Goal: Communication & Community: Answer question/provide support

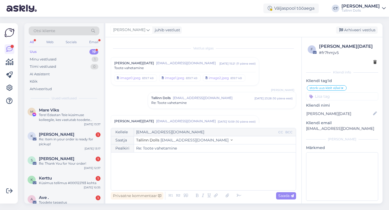
click at [42, 52] on div "Uus 19" at bounding box center [64, 52] width 71 height 8
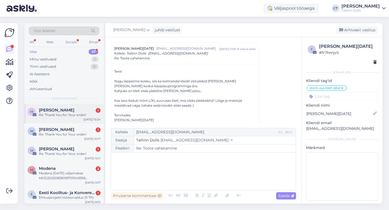
click at [55, 119] on div "M [PERSON_NAME] 1 Re: Thank You for Your order! [DATE] 10:24" at bounding box center [63, 113] width 79 height 19
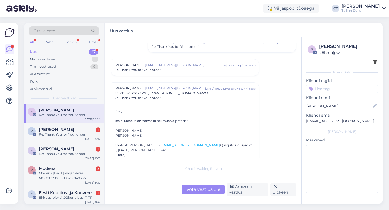
scroll to position [136, 0]
click at [163, 74] on div "[PERSON_NAME] [EMAIL_ADDRESS][DOMAIN_NAME] [DATE] 15:43 ( 28 päeva eest ) Re: T…" at bounding box center [185, 68] width 148 height 16
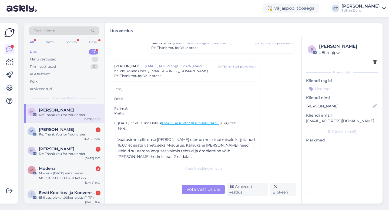
click at [199, 49] on div "Re: Thank You for Your order!" at bounding box center [221, 47] width 141 height 5
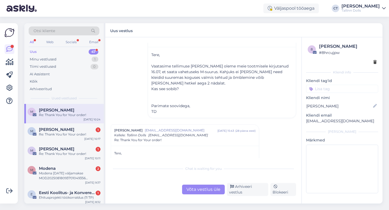
scroll to position [147, 0]
click at [193, 189] on div "Võta vestlus üle" at bounding box center [203, 190] width 43 height 10
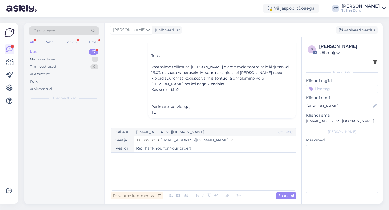
scroll to position [356, 0]
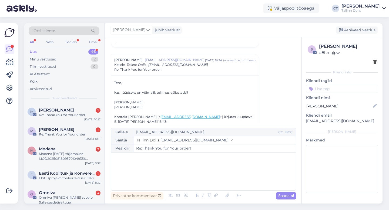
click at [196, 185] on div "﻿" at bounding box center [203, 171] width 179 height 32
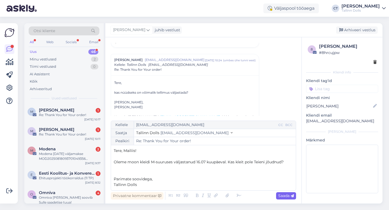
click at [289, 194] on span "Saada" at bounding box center [286, 195] width 16 height 5
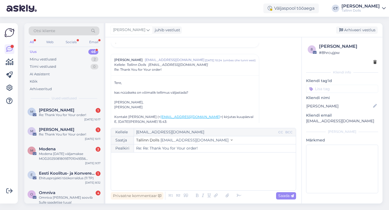
type input "Re: Thank You for Your order!"
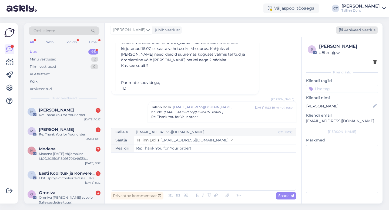
click at [352, 30] on div "Arhiveeri vestlus" at bounding box center [357, 29] width 42 height 7
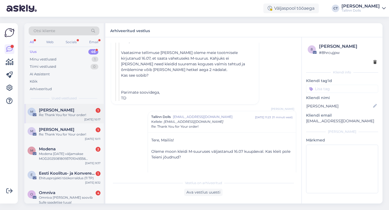
click at [79, 113] on div "Re: Thank You for Your order!" at bounding box center [70, 115] width 62 height 5
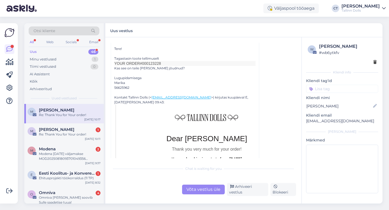
scroll to position [83, 0]
drag, startPoint x: 164, startPoint y: 65, endPoint x: 146, endPoint y: 65, distance: 17.6
click at [146, 65] on h2 "Your order #000123228" at bounding box center [184, 64] width 141 height 5
copy span "0123228"
click at [196, 190] on div "Võta vestlus üle" at bounding box center [203, 190] width 43 height 10
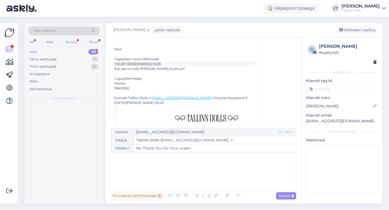
scroll to position [61, 0]
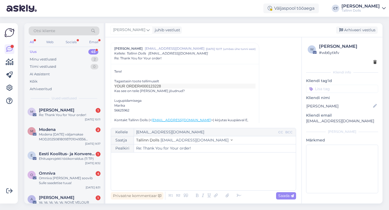
click at [204, 180] on div "﻿" at bounding box center [203, 171] width 179 height 32
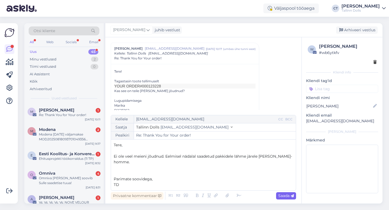
click at [286, 196] on span "Saada" at bounding box center [286, 195] width 16 height 5
type input "Re: Re: Thank You for Your order!"
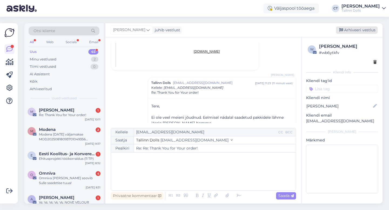
click at [360, 28] on div "Arhiveeri vestlus" at bounding box center [357, 29] width 42 height 7
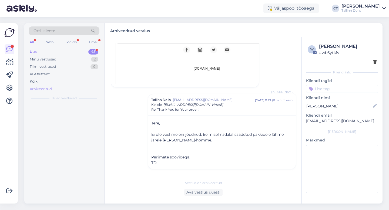
scroll to position [361, 0]
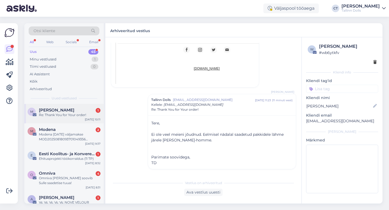
click at [78, 107] on div "M [PERSON_NAME] 1 Re: Thank You for Your order! [DATE] 10:11" at bounding box center [63, 113] width 79 height 19
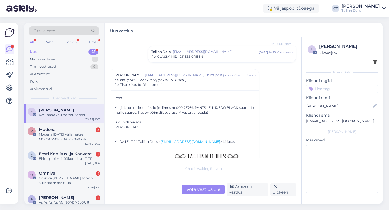
scroll to position [35, 0]
click at [206, 193] on div "Võta vestlus üle" at bounding box center [203, 190] width 43 height 10
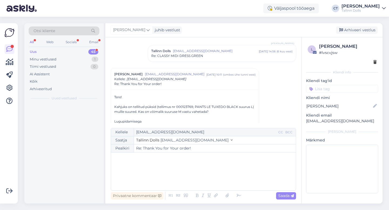
scroll to position [61, 0]
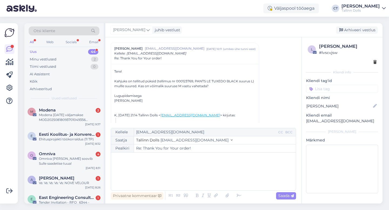
click at [206, 183] on div "﻿" at bounding box center [203, 171] width 179 height 32
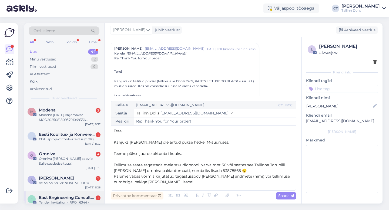
scroll to position [43, 0]
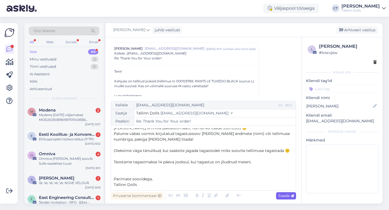
click at [286, 193] on span "Saada" at bounding box center [286, 195] width 16 height 5
type input "Re: Re: Thank You for Your order!"
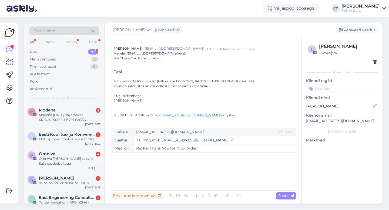
scroll to position [0, 0]
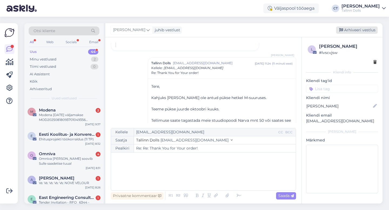
click at [352, 32] on div "Arhiveeri vestlus" at bounding box center [357, 29] width 42 height 7
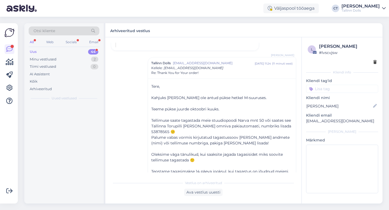
scroll to position [407, 0]
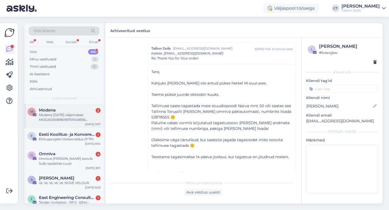
click at [78, 114] on div "Modena [DATE] väljamakse MOD20250818093701049356 ülevaade" at bounding box center [70, 118] width 62 height 10
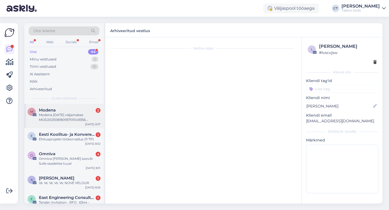
scroll to position [0, 0]
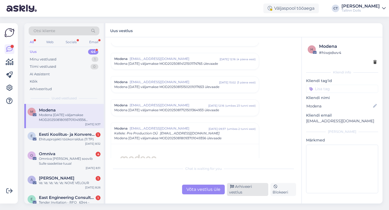
click at [252, 188] on div "Arhiveeri vestlus" at bounding box center [247, 189] width 41 height 13
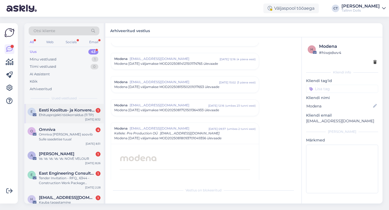
scroll to position [2371, 0]
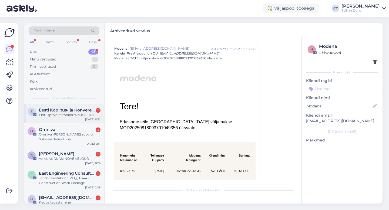
click at [87, 116] on div "Ehitusprojekti töökorraldus (11 TP)" at bounding box center [70, 115] width 62 height 5
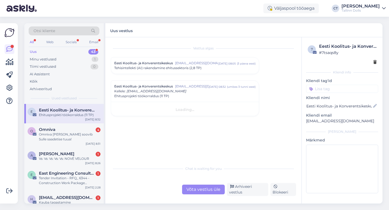
scroll to position [0, 0]
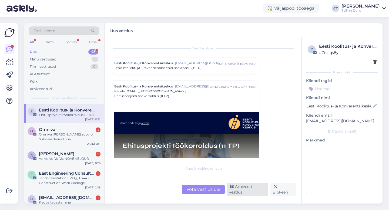
click at [242, 192] on div "Arhiveeri vestlus" at bounding box center [247, 189] width 41 height 13
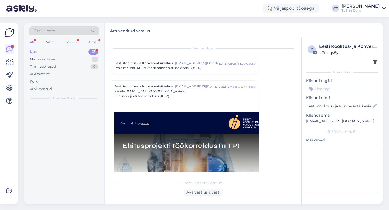
scroll to position [38, 0]
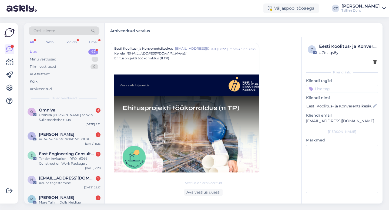
click at [79, 111] on div "Omniva 4" at bounding box center [70, 110] width 62 height 5
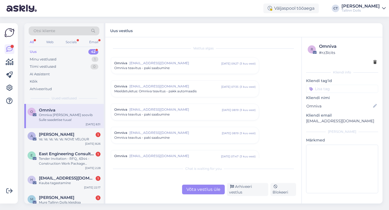
scroll to position [2256, 0]
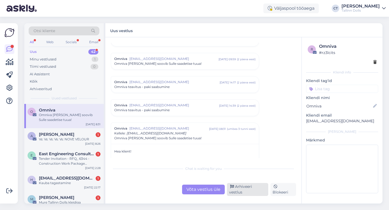
click at [250, 191] on div "Arhiveeri vestlus" at bounding box center [247, 189] width 41 height 13
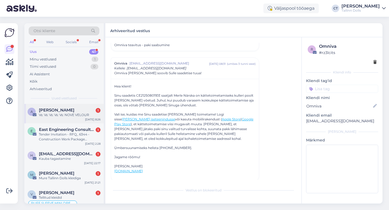
click at [66, 112] on span "[PERSON_NAME]" at bounding box center [56, 110] width 35 height 5
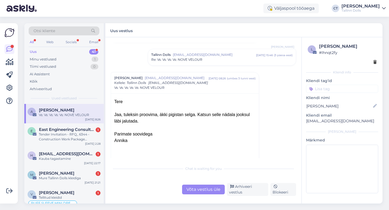
scroll to position [170, 0]
click at [195, 63] on span "Re: Vs: Vs: Vs: Vs: NOVE VELOUR" at bounding box center [176, 60] width 51 height 5
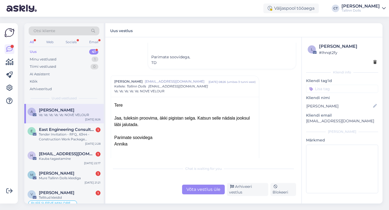
click at [205, 188] on div "Võta vestlus üle" at bounding box center [203, 190] width 43 height 10
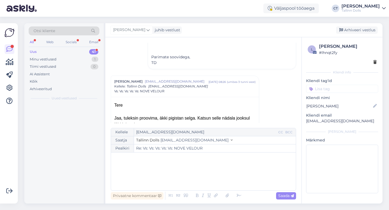
scroll to position [259, 0]
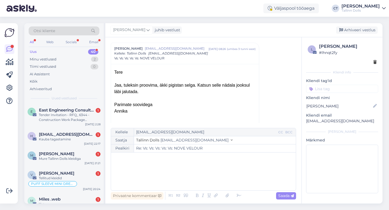
click at [208, 182] on div "﻿" at bounding box center [203, 171] width 179 height 32
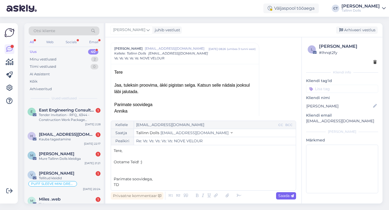
click at [292, 196] on icon at bounding box center [291, 195] width 3 height 3
type input "Re: Re: Vs: Vs: Vs: Vs: Vs: NOVE VELOUR"
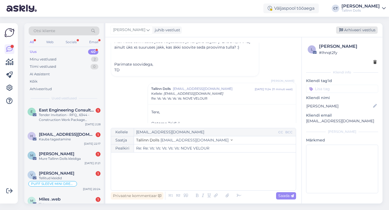
click at [372, 29] on div "Arhiveeri vestlus" at bounding box center [357, 29] width 42 height 7
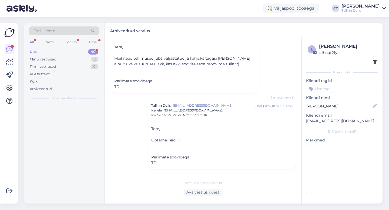
scroll to position [391, 0]
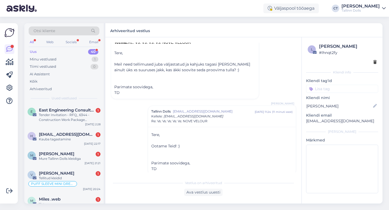
click at [83, 104] on div "E East Engineering Consultancy LLC 1 Tender Invitation - RFQ_ 6344 -Constructio…" at bounding box center [63, 116] width 79 height 24
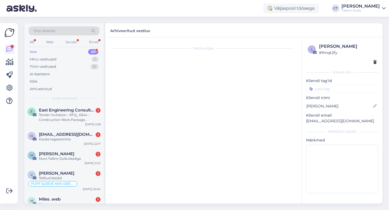
scroll to position [0, 0]
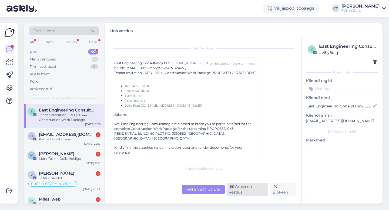
click at [240, 188] on div "Arhiveeri vestlus" at bounding box center [247, 189] width 41 height 13
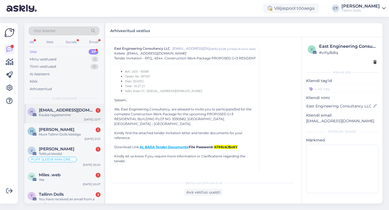
click at [66, 117] on div "Kauba tagastamine" at bounding box center [70, 115] width 62 height 5
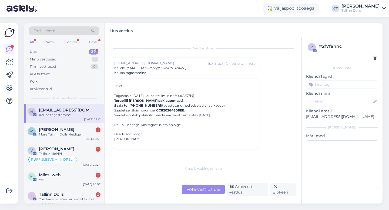
click at [209, 189] on div "Võta vestlus üle" at bounding box center [203, 190] width 43 height 10
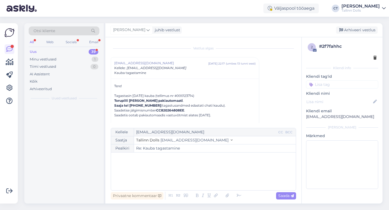
scroll to position [15, 0]
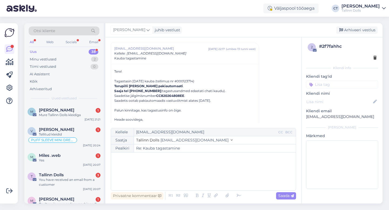
click at [214, 178] on div "﻿" at bounding box center [203, 171] width 179 height 32
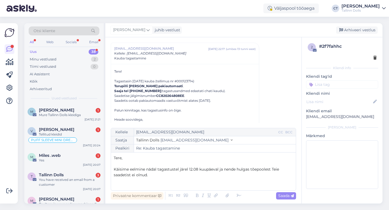
drag, startPoint x: 158, startPoint y: 96, endPoint x: 185, endPoint y: 96, distance: 27.0
click at [184, 96] on strong "CC820264808EE" at bounding box center [170, 96] width 28 height 4
copy strong "CC820264808EE"
click at [168, 176] on p "Käisime eelmine nädal tagastustel järel 12.08 kuupäeval ja nende hulgas tõepool…" at bounding box center [203, 172] width 179 height 11
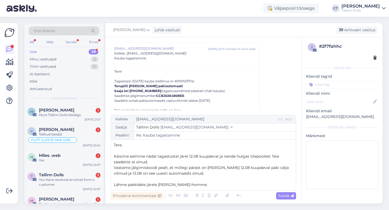
click at [128, 186] on span "Lähme pakkidele järele [PERSON_NAME]-homme." at bounding box center [161, 184] width 94 height 5
click at [201, 185] on p "Lähme uuesti pakkidele järele [PERSON_NAME]-homme." at bounding box center [203, 185] width 179 height 6
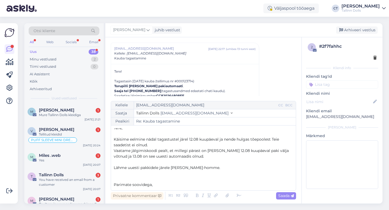
scroll to position [9, 0]
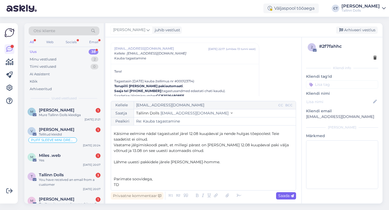
click at [280, 199] on div "Saada" at bounding box center [286, 195] width 20 height 7
type input "Re: Kauba tagastamine"
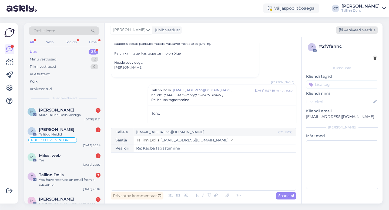
click at [368, 30] on div "Arhiveeri vestlus" at bounding box center [357, 29] width 42 height 7
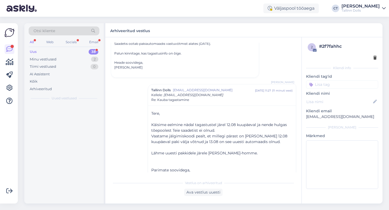
scroll to position [84, 0]
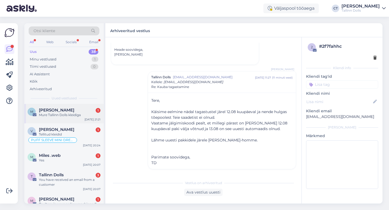
click at [76, 108] on div "[PERSON_NAME] 1" at bounding box center [70, 110] width 62 height 5
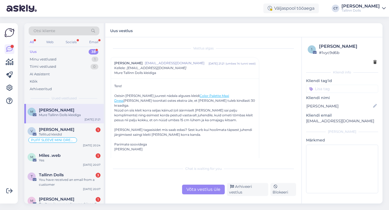
scroll to position [2, 0]
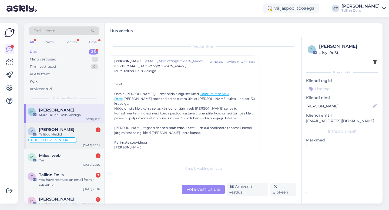
click at [74, 129] on span "[PERSON_NAME]" at bounding box center [56, 129] width 35 height 5
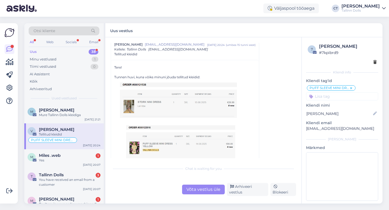
scroll to position [305, 0]
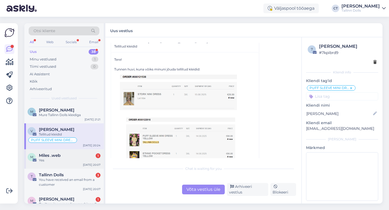
click at [69, 165] on div "[PERSON_NAME] .web 1 Yes [DATE] 20:07" at bounding box center [63, 158] width 79 height 19
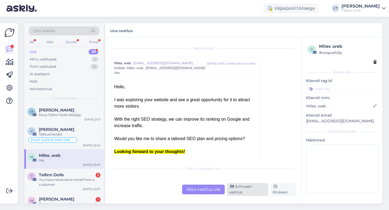
click at [245, 191] on div "Arhiveeri vestlus" at bounding box center [247, 189] width 41 height 13
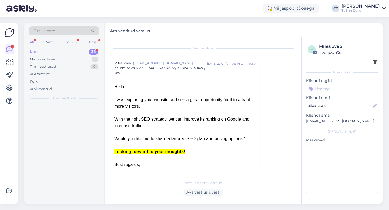
scroll to position [9, 0]
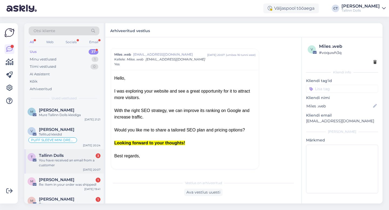
click at [79, 155] on div "Tallinn Dolls 3" at bounding box center [70, 155] width 62 height 5
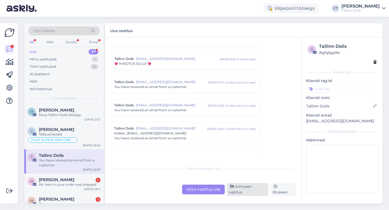
click at [254, 190] on div "Arhiveeri vestlus" at bounding box center [247, 189] width 41 height 13
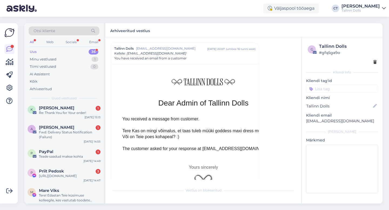
scroll to position [324, 0]
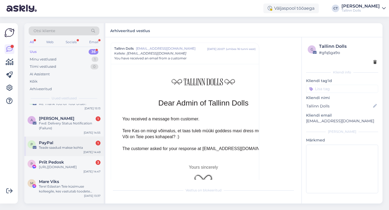
click at [80, 147] on div "Teade saadud makse kohta" at bounding box center [70, 147] width 62 height 5
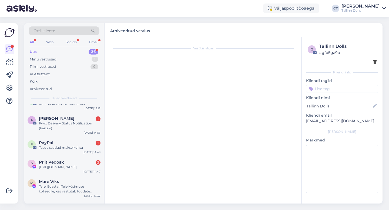
scroll to position [0, 0]
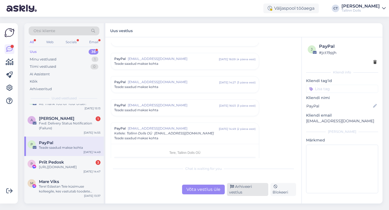
click at [264, 191] on div "Arhiveeri vestlus" at bounding box center [247, 189] width 41 height 13
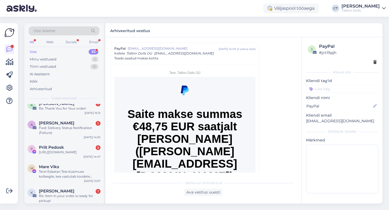
scroll to position [321, 0]
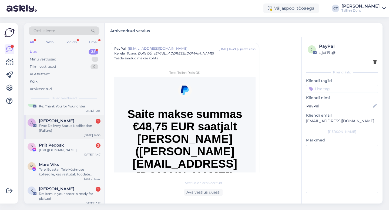
click at [81, 130] on div "Fwd: Delivery Status Notification (Failure)" at bounding box center [70, 128] width 62 height 10
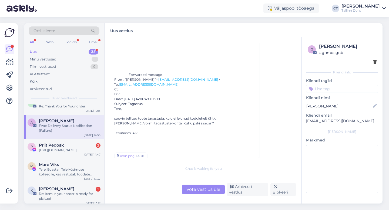
scroll to position [195, 0]
click at [198, 186] on div "Chat is waiting for you Võta vestlus üle Arhiveeri vestlus Blokeeri" at bounding box center [203, 179] width 185 height 33
click at [200, 179] on div "Chat is waiting for you Võta vestlus üle Arhiveeri vestlus Blokeeri" at bounding box center [203, 179] width 185 height 33
click at [196, 198] on div "Vestlus algas [PERSON_NAME] [EMAIL_ADDRESS][DOMAIN_NAME] [DATE] 14:55 ( 2 päeva…" at bounding box center [203, 120] width 196 height 166
click at [198, 192] on div "Võta vestlus üle" at bounding box center [203, 190] width 43 height 10
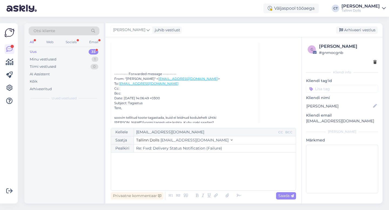
scroll to position [0, 0]
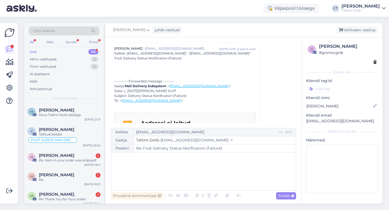
click at [200, 171] on div "﻿" at bounding box center [203, 171] width 179 height 32
click at [161, 171] on div "﻿" at bounding box center [203, 171] width 179 height 32
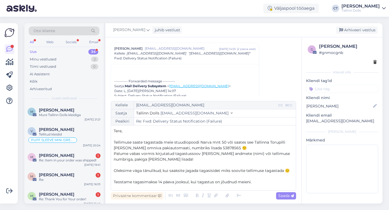
scroll to position [20, 0]
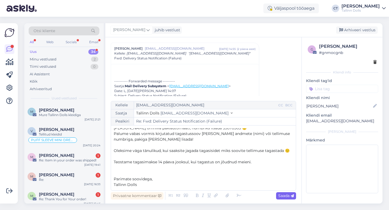
click at [289, 197] on span "Saada" at bounding box center [286, 195] width 16 height 5
type input "Re: Re: Fwd: Delivery Status Notification (Failure)"
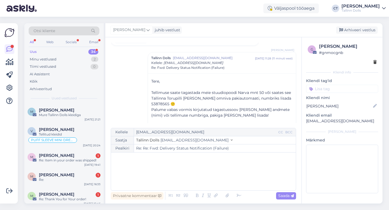
scroll to position [0, 0]
click at [360, 29] on div "Arhiveeri vestlus" at bounding box center [357, 29] width 42 height 7
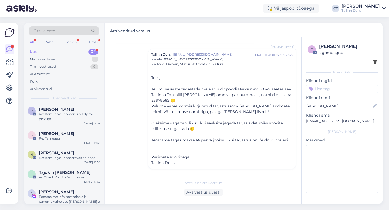
scroll to position [616, 0]
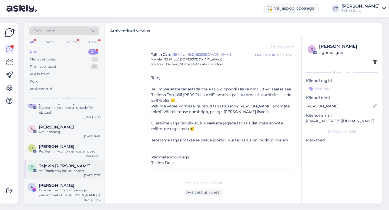
click at [74, 171] on div "Vs: Thank You for Your order!" at bounding box center [70, 170] width 62 height 5
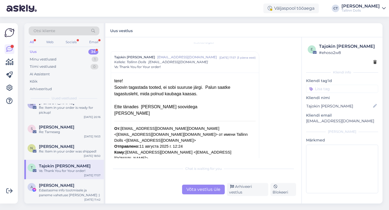
scroll to position [7, 0]
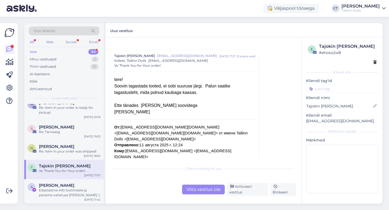
click at [209, 190] on div "Võta vestlus üle" at bounding box center [203, 190] width 43 height 10
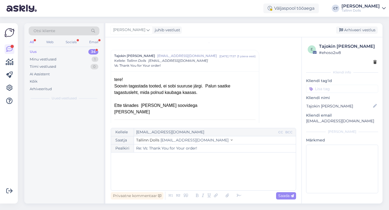
scroll to position [0, 0]
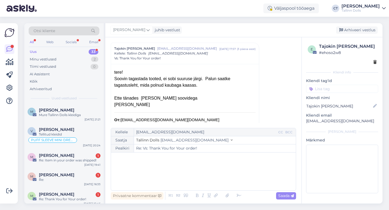
click at [215, 181] on div "﻿" at bounding box center [203, 171] width 179 height 32
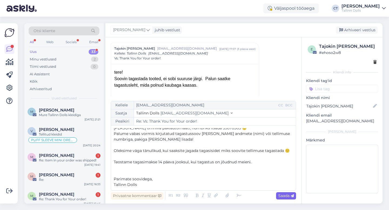
click at [284, 195] on span "Saada" at bounding box center [286, 195] width 16 height 5
type input "Re: Re: Vs: Thank You for Your order!"
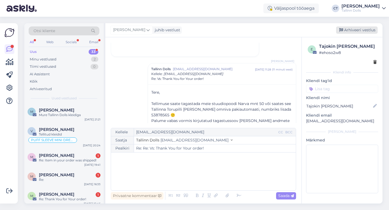
click at [361, 30] on div "Arhiveeri vestlus" at bounding box center [357, 29] width 42 height 7
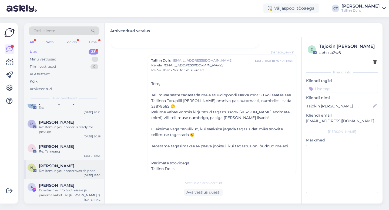
click at [60, 174] on div "N [PERSON_NAME] Re: Item in your order was shipped! [DATE] 18:50" at bounding box center [63, 169] width 79 height 19
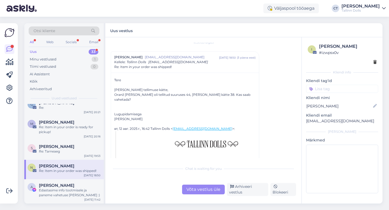
click at [202, 185] on div "Chat is waiting for you Võta vestlus üle Arhiveeri vestlus Blokeeri" at bounding box center [203, 179] width 185 height 33
click at [203, 188] on div "Võta vestlus üle" at bounding box center [203, 190] width 43 height 10
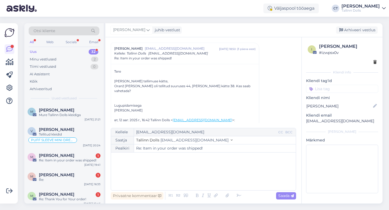
click at [204, 177] on div "﻿" at bounding box center [203, 171] width 179 height 32
drag, startPoint x: 362, startPoint y: 121, endPoint x: 306, endPoint y: 120, distance: 56.2
click at [306, 120] on p "[EMAIL_ADDRESS][DOMAIN_NAME]" at bounding box center [342, 121] width 72 height 6
copy p "[EMAIL_ADDRESS][DOMAIN_NAME]"
click at [174, 164] on div "﻿" at bounding box center [203, 171] width 179 height 32
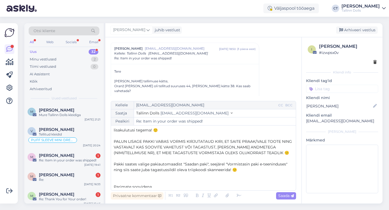
scroll to position [34, 0]
click at [256, 141] on span "PALUN LISAGE PAKKI VABAS VORMIS KIRJUTATAUD KIRI, ET SAITE PRAAK/VALE TOOTE NIN…" at bounding box center [203, 148] width 179 height 16
click at [283, 197] on span "Saada" at bounding box center [286, 195] width 16 height 5
type input "Re: Item in your order was shipped!"
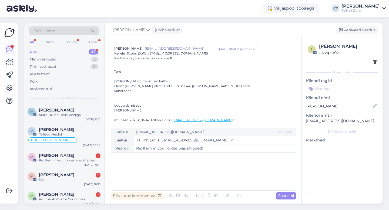
scroll to position [0, 0]
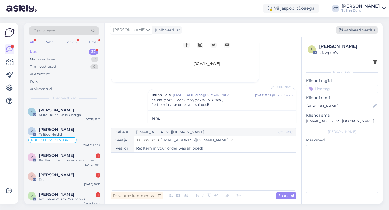
click at [353, 31] on div "Arhiveeri vestlus" at bounding box center [357, 29] width 42 height 7
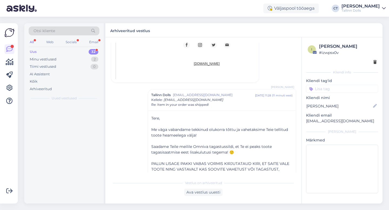
scroll to position [392, 0]
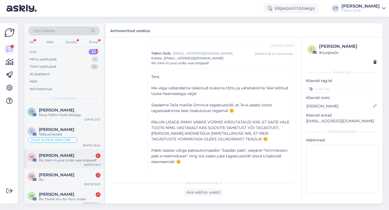
click at [86, 153] on div "[PERSON_NAME] 1" at bounding box center [70, 155] width 62 height 5
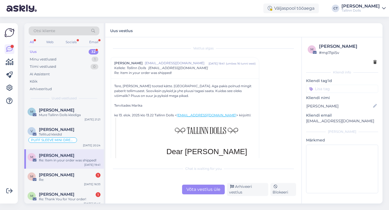
click at [197, 198] on div "Vestlus [PERSON_NAME] Kalamees [EMAIL_ADDRESS][DOMAIN_NAME] [DATE] 19:41 ( umbe…" at bounding box center [203, 120] width 196 height 166
click at [198, 189] on div "Võta vestlus üle" at bounding box center [203, 190] width 43 height 10
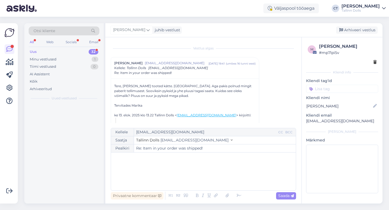
scroll to position [15, 0]
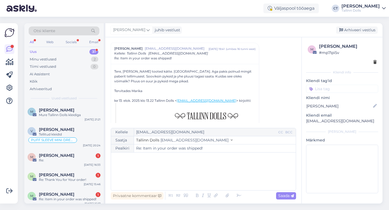
click at [197, 179] on div "﻿" at bounding box center [203, 171] width 179 height 32
click at [170, 177] on div "﻿" at bounding box center [203, 171] width 179 height 32
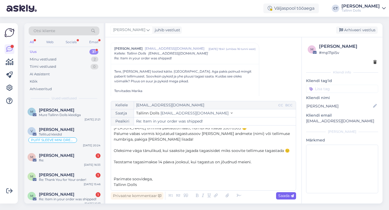
click at [290, 197] on icon at bounding box center [291, 195] width 3 height 3
type input "Re: Item in your order was shipped!"
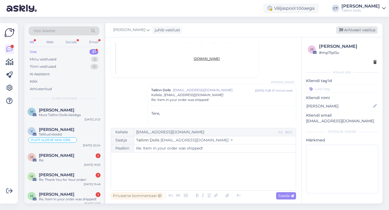
click at [361, 31] on div "Arhiveeri vestlus" at bounding box center [357, 29] width 42 height 7
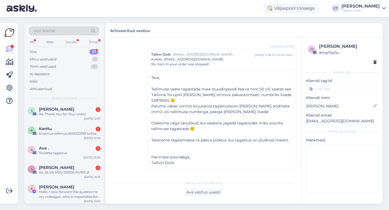
scroll to position [558, 0]
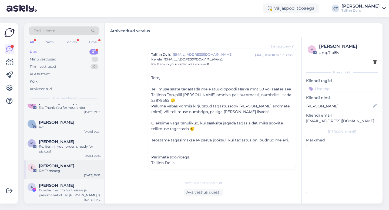
click at [66, 169] on div "Re: Tarneaeg" at bounding box center [70, 170] width 62 height 5
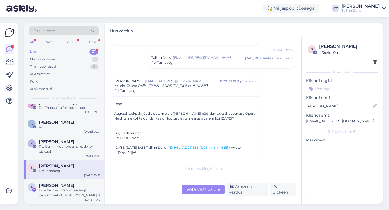
scroll to position [29, 0]
click at [207, 192] on div "Võta vestlus üle" at bounding box center [203, 190] width 43 height 10
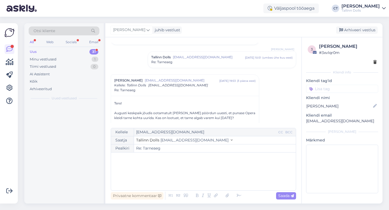
scroll to position [0, 0]
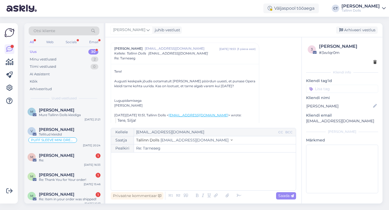
click at [215, 183] on div "﻿" at bounding box center [203, 171] width 179 height 32
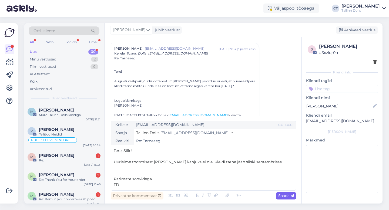
click at [283, 197] on span "Saada" at bounding box center [286, 195] width 16 height 5
type input "Re: Re: Tarneaeg"
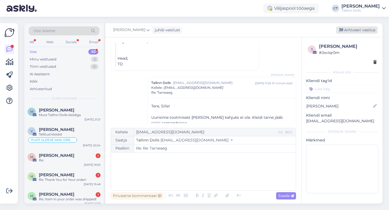
click at [355, 30] on div "Arhiveeri vestlus" at bounding box center [357, 29] width 42 height 7
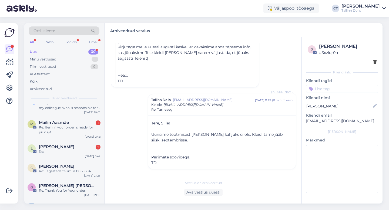
scroll to position [538, 0]
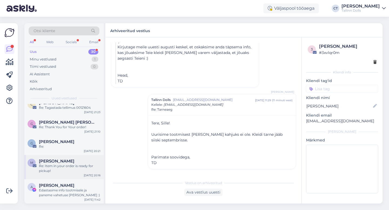
click at [67, 173] on div "Re: Item in your order is ready for pickup!" at bounding box center [70, 169] width 62 height 10
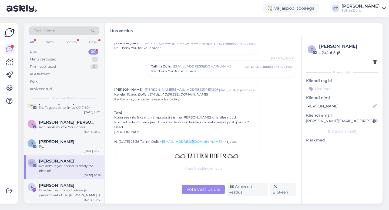
scroll to position [24, 0]
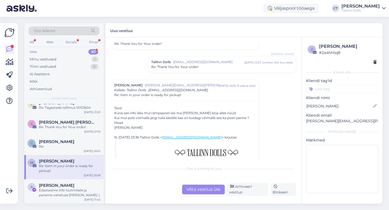
click at [206, 192] on div "Võta vestlus üle" at bounding box center [203, 190] width 43 height 10
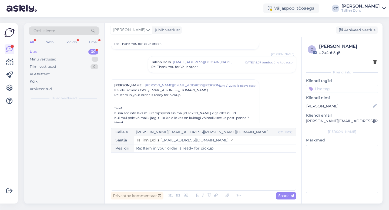
scroll to position [0, 0]
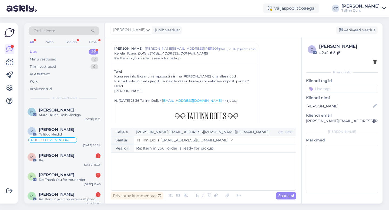
click at [212, 184] on div "﻿" at bounding box center [203, 171] width 179 height 32
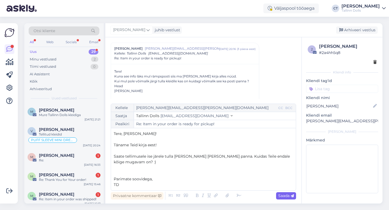
click at [288, 195] on span "Saada" at bounding box center [286, 195] width 16 height 5
type input "Re: Item in your order is ready for pickup!"
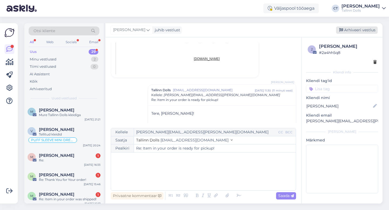
click at [362, 31] on div "Arhiveeri vestlus" at bounding box center [357, 29] width 42 height 7
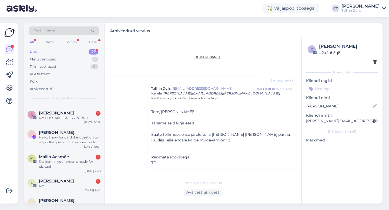
scroll to position [514, 0]
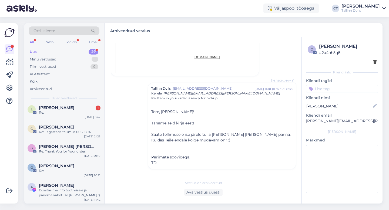
click at [72, 168] on span "[PERSON_NAME]" at bounding box center [56, 166] width 35 height 5
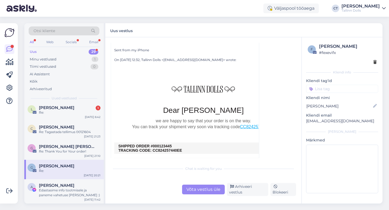
scroll to position [165, 0]
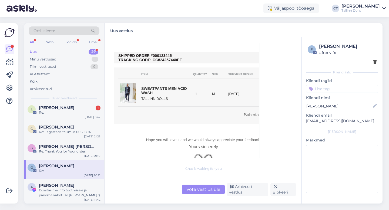
click at [205, 194] on div "Võta vestlus üle" at bounding box center [203, 190] width 43 height 10
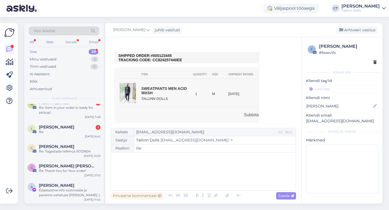
scroll to position [0, 0]
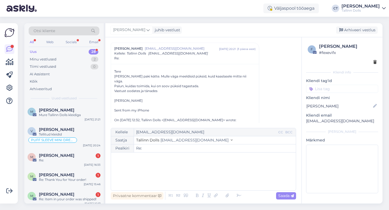
click at [209, 170] on div "﻿" at bounding box center [203, 171] width 179 height 32
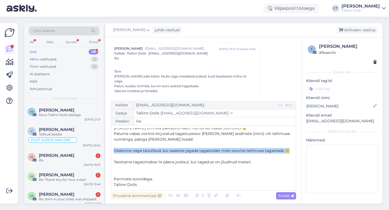
drag, startPoint x: 293, startPoint y: 153, endPoint x: 111, endPoint y: 152, distance: 182.2
click at [111, 152] on div "Kellele [EMAIL_ADDRESS][DOMAIN_NAME] CC BCC Saatja Tallinn Dolls [EMAIL_ADDRESS…" at bounding box center [203, 146] width 185 height 90
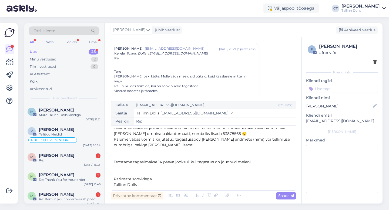
scroll to position [9, 0]
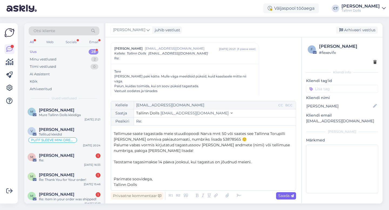
click at [286, 197] on span "Saada" at bounding box center [286, 195] width 16 height 5
type input "Re:"
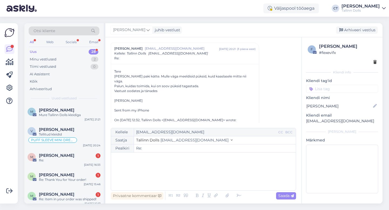
scroll to position [0, 0]
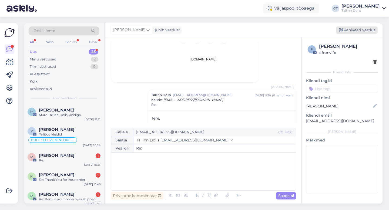
click at [361, 32] on div "Arhiveeri vestlus" at bounding box center [357, 29] width 42 height 7
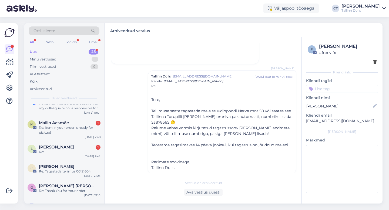
scroll to position [495, 0]
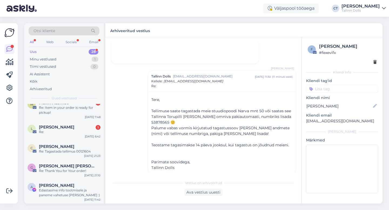
click at [77, 162] on div "G [PERSON_NAME] [PERSON_NAME] Re: Thank You for Your order! [DATE] 21:10" at bounding box center [63, 169] width 79 height 19
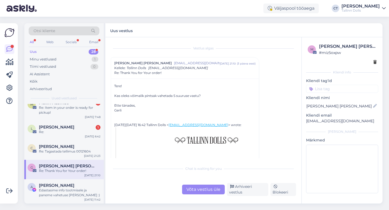
scroll to position [116, 0]
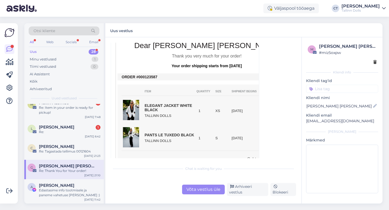
click at [206, 194] on div "Võta vestlus üle" at bounding box center [203, 190] width 43 height 10
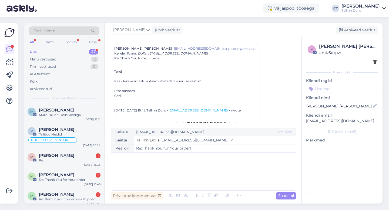
click at [210, 178] on div "﻿" at bounding box center [203, 171] width 179 height 32
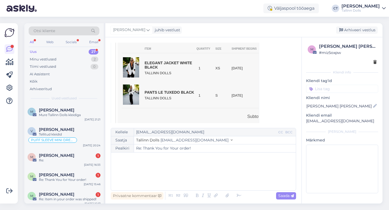
scroll to position [151, 0]
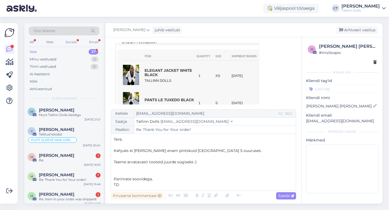
click at [207, 165] on p "﻿" at bounding box center [203, 168] width 179 height 6
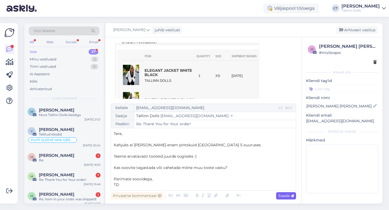
click at [286, 196] on span "Saada" at bounding box center [286, 195] width 16 height 5
type input "Re: Re: Thank You for Your order!"
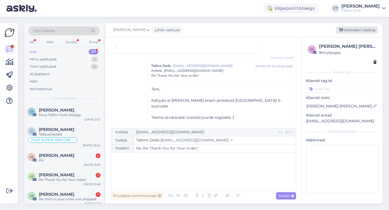
click at [360, 30] on div "Arhiveeri vestlus" at bounding box center [357, 29] width 42 height 7
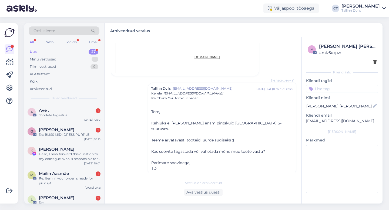
scroll to position [475, 0]
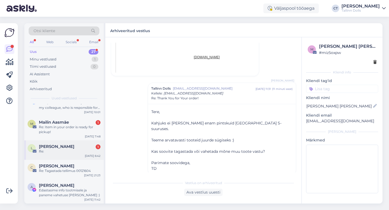
click at [73, 159] on div "L [PERSON_NAME] 1 Re: [DATE] 6:42" at bounding box center [63, 149] width 79 height 19
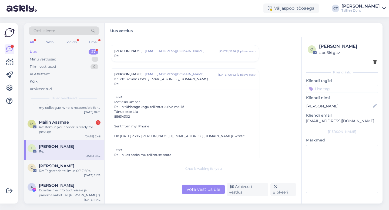
scroll to position [0, 0]
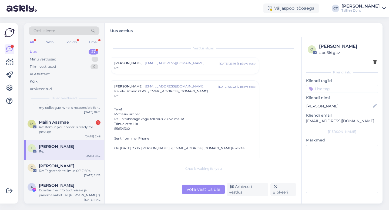
click at [167, 66] on div "Re:" at bounding box center [184, 68] width 141 height 5
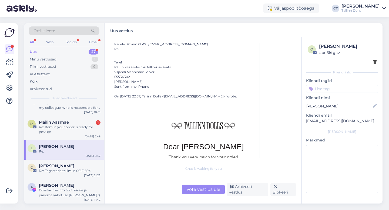
scroll to position [105, 0]
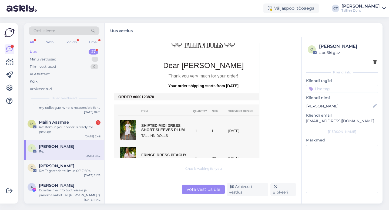
drag, startPoint x: 158, startPoint y: 96, endPoint x: 138, endPoint y: 97, distance: 20.0
click at [138, 97] on td "ORDER #000123870" at bounding box center [203, 97] width 170 height 4
copy td "0123870"
click at [208, 190] on div "Võta vestlus üle" at bounding box center [203, 190] width 43 height 10
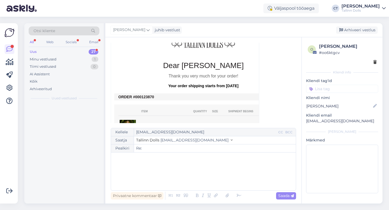
click at [213, 179] on div "﻿" at bounding box center [203, 171] width 179 height 32
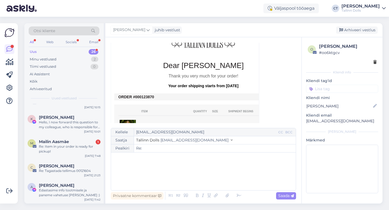
scroll to position [0, 0]
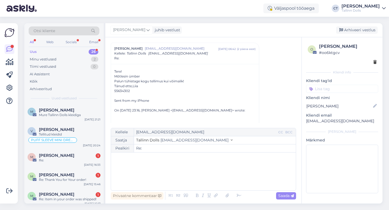
click at [213, 179] on div "﻿" at bounding box center [203, 171] width 179 height 32
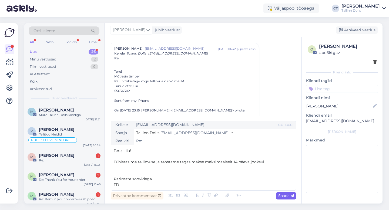
click at [279, 196] on span "Saada" at bounding box center [286, 195] width 16 height 5
type input "Re: Re:"
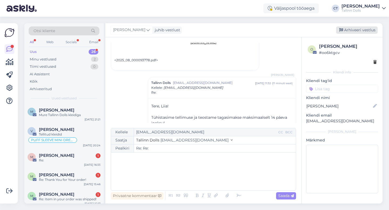
click at [360, 30] on div "Arhiveeri vestlus" at bounding box center [357, 29] width 42 height 7
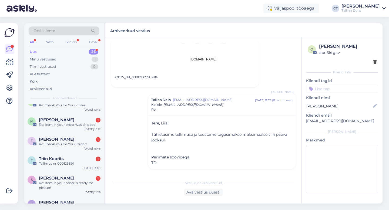
scroll to position [456, 0]
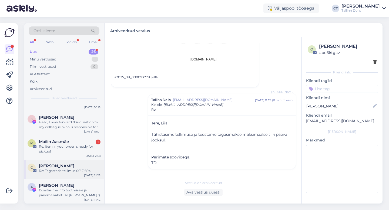
click at [60, 173] on div "Re: Tagastada tellimus 00121604" at bounding box center [70, 170] width 62 height 5
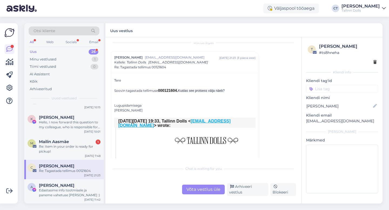
scroll to position [6, 0]
click at [209, 190] on div "Võta vestlus üle" at bounding box center [203, 190] width 43 height 10
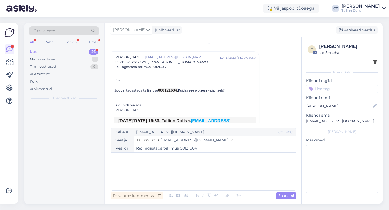
scroll to position [0, 0]
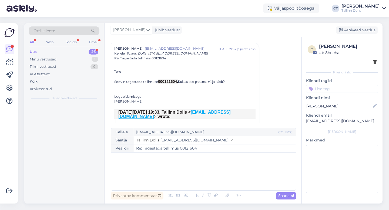
click at [210, 180] on div "﻿" at bounding box center [203, 171] width 179 height 32
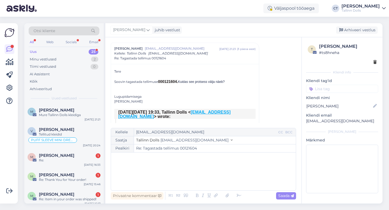
click at [160, 177] on div "﻿" at bounding box center [203, 171] width 179 height 32
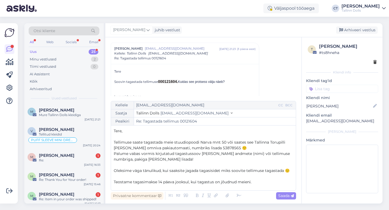
scroll to position [20, 0]
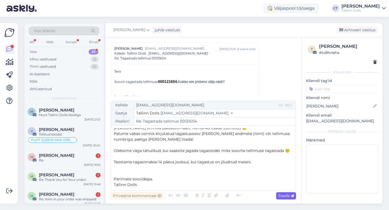
click at [286, 196] on span "Saada" at bounding box center [286, 195] width 16 height 5
type input "Re: Re: Tagastada tellimus 00121604"
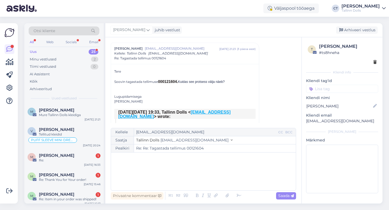
scroll to position [0, 0]
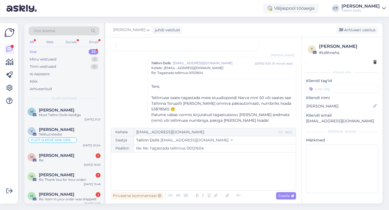
click at [354, 26] on div "[PERSON_NAME] juhib vestlust [GEOGRAPHIC_DATA] vestlus" at bounding box center [243, 30] width 277 height 14
click at [355, 30] on div "Arhiveeri vestlus" at bounding box center [357, 29] width 42 height 7
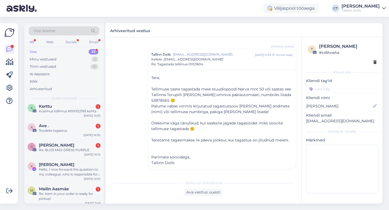
scroll to position [436, 0]
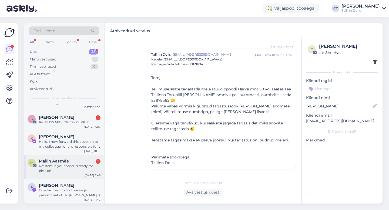
click at [69, 171] on div "Re: Item in your order is ready for pickup!" at bounding box center [70, 169] width 62 height 10
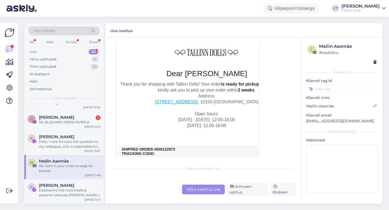
scroll to position [156, 0]
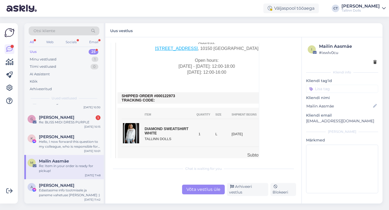
click at [201, 191] on div "Võta vestlus üle" at bounding box center [203, 190] width 43 height 10
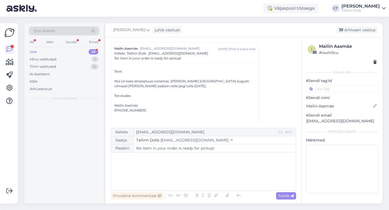
scroll to position [0, 0]
click at [206, 181] on div "﻿" at bounding box center [203, 171] width 179 height 32
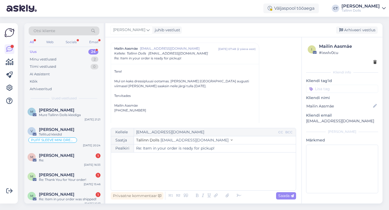
click at [206, 181] on div "﻿" at bounding box center [203, 171] width 179 height 32
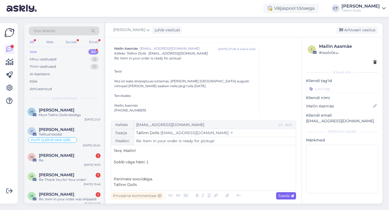
click at [284, 195] on span "Saada" at bounding box center [286, 195] width 16 height 5
type input "Re: Re: Item in your order is ready for pickup!"
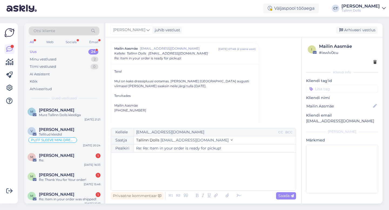
scroll to position [380, 0]
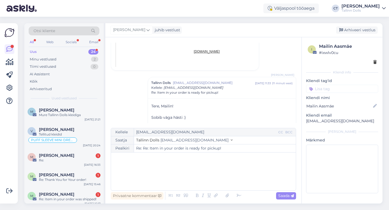
click at [356, 35] on div "[PERSON_NAME] juhib vestlust [GEOGRAPHIC_DATA] vestlus" at bounding box center [243, 30] width 277 height 14
click at [356, 32] on div "Arhiveeri vestlus" at bounding box center [357, 29] width 42 height 7
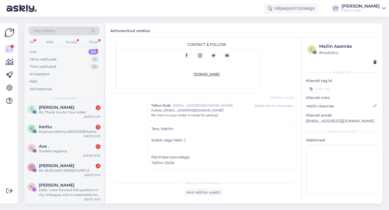
scroll to position [412, 0]
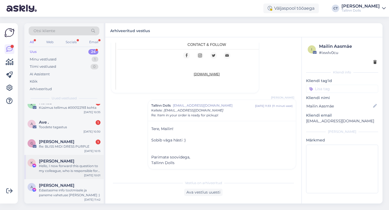
click at [78, 167] on div "Hello, I now forward this question to my colleague, who is responsible for this…" at bounding box center [70, 169] width 62 height 10
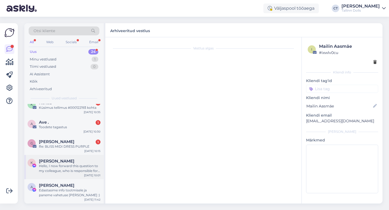
scroll to position [0, 0]
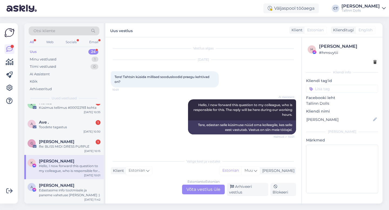
click at [207, 189] on div "Estonian to Estonian Võta vestlus üle" at bounding box center [203, 190] width 43 height 10
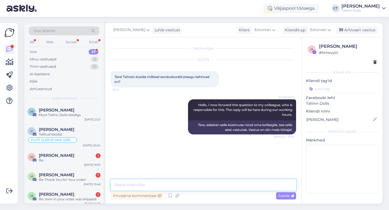
click at [208, 189] on textarea at bounding box center [203, 184] width 185 height 11
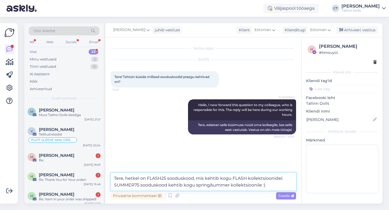
type textarea "Tere, hetkel on FLASH25 sooduskood, mis kehtib kogu FLASH kollektsioonidel. SUM…"
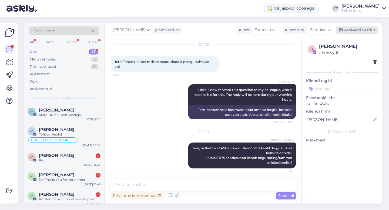
click at [351, 32] on div "Arhiveeri vestlus" at bounding box center [357, 29] width 42 height 7
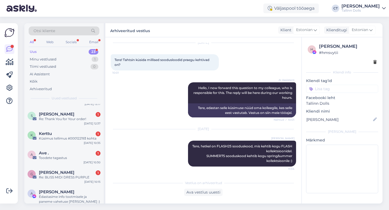
scroll to position [388, 0]
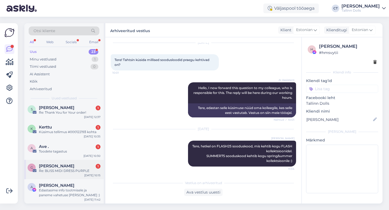
click at [57, 168] on span "[PERSON_NAME]" at bounding box center [56, 166] width 35 height 5
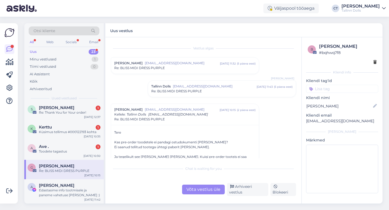
scroll to position [38, 0]
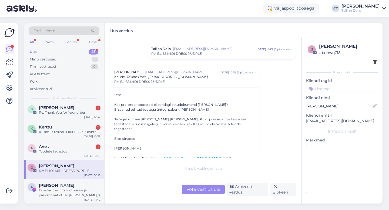
click at [201, 191] on div "Võta vestlus üle" at bounding box center [203, 190] width 43 height 10
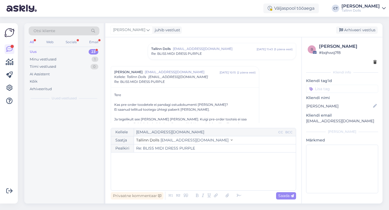
scroll to position [0, 0]
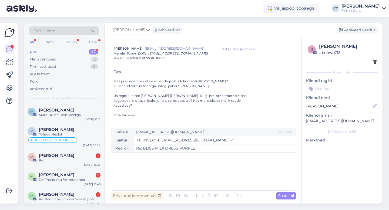
click at [201, 185] on div "﻿" at bounding box center [203, 171] width 179 height 32
click at [155, 168] on div "﻿" at bounding box center [203, 171] width 179 height 32
paste div
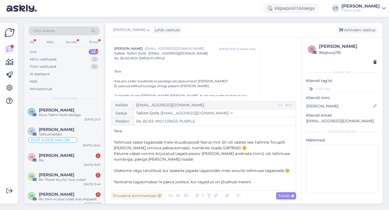
click at [138, 133] on p "Tere," at bounding box center [203, 131] width 179 height 6
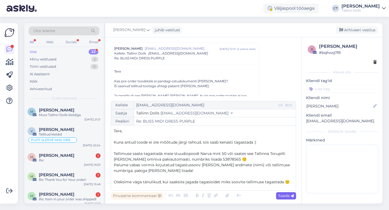
click at [284, 195] on span "Saada" at bounding box center [286, 195] width 16 height 5
type input "Re: Re: BLISS MIDI DRESS PURPLE"
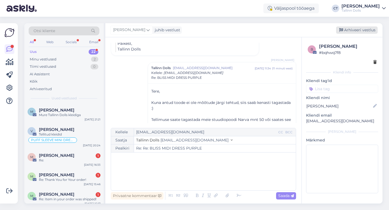
click at [359, 30] on div "Arhiveeri vestlus" at bounding box center [357, 29] width 42 height 7
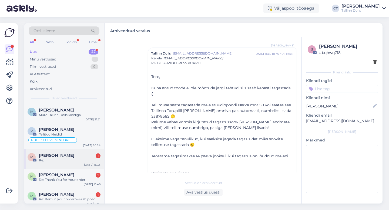
scroll to position [368, 0]
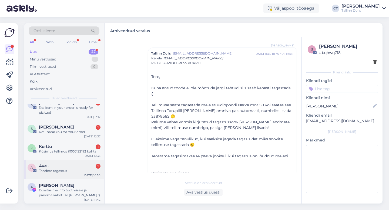
click at [59, 169] on div "Toodete tagastus" at bounding box center [70, 170] width 62 height 5
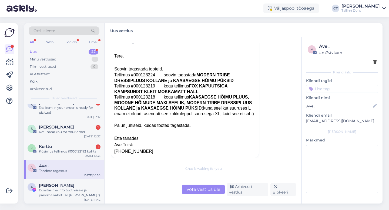
click at [209, 187] on div "Võta vestlus üle" at bounding box center [203, 190] width 43 height 10
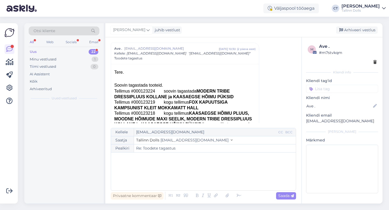
click at [217, 175] on div "﻿" at bounding box center [203, 171] width 179 height 32
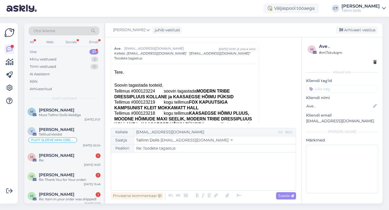
click at [253, 175] on div "﻿" at bounding box center [203, 171] width 179 height 32
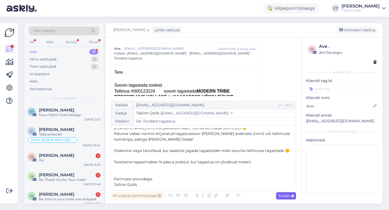
click at [293, 198] on div "Saada" at bounding box center [286, 195] width 20 height 7
type input "Re: Re: Toodete tagastus"
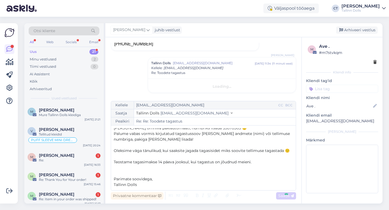
scroll to position [0, 0]
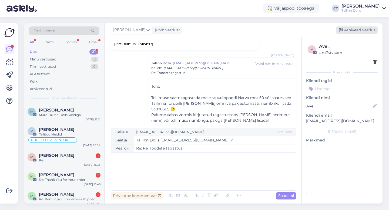
click at [361, 27] on div "Arhiveeri vestlus" at bounding box center [357, 29] width 42 height 7
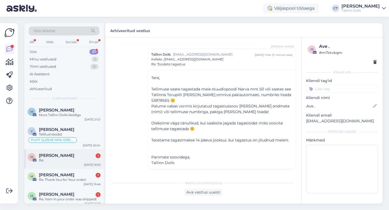
scroll to position [349, 0]
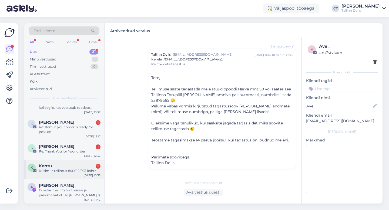
click at [56, 175] on div "K Kerttu 1 Küsimus tellimus #000122193 kohta [DATE] 10:35" at bounding box center [63, 169] width 79 height 19
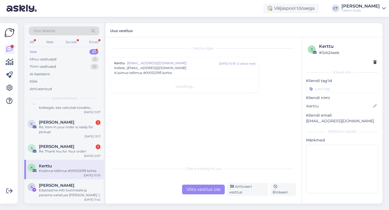
scroll to position [0, 0]
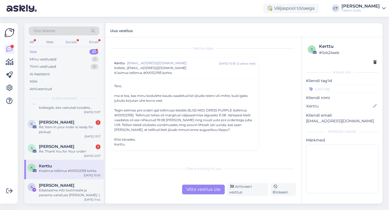
click at [210, 194] on div "Võta vestlus üle" at bounding box center [203, 190] width 43 height 10
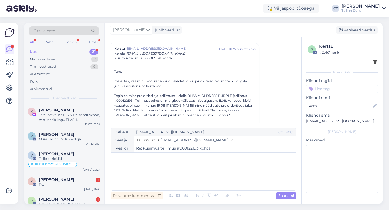
click at [215, 182] on div "﻿" at bounding box center [203, 171] width 179 height 32
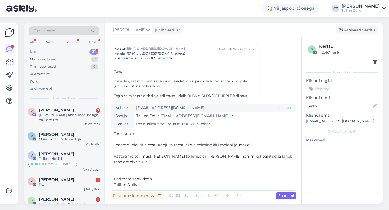
click at [284, 199] on div "Saada" at bounding box center [286, 195] width 20 height 7
type input "Re: Re: Küsimus tellimus #000122193 kohta"
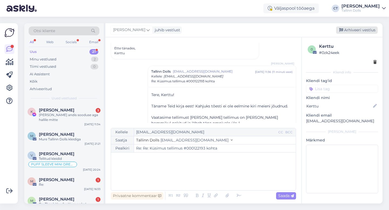
click at [367, 32] on div "Arhiveeri vestlus" at bounding box center [357, 29] width 42 height 7
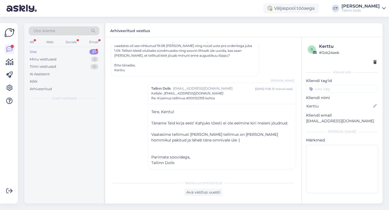
scroll to position [74, 0]
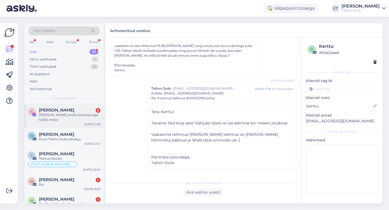
click at [82, 117] on div "[PERSON_NAME] andis sooduse aga hallile mitte" at bounding box center [70, 118] width 62 height 10
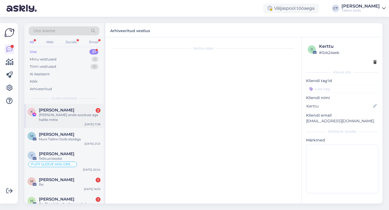
scroll to position [121, 0]
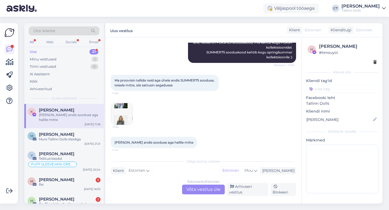
click at [115, 116] on img at bounding box center [122, 114] width 22 height 22
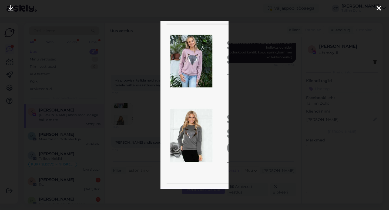
click at [378, 8] on icon at bounding box center [378, 8] width 4 height 7
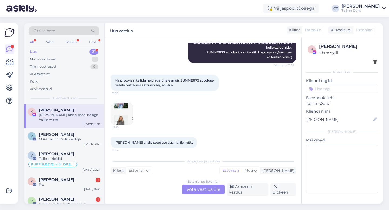
click at [214, 190] on div "Estonian to Estonian Võta vestlus üle" at bounding box center [203, 190] width 43 height 10
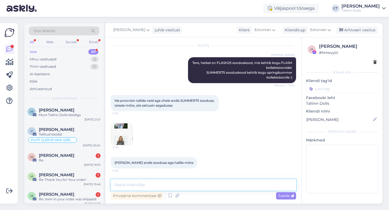
click at [215, 186] on textarea at bounding box center [203, 184] width 185 height 11
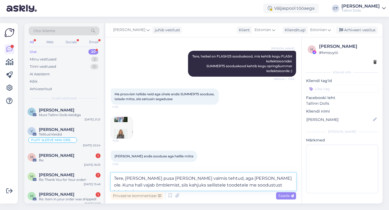
scroll to position [114, 0]
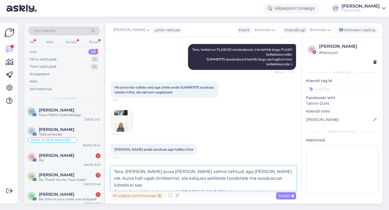
type textarea "Tere, [PERSON_NAME] pusa [PERSON_NAME] valmis tehtud, aga [PERSON_NAME] ole. Ku…"
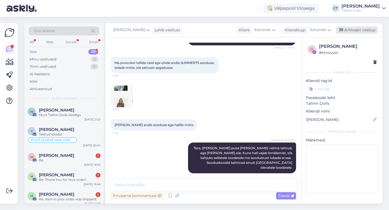
click at [360, 30] on div "Arhiveeri vestlus" at bounding box center [357, 29] width 42 height 7
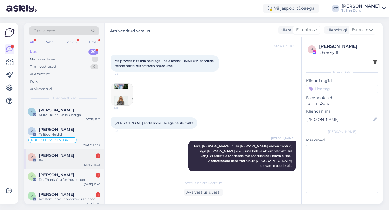
click at [81, 155] on div "[PERSON_NAME] 1" at bounding box center [70, 155] width 62 height 5
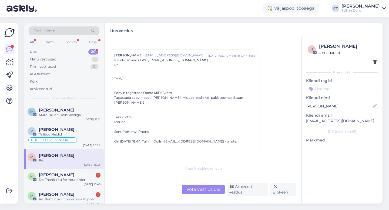
scroll to position [9, 0]
click at [199, 191] on div "Võta vestlus üle" at bounding box center [203, 190] width 43 height 10
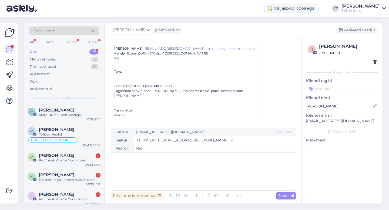
click at [200, 180] on div "﻿" at bounding box center [203, 171] width 179 height 32
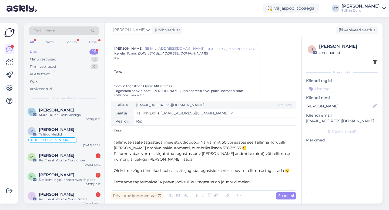
scroll to position [20, 0]
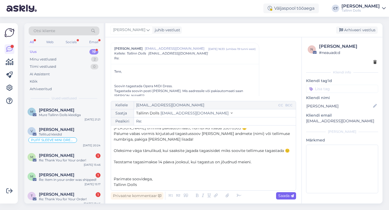
click at [293, 196] on icon at bounding box center [291, 195] width 3 height 3
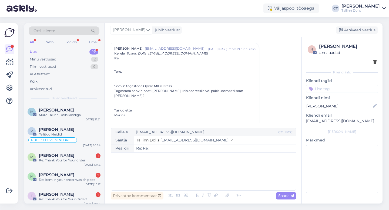
type input "Re: Re:"
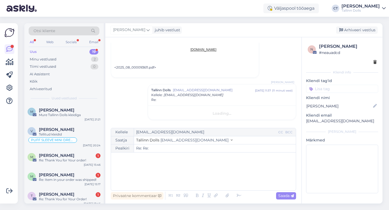
scroll to position [0, 0]
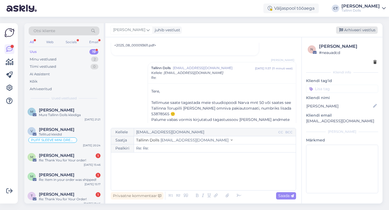
click at [358, 29] on div "Arhiveeri vestlus" at bounding box center [357, 29] width 42 height 7
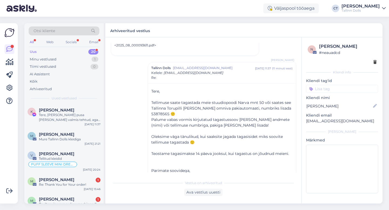
scroll to position [415, 0]
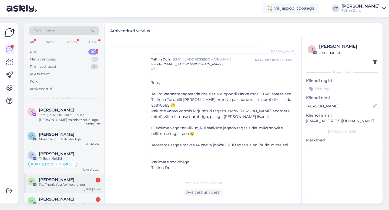
click at [69, 184] on div "Re: Thank You for Your order!" at bounding box center [70, 184] width 62 height 5
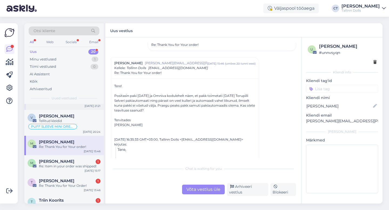
scroll to position [38, 0]
click at [63, 162] on span "[PERSON_NAME]" at bounding box center [56, 161] width 35 height 5
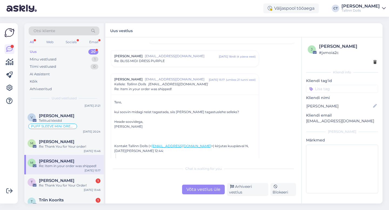
scroll to position [102, 0]
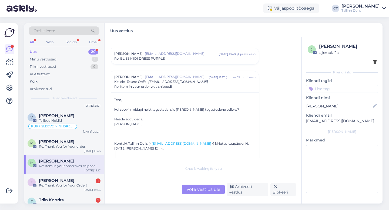
click at [206, 193] on div "Võta vestlus üle" at bounding box center [203, 190] width 43 height 10
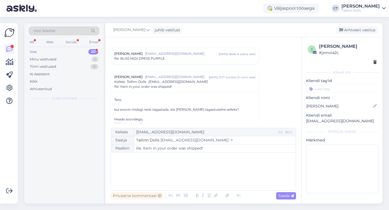
scroll to position [0, 0]
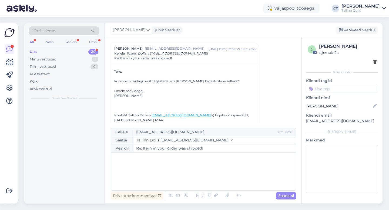
click at [211, 177] on div "﻿" at bounding box center [203, 171] width 179 height 32
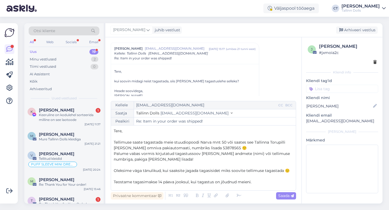
scroll to position [20, 0]
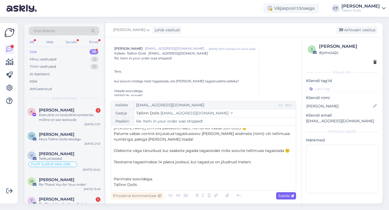
click at [283, 195] on span "Saada" at bounding box center [286, 195] width 16 height 5
type input "Re: Re: Item in your order was shipped!"
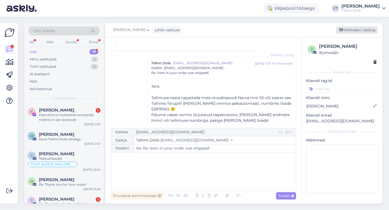
scroll to position [0, 0]
click at [354, 33] on div "Arhiveeri vestlus" at bounding box center [357, 29] width 42 height 7
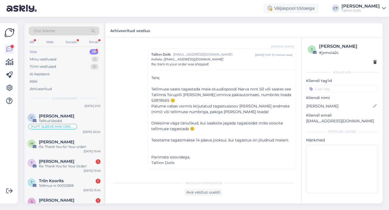
scroll to position [43, 0]
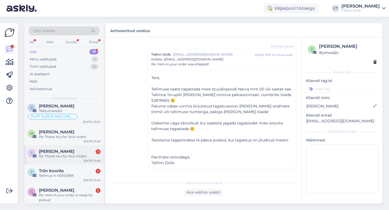
click at [78, 157] on div "Re: Thank You for Your Order!" at bounding box center [70, 156] width 62 height 5
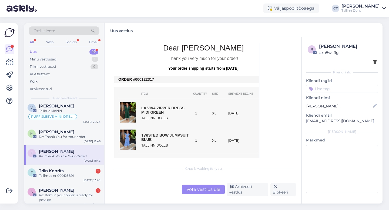
scroll to position [150, 0]
click at [74, 171] on div "Triin Koorits 1" at bounding box center [70, 170] width 62 height 5
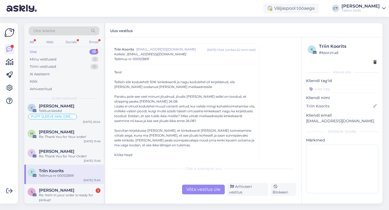
scroll to position [15, 0]
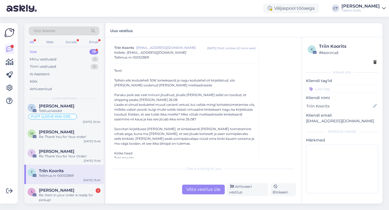
click at [190, 191] on div "Võta vestlus üle" at bounding box center [203, 190] width 43 height 10
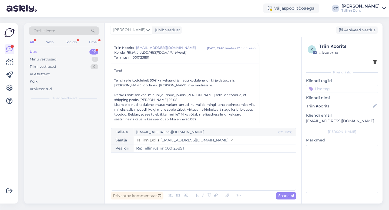
scroll to position [0, 0]
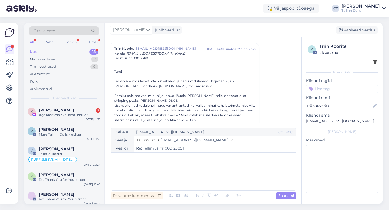
click at [191, 180] on div "﻿" at bounding box center [203, 171] width 179 height 32
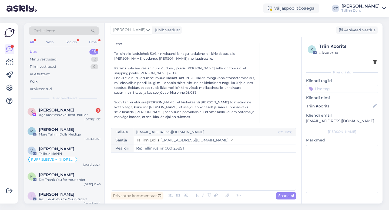
scroll to position [42, 0]
click at [177, 164] on div "﻿" at bounding box center [203, 171] width 179 height 32
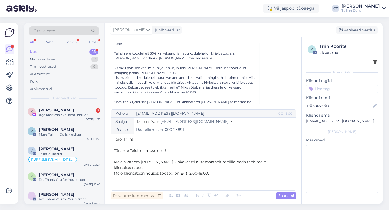
scroll to position [59, 0]
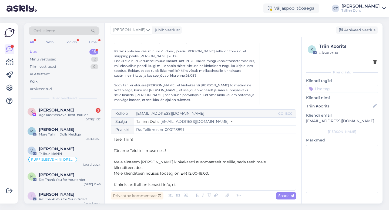
drag, startPoint x: 180, startPoint y: 186, endPoint x: 113, endPoint y: 183, distance: 67.3
click at [113, 183] on div "Kellele [EMAIL_ADDRESS][DOMAIN_NAME] CC BCC Saatja Tallinn Dolls [EMAIL_ADDRESS…" at bounding box center [203, 149] width 185 height 81
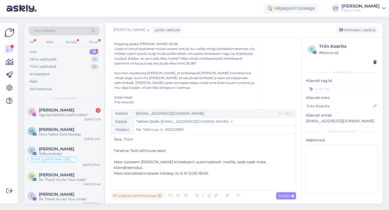
scroll to position [73, 0]
click at [148, 184] on p "﻿" at bounding box center [203, 185] width 179 height 6
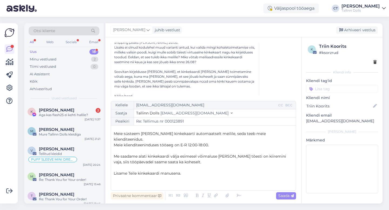
scroll to position [26, 0]
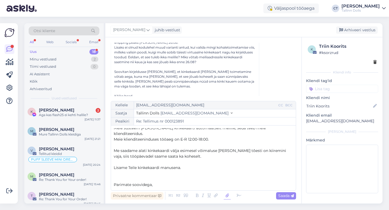
click at [227, 194] on icon at bounding box center [226, 196] width 7 height 8
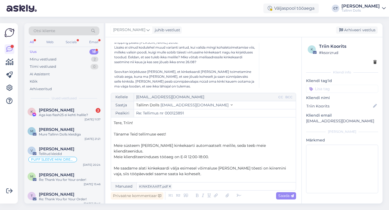
scroll to position [5, 0]
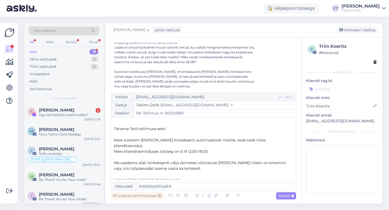
click at [178, 139] on span "Meie süsteem [PERSON_NAME] kinkekaarti automaatselt meilile, seda teeb meie kli…" at bounding box center [190, 143] width 153 height 11
click at [222, 149] on p "Meie klienditeeninduses tööaeg on E-R 12:00-18:00." at bounding box center [203, 152] width 179 height 6
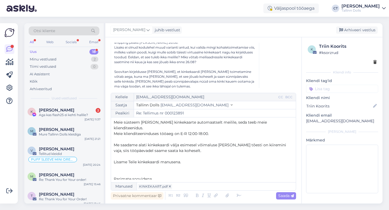
scroll to position [26, 0]
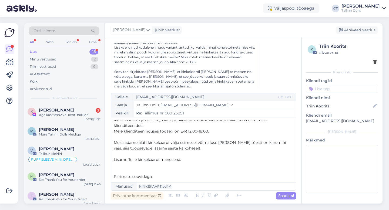
click at [199, 151] on p "﻿" at bounding box center [203, 154] width 179 height 6
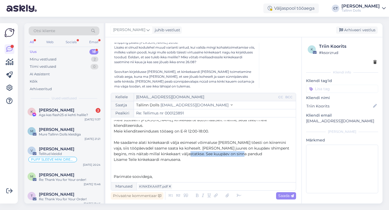
drag, startPoint x: 245, startPoint y: 150, endPoint x: 183, endPoint y: 147, distance: 62.1
click at [183, 147] on p "Me saadame alati kinkekaardi välja esimesel võimaluse [PERSON_NAME] tõesti on k…" at bounding box center [203, 148] width 179 height 17
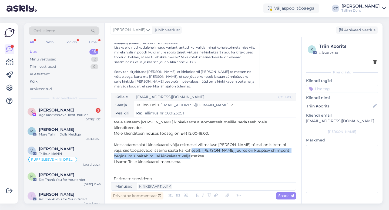
drag, startPoint x: 196, startPoint y: 150, endPoint x: 186, endPoint y: 144, distance: 11.6
click at [186, 144] on p "Me saadame alati kinkekaardi välja esimesel võimaluse [PERSON_NAME] tõesti on k…" at bounding box center [203, 150] width 179 height 17
click at [187, 151] on p "Me saadame alati kinkekaardi välja esimesel võimaluse [PERSON_NAME] tõesti on k…" at bounding box center [203, 150] width 179 height 17
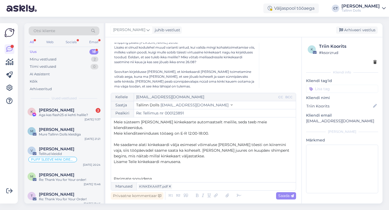
click at [245, 145] on span "Me saadame alati kinkekaardi välja esimesel võimaluse [PERSON_NAME] tõesti on k…" at bounding box center [202, 150] width 177 height 16
click at [214, 152] on p "Me saadame alati kinkekaardi välja esimesel võimaluse [PERSON_NAME] tõesti on k…" at bounding box center [203, 150] width 179 height 17
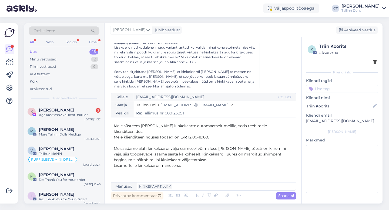
scroll to position [26, 0]
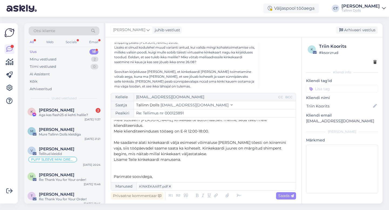
click at [160, 129] on span "Meie klienditeeninduses tööaeg on E-R 12:00-18:00." at bounding box center [161, 131] width 95 height 5
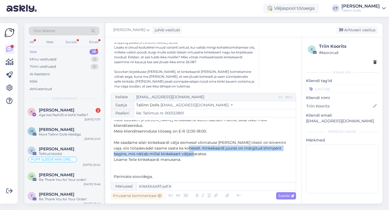
drag, startPoint x: 192, startPoint y: 147, endPoint x: 185, endPoint y: 143, distance: 8.0
click at [185, 143] on p "Me saadame alati kinkekaardi välja esimesel võimaluse [PERSON_NAME] tõesti on k…" at bounding box center [203, 148] width 179 height 17
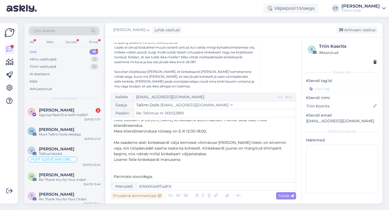
scroll to position [20, 0]
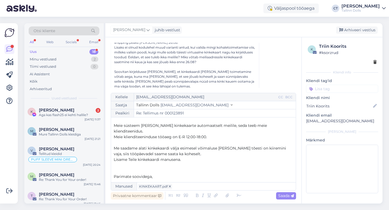
click at [220, 157] on p "Lisame Teile kinkekaardi manusena." at bounding box center [203, 160] width 179 height 6
click at [216, 149] on p "Me saadame alati kinkekaardi välja esimesel võimaluse [PERSON_NAME] tõesti on k…" at bounding box center [203, 150] width 179 height 11
click at [292, 197] on icon at bounding box center [291, 195] width 3 height 3
type input "Re: Re: Tellimus nr 000123891"
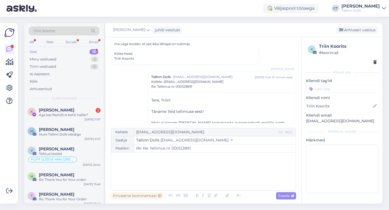
scroll to position [143, 0]
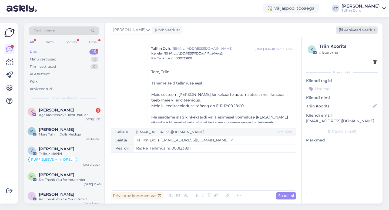
click at [358, 26] on div "Arhiveeri vestlus" at bounding box center [357, 29] width 42 height 7
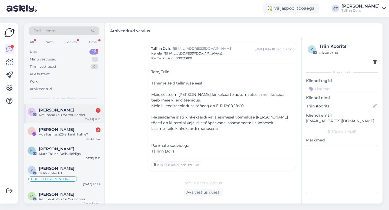
click at [76, 109] on div "[PERSON_NAME] 1" at bounding box center [70, 110] width 62 height 5
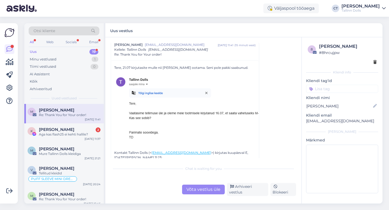
scroll to position [228, 0]
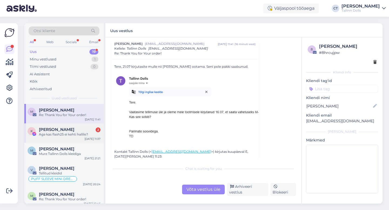
click at [48, 131] on span "[PERSON_NAME]" at bounding box center [56, 129] width 35 height 5
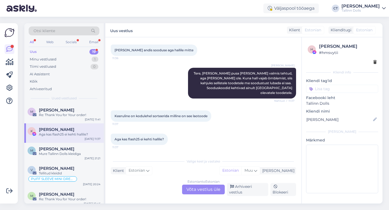
scroll to position [205, 0]
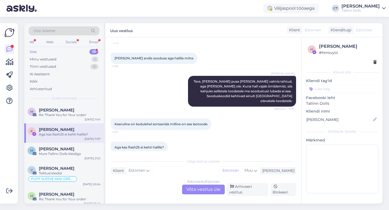
click at [202, 193] on div "Estonian to Estonian Võta vestlus üle" at bounding box center [203, 190] width 43 height 10
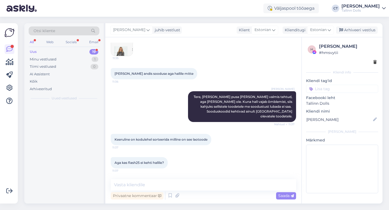
scroll to position [185, 0]
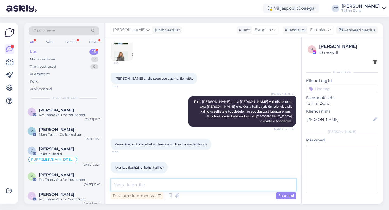
click at [205, 187] on textarea at bounding box center [203, 184] width 185 height 11
type textarea "T"
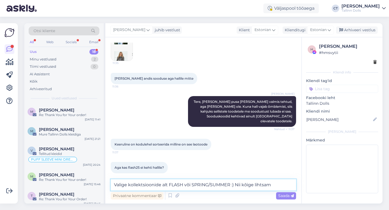
type textarea "Valige kollektsioonide alt FLASH või SPRING/SUMMER :) Nii kõige lihtsam"
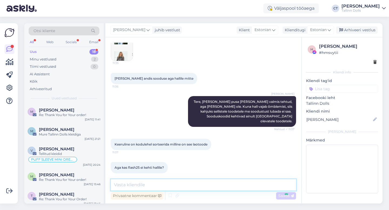
scroll to position [213, 0]
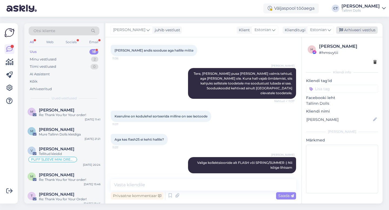
click at [367, 29] on div "Arhiveeri vestlus" at bounding box center [357, 29] width 42 height 7
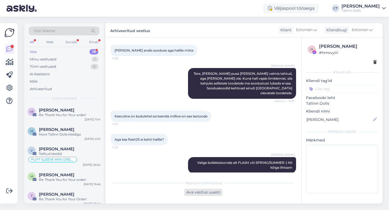
click at [190, 192] on div "Ava vestlus uuesti" at bounding box center [203, 192] width 38 height 7
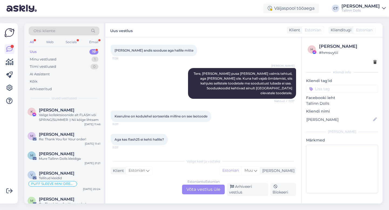
click at [197, 187] on div "Estonian to Estonian Võta vestlus üle" at bounding box center [203, 190] width 43 height 10
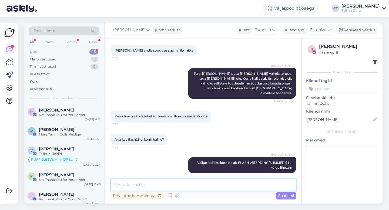
click at [197, 187] on textarea at bounding box center [203, 184] width 185 height 11
click at [372, 29] on div "Arhiveeri vestlus" at bounding box center [357, 29] width 42 height 7
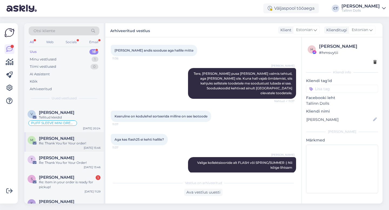
scroll to position [41, 0]
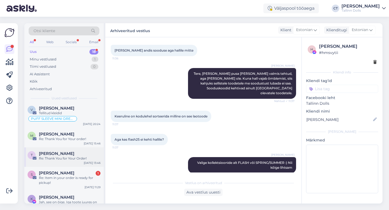
click at [66, 163] on div "T [PERSON_NAME] Re: Thank You for Your Order! [DATE] 13:46" at bounding box center [63, 156] width 79 height 19
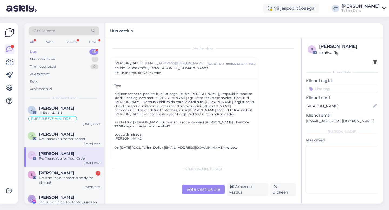
scroll to position [9, 0]
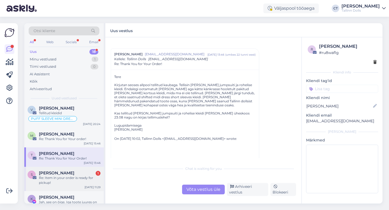
click at [65, 179] on div "Re: Item in your order is ready for pickup!" at bounding box center [70, 180] width 62 height 10
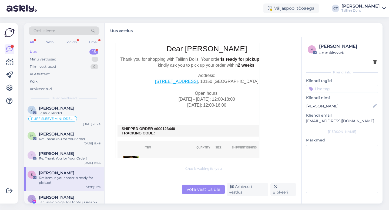
scroll to position [171, 0]
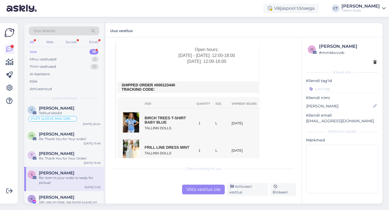
drag, startPoint x: 176, startPoint y: 84, endPoint x: 161, endPoint y: 84, distance: 14.8
click at [161, 84] on td "SHIPPED ORDER #000123440 TRACKING CODE:" at bounding box center [206, 87] width 170 height 9
copy td "0123440"
click at [208, 189] on div "Võta vestlus üle" at bounding box center [203, 190] width 43 height 10
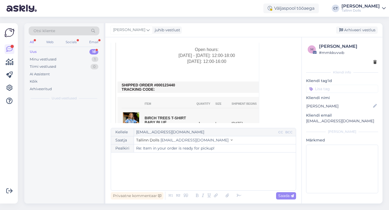
scroll to position [0, 0]
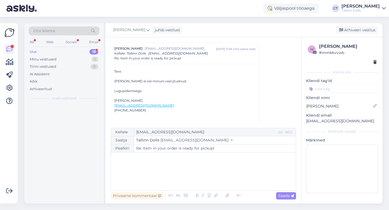
click at [210, 182] on div "﻿" at bounding box center [203, 171] width 179 height 32
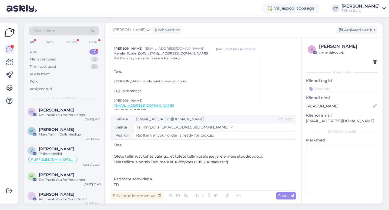
click at [185, 151] on p "﻿" at bounding box center [203, 151] width 179 height 6
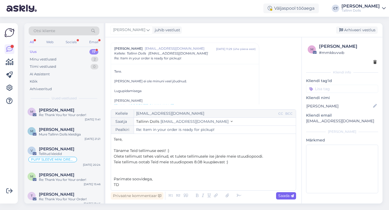
click at [283, 195] on span "Saada" at bounding box center [286, 195] width 16 height 5
type input "Re: Item in your order is ready for pickup!"
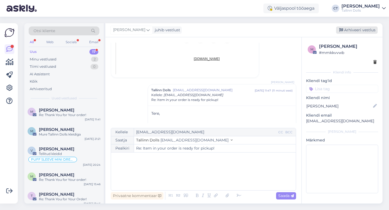
click at [362, 30] on div "Arhiveeri vestlus" at bounding box center [357, 29] width 42 height 7
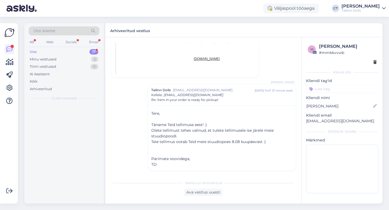
scroll to position [406, 0]
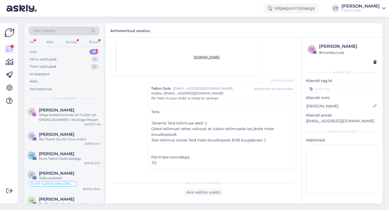
click at [55, 52] on div "Uus 18" at bounding box center [64, 52] width 71 height 8
click at [59, 111] on span "[PERSON_NAME]" at bounding box center [56, 110] width 35 height 5
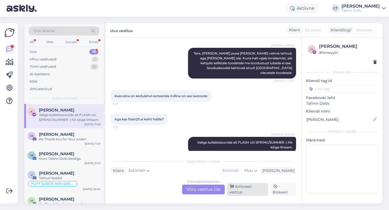
click at [249, 190] on div "Arhiveeri vestlus" at bounding box center [247, 189] width 41 height 13
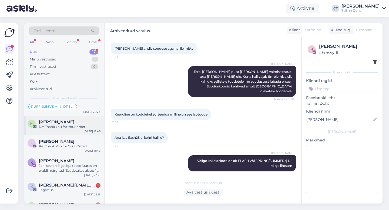
scroll to position [53, 0]
click at [73, 171] on div "Jah, see on õige. Iga toote juures on eraldi märgitud "Saadetakse alates" ja ku…" at bounding box center [70, 168] width 62 height 10
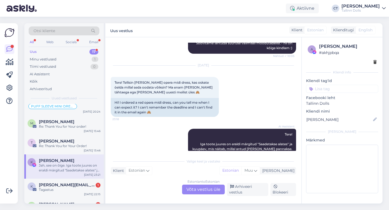
scroll to position [904, 0]
click at [204, 187] on div "Estonian to Estonian Võta vestlus üle" at bounding box center [203, 190] width 43 height 10
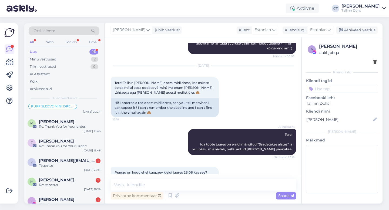
scroll to position [0, 0]
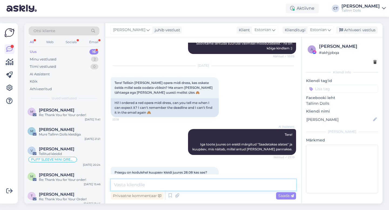
click at [206, 180] on textarea at bounding box center [203, 184] width 185 height 11
click at [216, 186] on textarea at bounding box center [203, 184] width 185 height 11
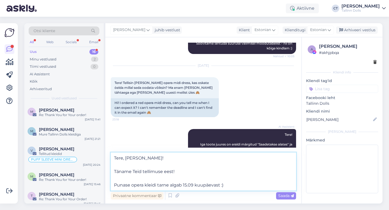
type textarea "Tere, [PERSON_NAME]! Täname Teid tellimuse eest! Punase opera kleidi tarne alga…"
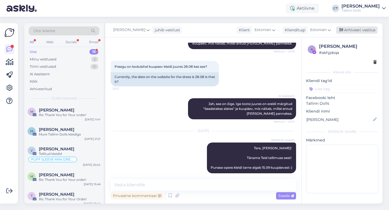
click at [365, 27] on div "Arhiveeri vestlus" at bounding box center [357, 29] width 42 height 7
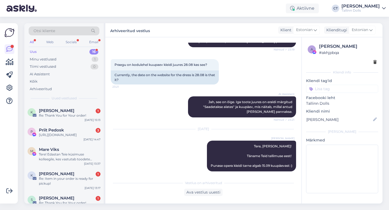
scroll to position [242, 0]
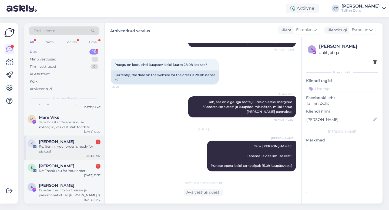
click at [68, 144] on div "Re: Item in your order is ready for pickup!" at bounding box center [70, 149] width 62 height 10
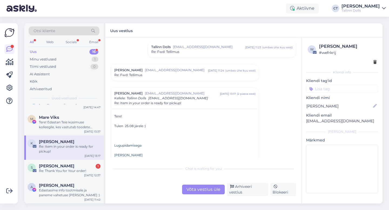
scroll to position [664, 0]
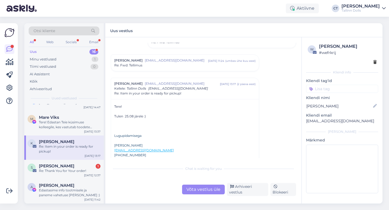
click at [208, 188] on div "Võta vestlus üle" at bounding box center [203, 190] width 43 height 10
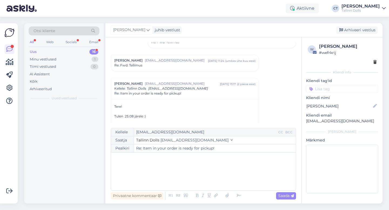
scroll to position [0, 0]
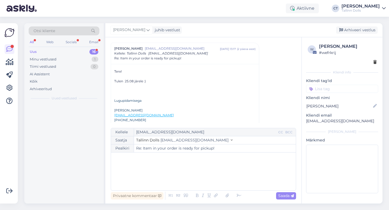
click at [210, 178] on div "﻿" at bounding box center [203, 171] width 179 height 32
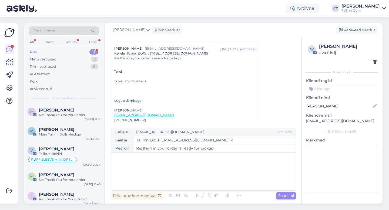
click at [210, 178] on div "﻿" at bounding box center [203, 171] width 179 height 32
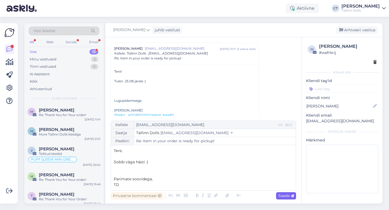
click at [293, 195] on icon at bounding box center [291, 195] width 3 height 3
type input "Re: Re: Item in your order is ready for pickup!"
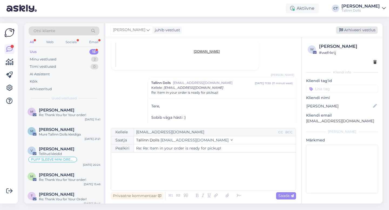
click at [370, 29] on div "Arhiveeri vestlus" at bounding box center [357, 29] width 42 height 7
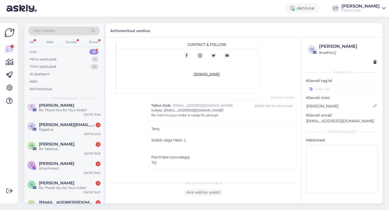
scroll to position [214, 0]
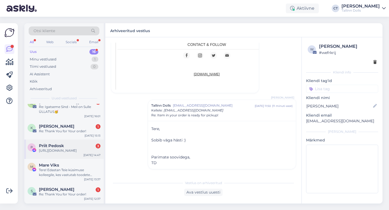
click at [74, 145] on div "Priit Pedosk 3" at bounding box center [70, 145] width 62 height 5
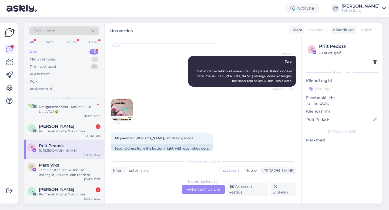
scroll to position [44, 0]
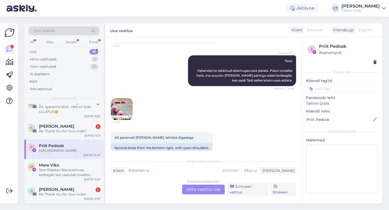
click at [120, 106] on img at bounding box center [122, 109] width 22 height 22
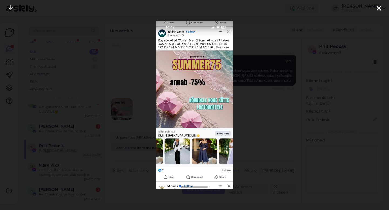
click at [377, 5] on icon at bounding box center [378, 8] width 4 height 7
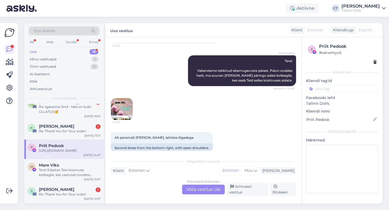
scroll to position [59, 0]
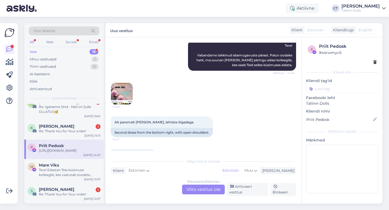
click at [126, 94] on img at bounding box center [122, 94] width 22 height 22
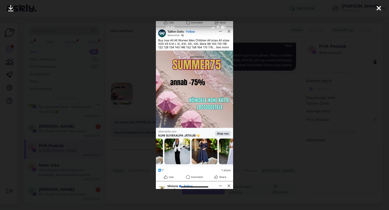
click at [378, 8] on icon at bounding box center [378, 8] width 4 height 7
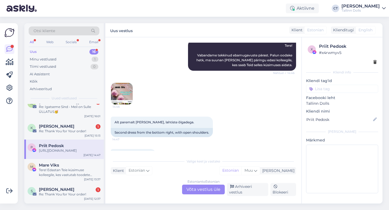
click at [199, 189] on div "Estonian to Estonian Võta vestlus üle" at bounding box center [203, 190] width 43 height 10
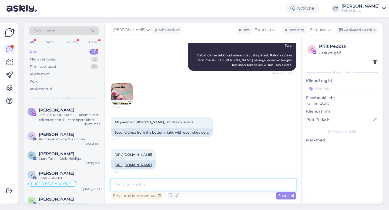
click at [202, 188] on textarea at bounding box center [203, 184] width 185 height 11
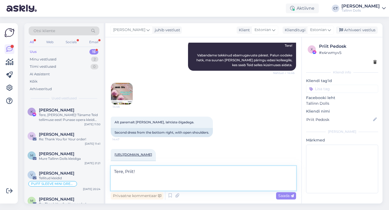
type textarea "Tere, Priit!"
click at [123, 101] on img at bounding box center [122, 94] width 22 height 22
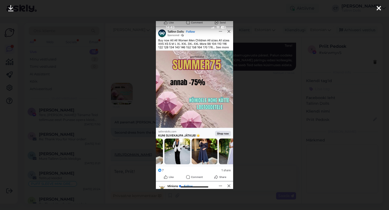
click at [346, 56] on div at bounding box center [194, 105] width 389 height 210
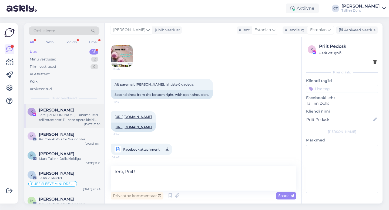
click at [51, 118] on div "Tere, [PERSON_NAME]! Täname Teid tellimuse eest! Punase opera kleidi tarne alga…" at bounding box center [70, 118] width 62 height 10
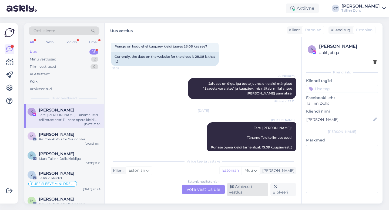
click at [256, 192] on div "Arhiveeri vestlus" at bounding box center [247, 189] width 41 height 13
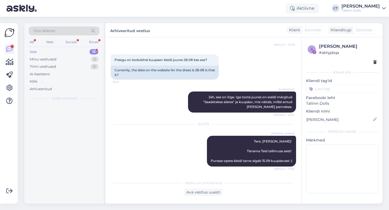
scroll to position [1011, 0]
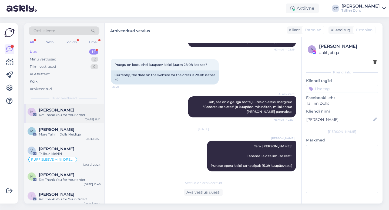
click at [69, 116] on div "Re: Thank You for Your order!" at bounding box center [70, 115] width 62 height 5
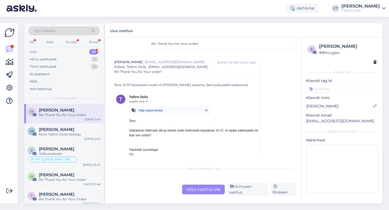
scroll to position [210, 0]
click at [49, 137] on div "Mure Tallinn Dolls kleidiga" at bounding box center [70, 134] width 62 height 5
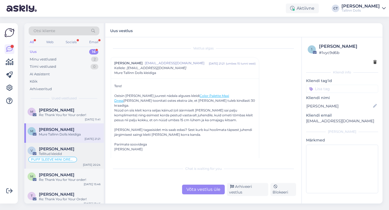
click at [50, 150] on span "[PERSON_NAME]" at bounding box center [56, 149] width 35 height 5
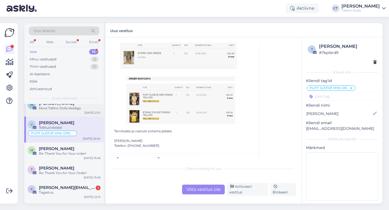
scroll to position [32, 0]
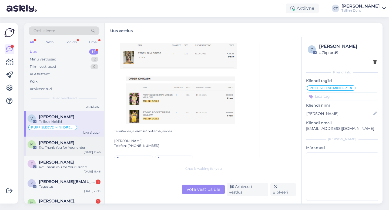
click at [63, 147] on div "Re: Thank You for Your order!" at bounding box center [70, 147] width 62 height 5
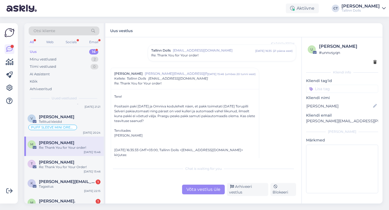
scroll to position [46, 0]
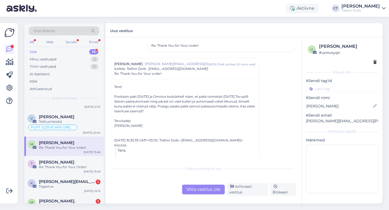
click at [209, 189] on div "Võta vestlus üle" at bounding box center [203, 190] width 43 height 10
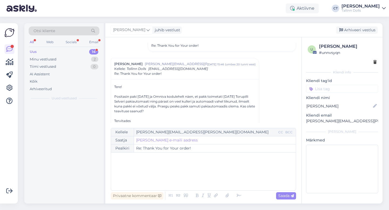
scroll to position [0, 0]
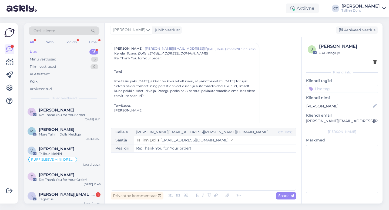
click at [215, 176] on div "﻿" at bounding box center [203, 171] width 179 height 32
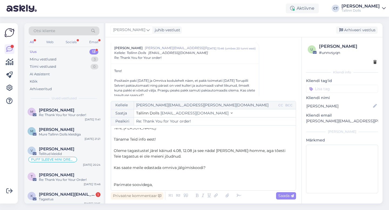
scroll to position [9, 0]
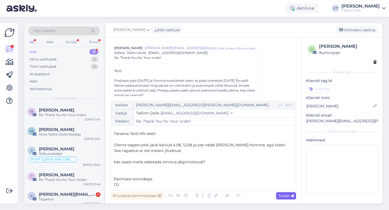
click at [288, 197] on span "Saada" at bounding box center [286, 195] width 16 height 5
type input "Re: Thank You for Your order!"
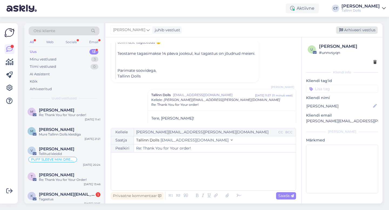
click at [365, 30] on div "Arhiveeri vestlus" at bounding box center [357, 29] width 42 height 7
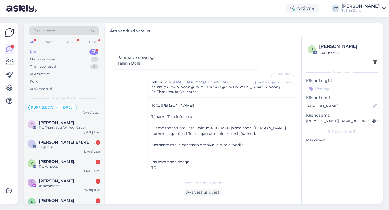
scroll to position [53, 0]
click at [75, 151] on div "k [PERSON_NAME][EMAIL_ADDRESS][DOMAIN_NAME] 1 Tagastus [DATE] 22:15" at bounding box center [63, 144] width 79 height 19
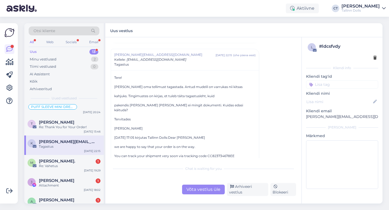
scroll to position [32, 0]
click at [206, 193] on div "Võta vestlus üle" at bounding box center [203, 190] width 43 height 10
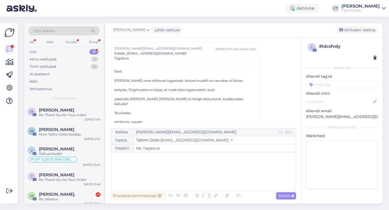
click at [206, 180] on div "﻿" at bounding box center [203, 171] width 179 height 32
click at [147, 180] on div "﻿" at bounding box center [203, 171] width 179 height 32
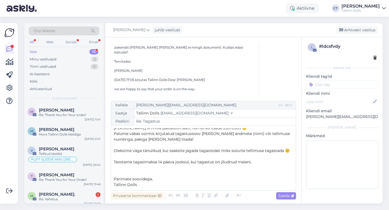
scroll to position [90, 0]
click at [281, 196] on span "Saada" at bounding box center [286, 195] width 16 height 5
type input "Re: Tagastus"
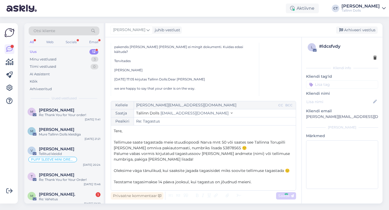
scroll to position [143, 0]
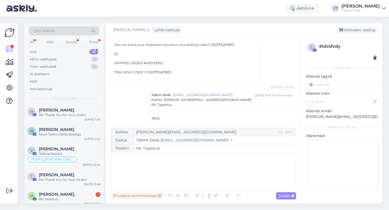
click at [362, 26] on div "[PERSON_NAME] juhib vestlust [GEOGRAPHIC_DATA] vestlus" at bounding box center [243, 30] width 277 height 14
click at [362, 29] on div "Arhiveeri vestlus" at bounding box center [357, 29] width 42 height 7
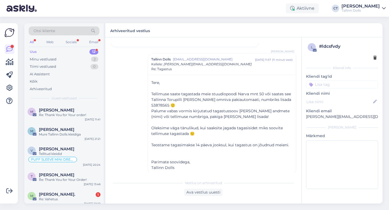
scroll to position [43, 0]
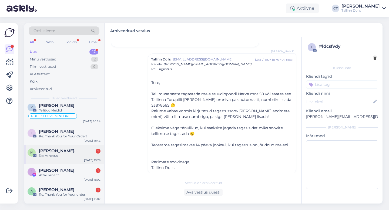
click at [84, 157] on div "Re: Vahetus" at bounding box center [70, 155] width 62 height 5
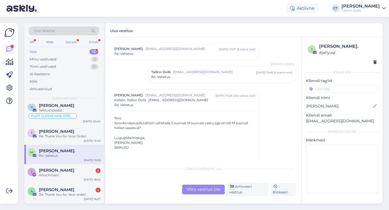
scroll to position [194, 0]
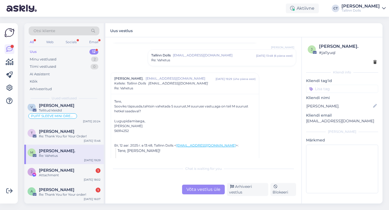
click at [208, 62] on div "Re: Vahetus" at bounding box center [221, 60] width 141 height 5
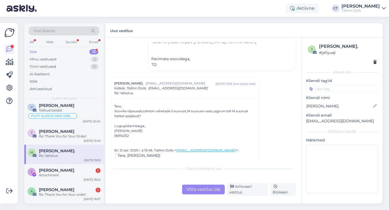
drag, startPoint x: 143, startPoint y: 131, endPoint x: 127, endPoint y: 131, distance: 15.4
click at [127, 131] on div "[PERSON_NAME]" at bounding box center [184, 130] width 141 height 5
copy div "obõlkina"
click at [60, 175] on div "Attachment" at bounding box center [70, 175] width 62 height 5
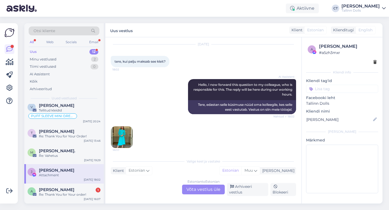
click at [125, 132] on img at bounding box center [122, 137] width 22 height 22
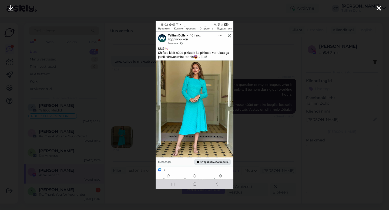
click at [379, 8] on icon at bounding box center [378, 8] width 4 height 7
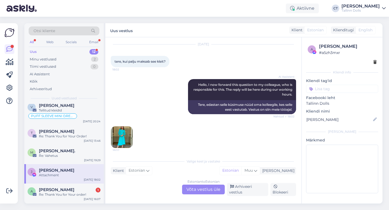
click at [198, 197] on div "Vestlus algas [DATE] tere, kui palju maksab see kleit? 18:02 AI Assistent Hello…" at bounding box center [203, 120] width 196 height 166
click at [201, 192] on div "Estonian to Estonian Võta vestlus üle" at bounding box center [203, 190] width 43 height 10
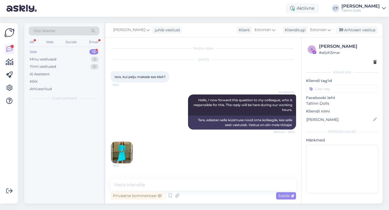
scroll to position [0, 0]
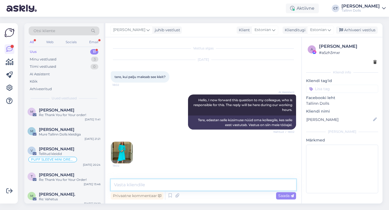
click at [205, 189] on textarea at bounding box center [203, 184] width 185 height 11
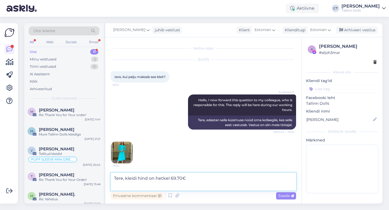
paste textarea "[URL][DOMAIN_NAME]"
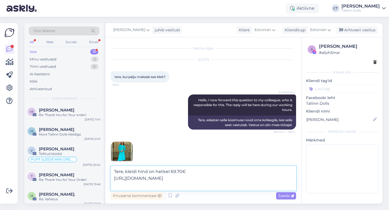
click at [175, 171] on textarea "Tere, kleidi hind on hetkel 69.70€ [URL][DOMAIN_NAME]" at bounding box center [203, 178] width 185 height 25
type textarea "Tere, kleidi hind on hetkel 67.34€ [URL][DOMAIN_NAME]"
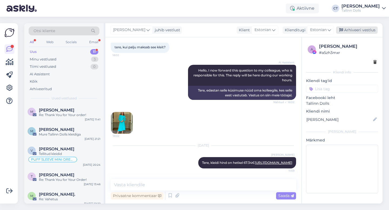
click at [354, 30] on div "Arhiveeri vestlus" at bounding box center [357, 29] width 42 height 7
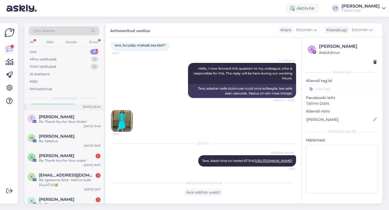
scroll to position [58, 0]
click at [59, 142] on div "Re: Vahetus" at bounding box center [70, 140] width 62 height 5
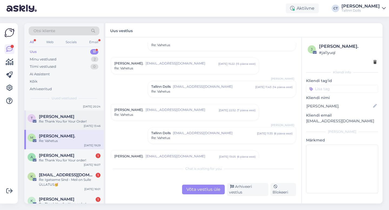
scroll to position [144, 0]
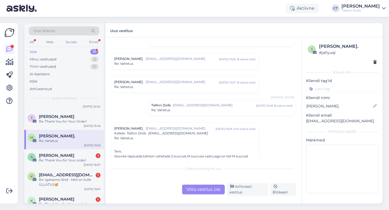
click at [38, 48] on div "Uus 11" at bounding box center [64, 52] width 71 height 8
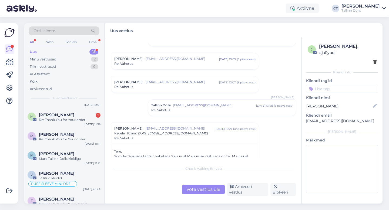
scroll to position [0, 0]
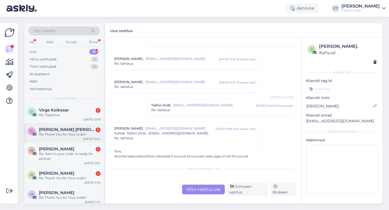
click at [62, 130] on span "[PERSON_NAME] [PERSON_NAME]" at bounding box center [67, 129] width 56 height 5
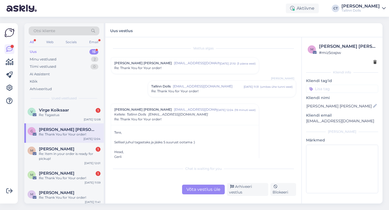
scroll to position [8, 0]
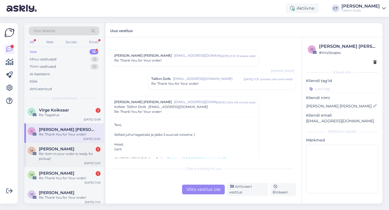
click at [53, 154] on div "Re: Item in your order is ready for pickup!" at bounding box center [70, 156] width 62 height 10
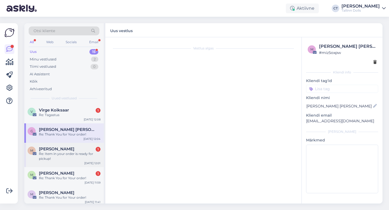
scroll to position [0, 0]
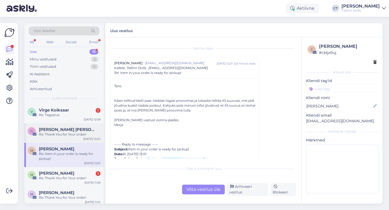
click at [49, 135] on div "Re: Thank You for Your order!" at bounding box center [70, 134] width 62 height 5
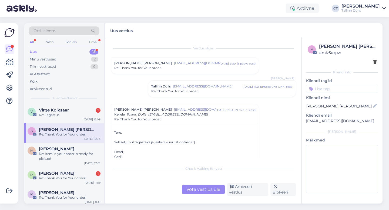
scroll to position [61, 0]
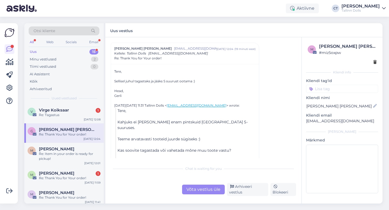
click at [200, 191] on div "Võta vestlus üle" at bounding box center [203, 190] width 43 height 10
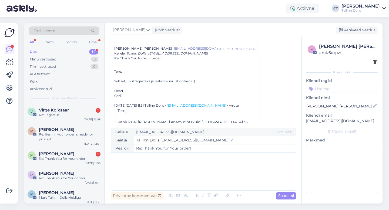
click at [195, 177] on div "﻿" at bounding box center [203, 171] width 179 height 32
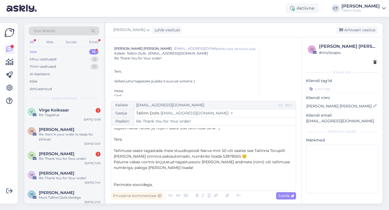
scroll to position [26, 0]
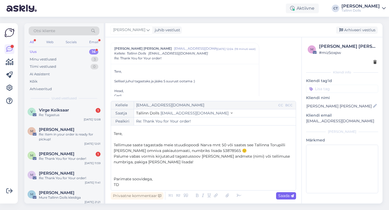
click at [287, 197] on span "Saada" at bounding box center [286, 195] width 16 height 5
type input "Re: Re: Thank You for Your order!"
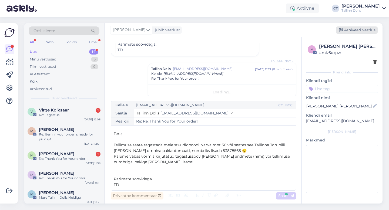
scroll to position [0, 0]
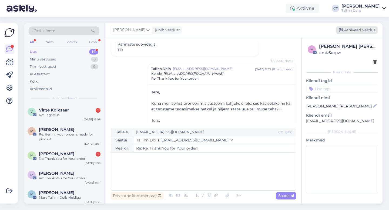
click at [370, 32] on div "Arhiveeri vestlus" at bounding box center [357, 29] width 42 height 7
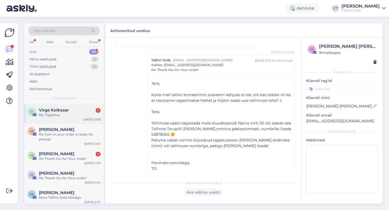
click at [66, 110] on span "Virge Koiksaar" at bounding box center [54, 110] width 30 height 5
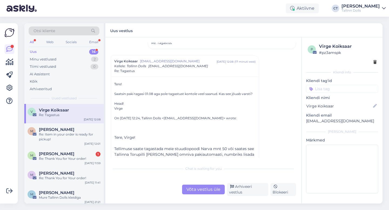
scroll to position [97, 0]
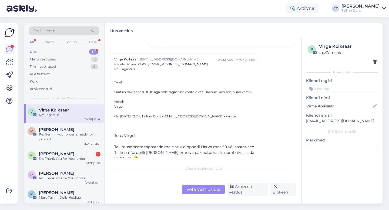
click at [207, 192] on div "Võta vestlus üle" at bounding box center [203, 190] width 43 height 10
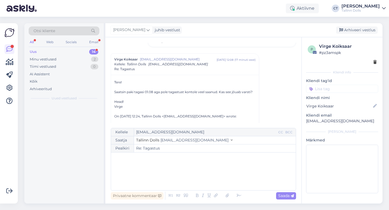
scroll to position [107, 0]
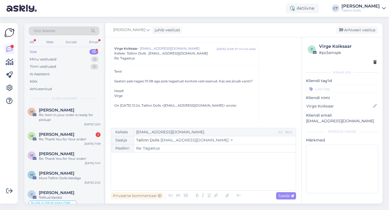
click at [207, 192] on icon at bounding box center [209, 196] width 6 height 8
click at [211, 178] on div "﻿" at bounding box center [203, 171] width 179 height 32
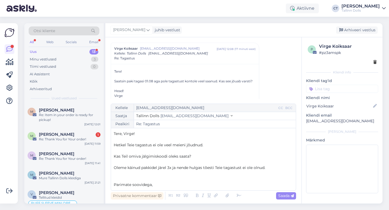
scroll to position [3, 0]
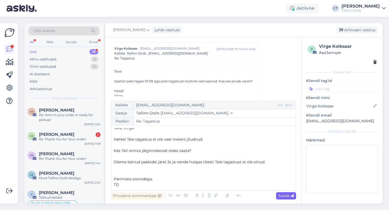
click at [280, 196] on span "Saada" at bounding box center [286, 195] width 16 height 5
type input "Re: Tagastus"
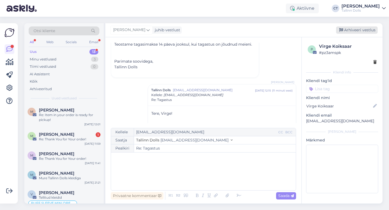
click at [373, 29] on div "Arhiveeri vestlus" at bounding box center [357, 29] width 42 height 7
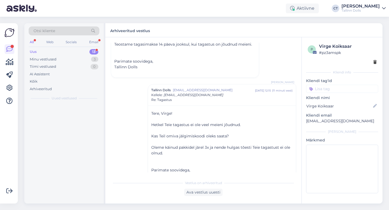
scroll to position [263, 0]
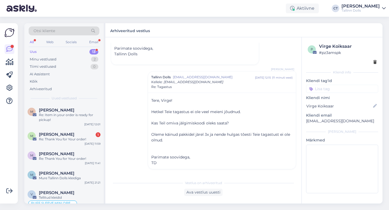
click at [96, 115] on div "Re: Item in your order is ready for pickup!" at bounding box center [70, 118] width 62 height 10
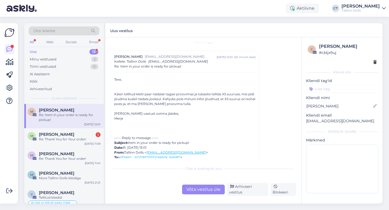
scroll to position [8, 0]
click at [199, 193] on div "Võta vestlus üle" at bounding box center [203, 190] width 43 height 10
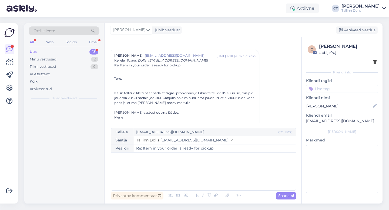
scroll to position [15, 0]
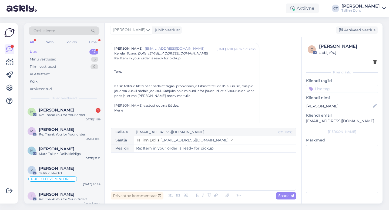
click at [205, 183] on div "﻿" at bounding box center [203, 171] width 179 height 32
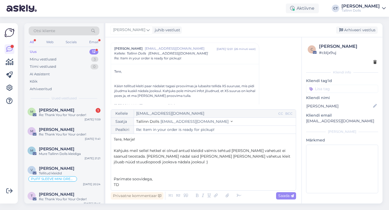
click at [294, 200] on div "Privaatne kommentaar Saada" at bounding box center [203, 196] width 185 height 10
click at [286, 195] on span "Saada" at bounding box center [286, 195] width 16 height 5
type input "Re: Re: Item in your order is ready for pickup!"
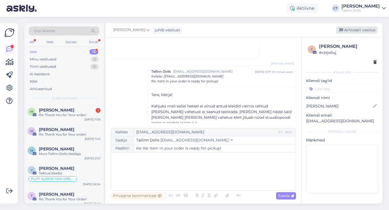
click at [368, 28] on div "Arhiveeri vestlus" at bounding box center [357, 29] width 42 height 7
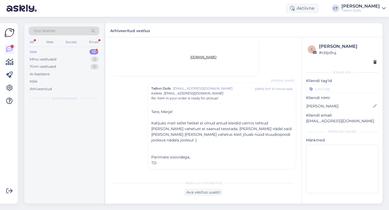
scroll to position [415, 0]
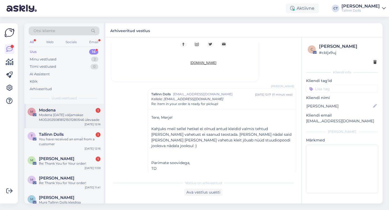
click at [69, 117] on div "Modena [DATE] väljamakse MOD20250818121501280546 ülevaade" at bounding box center [70, 118] width 62 height 10
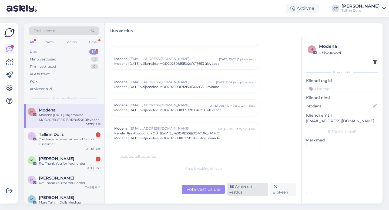
click at [246, 191] on div "Arhiveeri vestlus" at bounding box center [247, 189] width 41 height 13
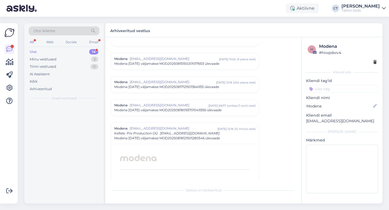
scroll to position [2371, 0]
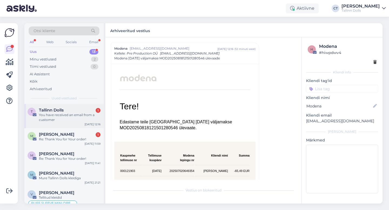
click at [74, 117] on div "You have received an email from a customer" at bounding box center [70, 118] width 62 height 10
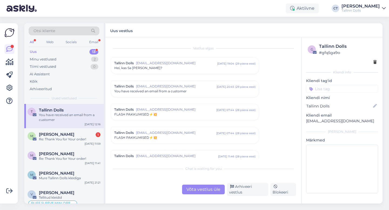
scroll to position [2268, 0]
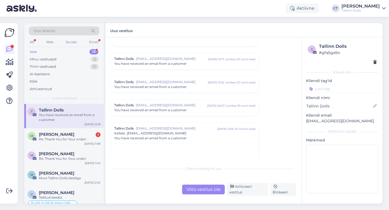
click at [252, 187] on div "Võta vestlus üle Arhiveeri vestlus Blokeeri" at bounding box center [203, 189] width 185 height 13
click at [252, 189] on div "Arhiveeri vestlus" at bounding box center [247, 189] width 41 height 13
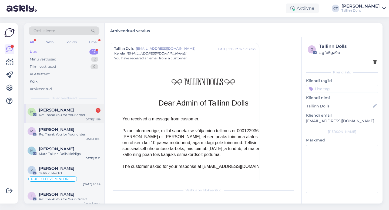
click at [84, 115] on div "Re: Thank You for Your order!" at bounding box center [70, 115] width 62 height 5
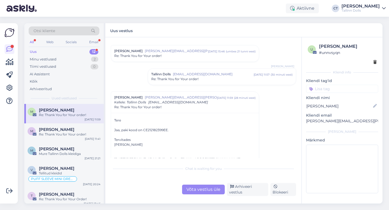
scroll to position [60, 0]
drag, startPoint x: 142, startPoint y: 128, endPoint x: 167, endPoint y: 127, distance: 25.2
click at [167, 127] on div "[PERSON_NAME], paki kood on CE212182399EE. Tervitades [PERSON_NAME]" at bounding box center [184, 131] width 141 height 29
copy div "CE212182399EE"
click at [212, 194] on div "Võta vestlus üle" at bounding box center [203, 190] width 43 height 10
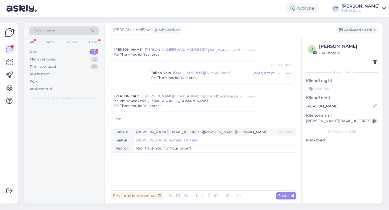
scroll to position [107, 0]
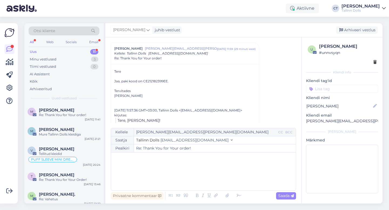
click at [215, 178] on div "﻿" at bounding box center [203, 171] width 179 height 32
click at [242, 172] on p "Täname. Kirjutasime omnivasse ja laseme saadetise ümbersuunata meie" at bounding box center [203, 170] width 179 height 6
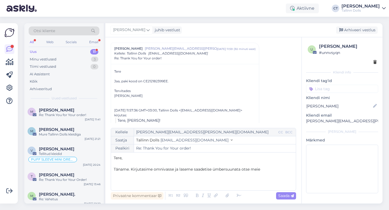
click at [278, 168] on p "Täname. Kirjutasime omnivasse ja laseme saadetise ümbersuunata otse meie" at bounding box center [203, 170] width 179 height 6
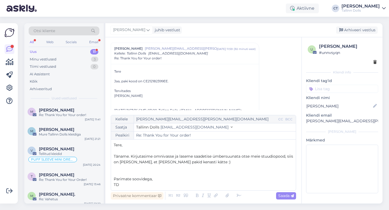
click at [246, 164] on p "Täname. Kirjutasime omnivasse ja laseme saadetise ümbersuunata otse meie stuudi…" at bounding box center [203, 159] width 179 height 11
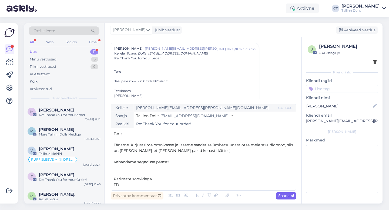
click at [287, 199] on div "Saada" at bounding box center [286, 195] width 20 height 7
type input "Re: Re: Thank You for Your order!"
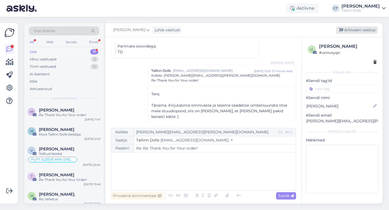
click at [373, 30] on div "Arhiveeri vestlus" at bounding box center [357, 29] width 42 height 7
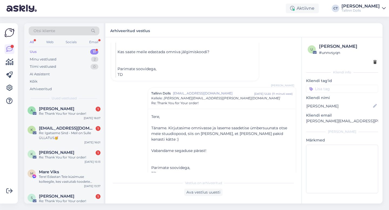
scroll to position [113, 0]
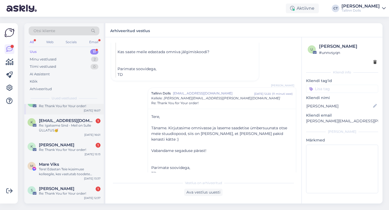
click at [70, 111] on div "A [PERSON_NAME] 1 Re: Thank You for Your order! [DATE] 16:07" at bounding box center [63, 104] width 79 height 19
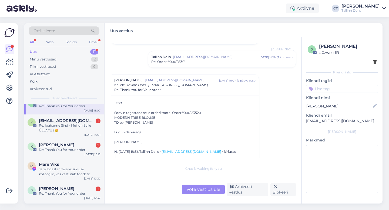
scroll to position [343, 0]
click at [211, 192] on div "Võta vestlus üle" at bounding box center [203, 190] width 43 height 10
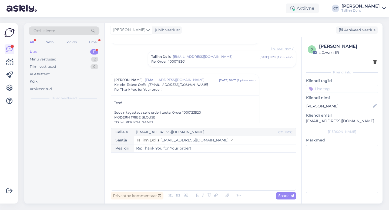
scroll to position [0, 0]
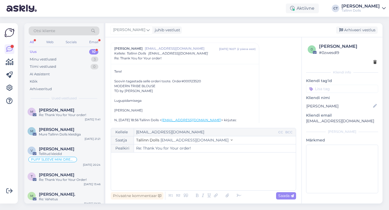
click at [212, 175] on div "﻿" at bounding box center [203, 171] width 179 height 32
click at [153, 171] on div "﻿" at bounding box center [203, 171] width 179 height 32
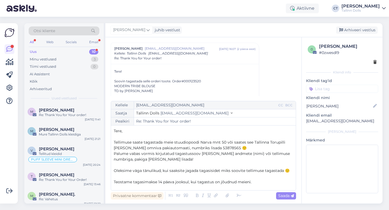
scroll to position [26, 0]
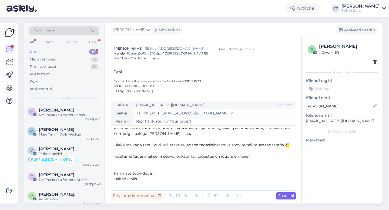
click at [279, 199] on div "Saada" at bounding box center [286, 195] width 20 height 7
type input "Re: Re: Thank You for Your order!"
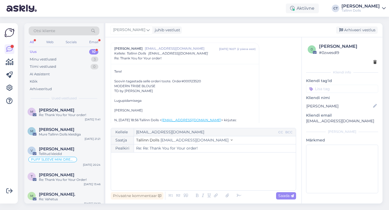
scroll to position [0, 0]
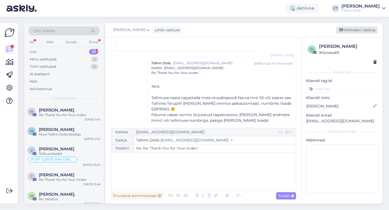
click at [364, 30] on div "Arhiveeri vestlus" at bounding box center [357, 29] width 42 height 7
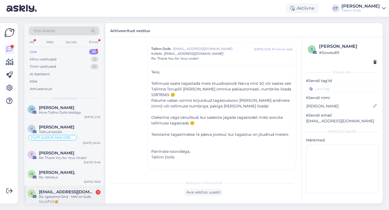
scroll to position [39, 0]
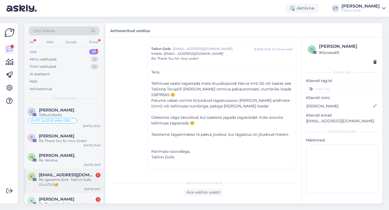
click at [73, 180] on div "Re: Igatseme Sind - Meil on Sulle ÜLLATUS🥳" at bounding box center [70, 182] width 62 height 10
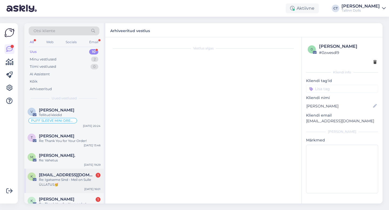
scroll to position [0, 0]
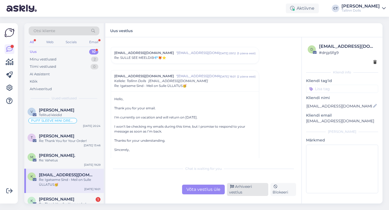
click at [241, 188] on div "Arhiveeri vestlus" at bounding box center [247, 189] width 41 height 13
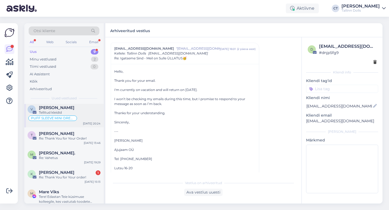
scroll to position [91, 0]
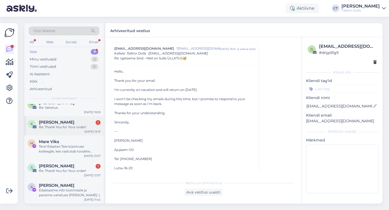
click at [68, 130] on div "[PERSON_NAME] 1 Re: Thank You for Your order! [DATE] 15:13" at bounding box center [63, 125] width 79 height 19
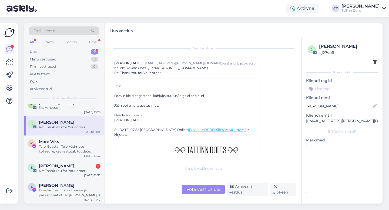
scroll to position [8, 0]
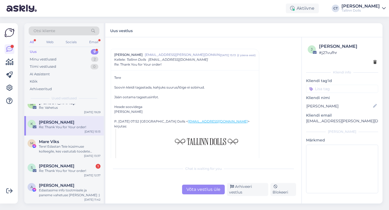
click at [211, 191] on div "Võta vestlus üle" at bounding box center [203, 190] width 43 height 10
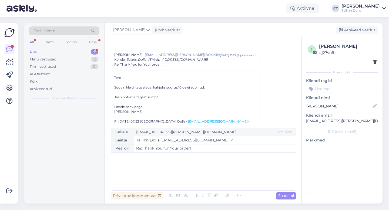
scroll to position [0, 0]
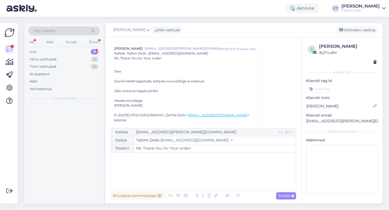
click at [213, 179] on div "﻿" at bounding box center [203, 171] width 179 height 32
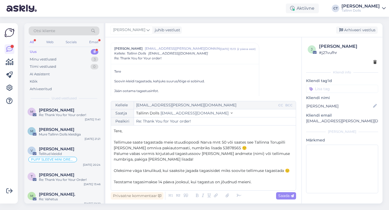
scroll to position [26, 0]
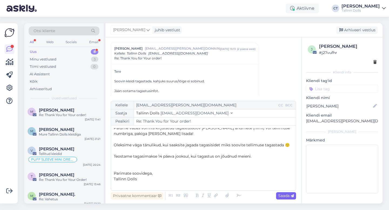
click at [291, 198] on div "Saada" at bounding box center [286, 195] width 20 height 7
type input "Re: Thank You for Your order!"
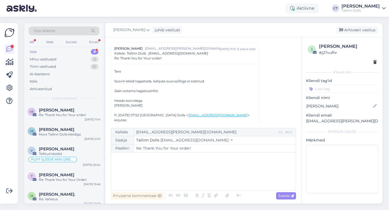
scroll to position [0, 0]
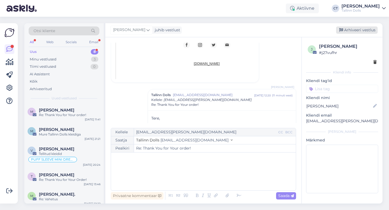
click at [363, 30] on div "Arhiveeri vestlus" at bounding box center [357, 29] width 42 height 7
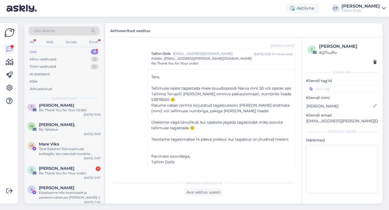
scroll to position [72, 0]
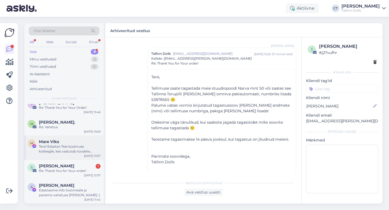
click at [77, 149] on div "Tere! Edastan Teie küsimuse kolleegile, kes vastutab toodete mõõtude ja kohanda…" at bounding box center [70, 149] width 62 height 10
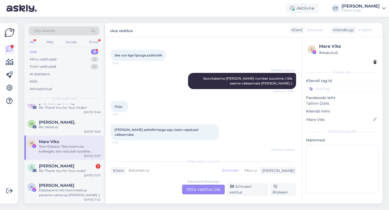
scroll to position [771, 0]
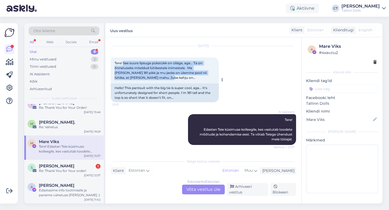
drag, startPoint x: 124, startPoint y: 66, endPoint x: 151, endPoint y: 84, distance: 32.6
click at [151, 83] on div "Tere! See suure lipsuga pükstükk on üliäge, aga... Ta on õnnetuseks mõeldud lüh…" at bounding box center [165, 70] width 108 height 26
copy span "See suure lipsuga pükstükk on üliäge, aga... Ta on õnnetuseks mõeldud lühikeste…"
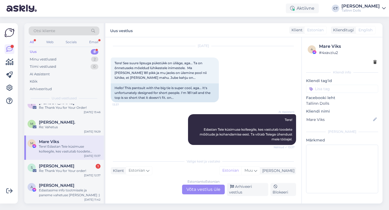
click at [205, 189] on div "Estonian to Estonian Võta vestlus üle" at bounding box center [203, 190] width 43 height 10
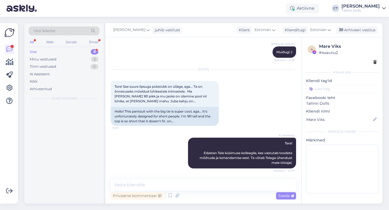
scroll to position [0, 0]
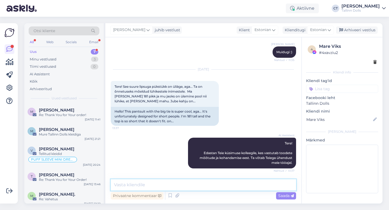
click at [207, 188] on textarea at bounding box center [203, 184] width 185 height 11
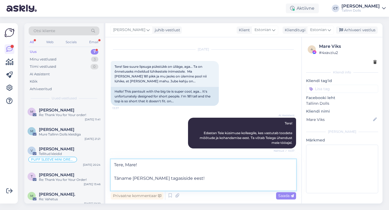
scroll to position [912, 0]
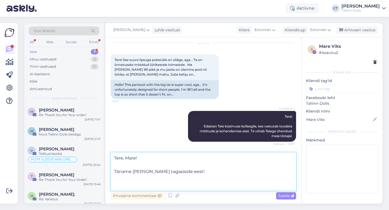
paste textarea "Tellimuse saate tagastada meie stuudiopoodi Narva mnt 50 või saates see Tallinn…"
type textarea "Tere, Mare! Täname [PERSON_NAME] tagasiside eest! Tellimuse saate tagastada mei…"
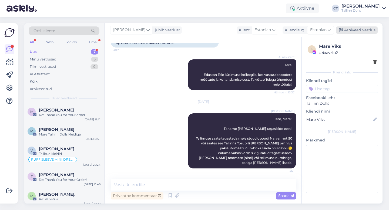
click at [354, 33] on div "Arhiveeri vestlus" at bounding box center [357, 29] width 42 height 7
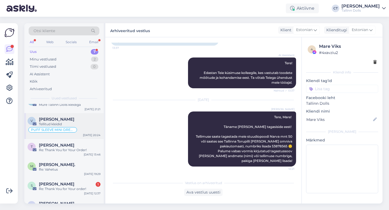
scroll to position [30, 0]
click at [57, 164] on span "[PERSON_NAME]." at bounding box center [57, 163] width 36 height 5
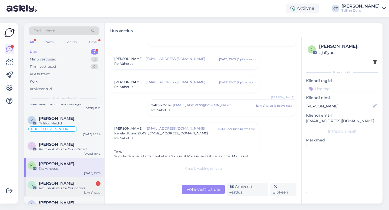
click at [64, 187] on div "Re: Thank You for Your order!" at bounding box center [70, 188] width 62 height 5
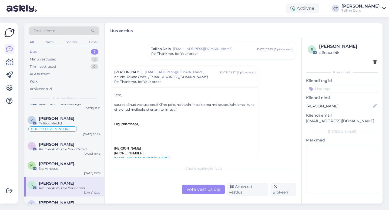
scroll to position [37, 0]
click at [204, 55] on div "Re: Thank You for Your order!" at bounding box center [221, 54] width 141 height 5
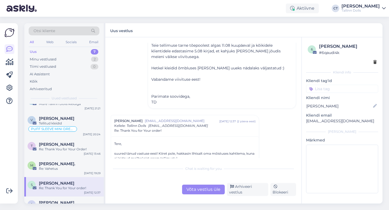
scroll to position [96, 0]
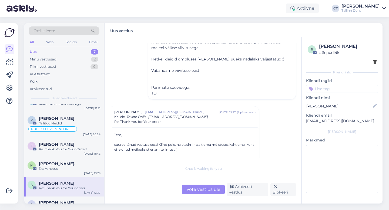
click at [208, 190] on div "Võta vestlus üle" at bounding box center [203, 190] width 43 height 10
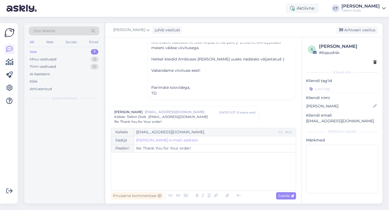
scroll to position [0, 0]
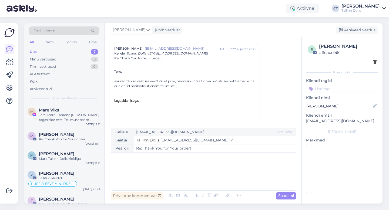
click at [209, 183] on div "﻿" at bounding box center [203, 171] width 179 height 32
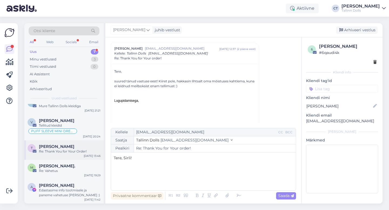
click at [71, 150] on div "Re: Thank You for Your Order!" at bounding box center [70, 151] width 62 height 5
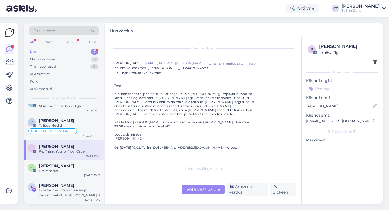
scroll to position [11, 0]
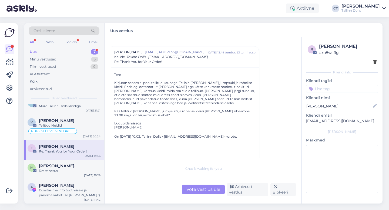
click at [198, 191] on div "Võta vestlus üle" at bounding box center [203, 190] width 43 height 10
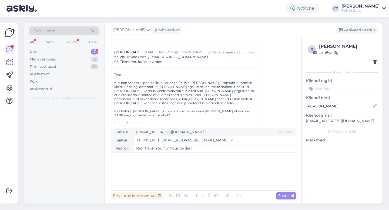
scroll to position [0, 0]
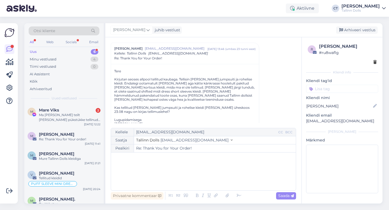
click at [203, 179] on div "﻿" at bounding box center [203, 171] width 179 height 32
click at [196, 161] on div "﻿" at bounding box center [203, 171] width 179 height 32
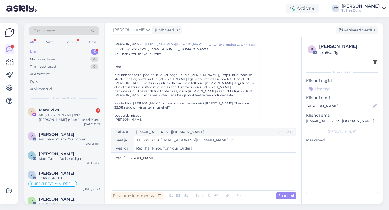
scroll to position [23, 0]
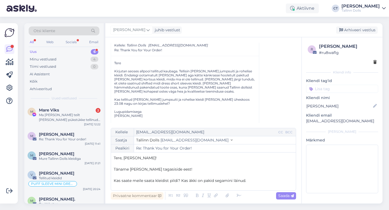
click at [204, 182] on span "Kas saate meile saata kleidist pildi? Kas äkki on pakid segamini läinud." at bounding box center [180, 180] width 132 height 5
click at [273, 180] on p "Kas saate meile saata kleidist pildi? Kas äkki on tootmisel pakid segamini läin…" at bounding box center [203, 181] width 179 height 6
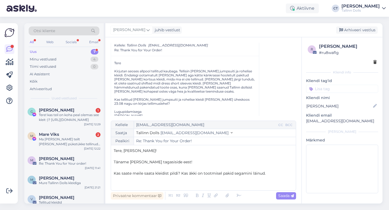
click at [273, 175] on p "Kas saate meile saata kleidist pildi? Kas äkki on tootmisel pakid segamini läin…" at bounding box center [203, 174] width 179 height 6
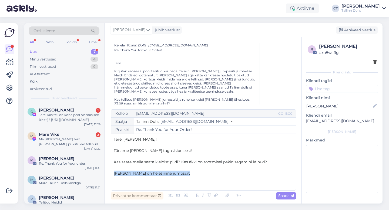
drag, startPoint x: 188, startPoint y: 173, endPoint x: 114, endPoint y: 173, distance: 73.7
click at [114, 173] on p "[PERSON_NAME] on helesinine jumpsuit" at bounding box center [203, 174] width 179 height 6
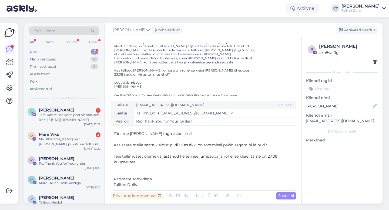
scroll to position [53, 0]
click at [285, 198] on span "Saada" at bounding box center [286, 195] width 16 height 5
type input "Re: Re: Thank You for Your Order!"
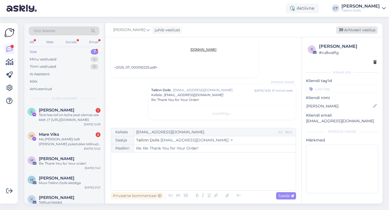
scroll to position [0, 0]
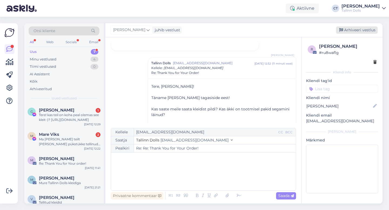
click at [368, 28] on div "Arhiveeri vestlus" at bounding box center [357, 29] width 42 height 7
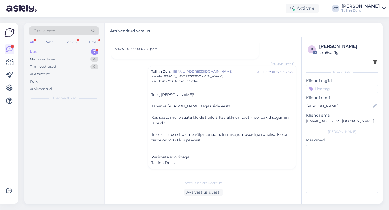
scroll to position [401, 0]
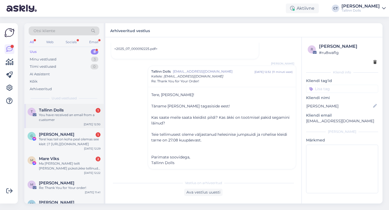
click at [91, 113] on div "You have received an email from a customer" at bounding box center [70, 118] width 62 height 10
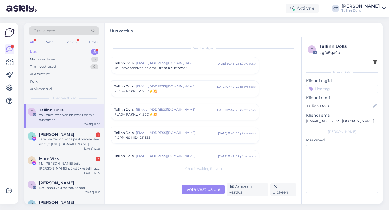
scroll to position [2268, 0]
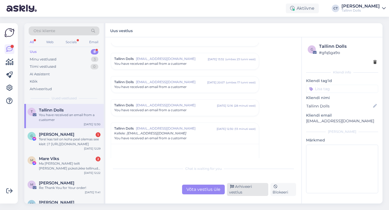
click at [239, 189] on div "Arhiveeri vestlus" at bounding box center [247, 189] width 41 height 13
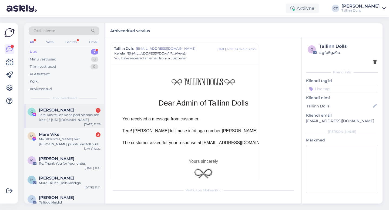
click at [46, 110] on span "[PERSON_NAME]" at bounding box center [56, 110] width 35 height 5
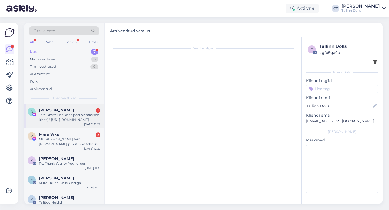
scroll to position [90, 0]
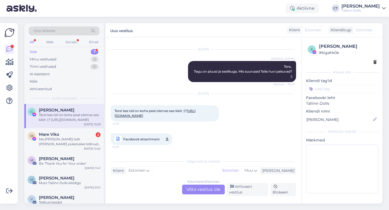
click at [200, 193] on div "Estonian to Estonian Võta vestlus üle" at bounding box center [203, 190] width 43 height 10
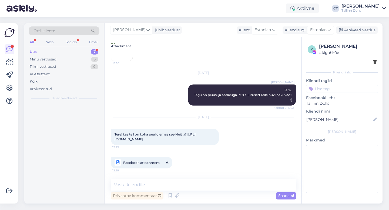
scroll to position [70, 0]
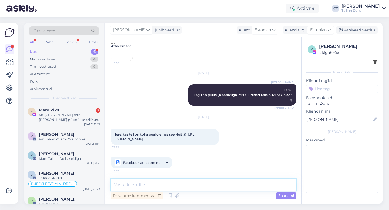
click at [204, 190] on textarea at bounding box center [203, 184] width 185 height 11
type textarea "Tere, kahjuks ei ole."
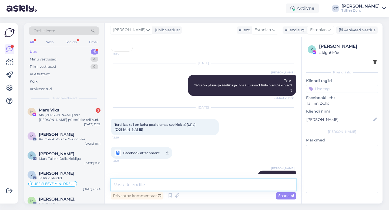
scroll to position [93, 0]
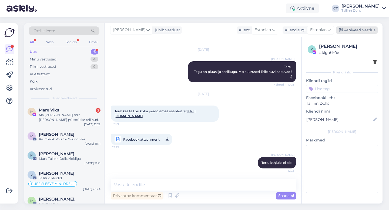
click at [363, 30] on div "Arhiveeri vestlus" at bounding box center [357, 29] width 42 height 7
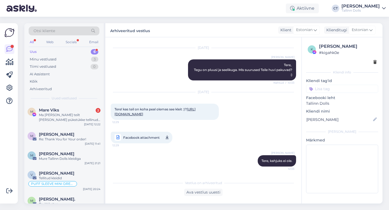
click at [76, 120] on div "Ma [PERSON_NAME] teilt [PERSON_NAME] pükstükke tellinud, [PERSON_NAME] pole pik…" at bounding box center [70, 118] width 62 height 10
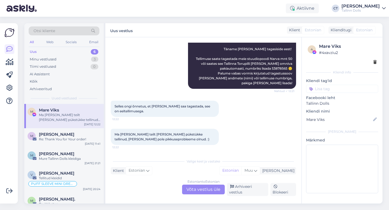
click at [199, 193] on div "Estonian to Estonian Võta vestlus üle" at bounding box center [203, 190] width 43 height 10
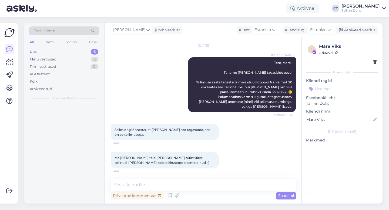
scroll to position [1021, 0]
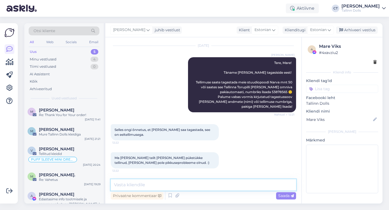
click at [201, 189] on textarea at bounding box center [203, 184] width 185 height 11
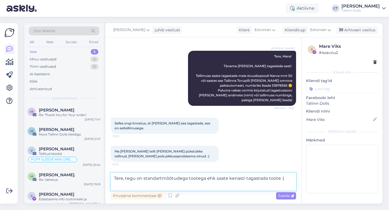
scroll to position [1028, 0]
click at [204, 178] on textarea "Tere, tegu on standartmõõtudega tootega ehk saate kenasti tagastada toote :)" at bounding box center [203, 182] width 185 height 18
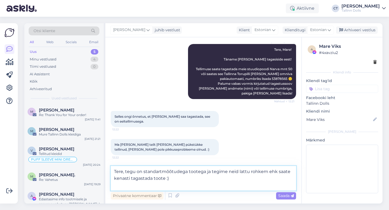
click at [184, 184] on textarea "Tere, tegu on standartmõõtudega tootega ja tegime neid lattu rohkem ehk saate k…" at bounding box center [203, 178] width 185 height 25
type textarea "Tere, tegu on standartmõõtudega tootega ja tegime neid lattu rohkem ehk saate k…"
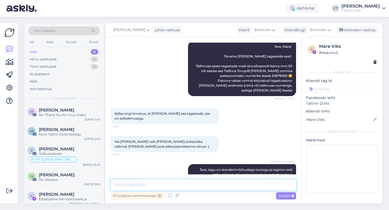
scroll to position [1049, 0]
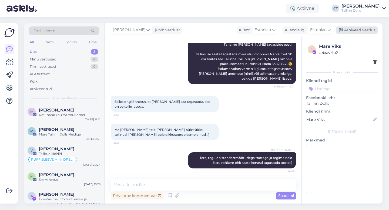
click at [360, 31] on div "Arhiveeri vestlus" at bounding box center [357, 29] width 42 height 7
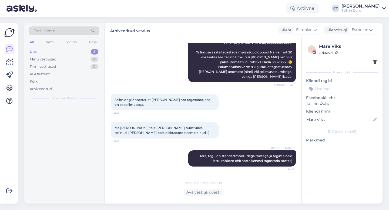
scroll to position [1051, 0]
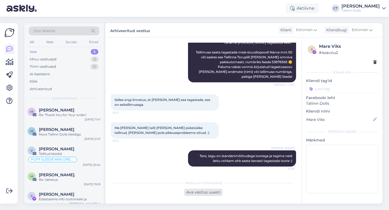
click at [209, 192] on div "Ava vestlus uuesti" at bounding box center [203, 192] width 38 height 7
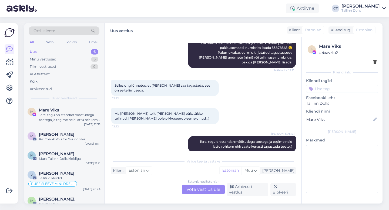
click at [211, 187] on div "Estonian to Estonian Võta vestlus üle" at bounding box center [203, 190] width 43 height 10
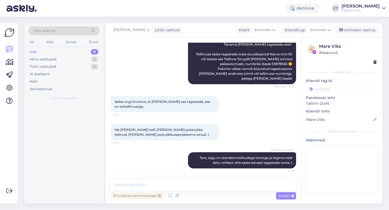
scroll to position [1049, 0]
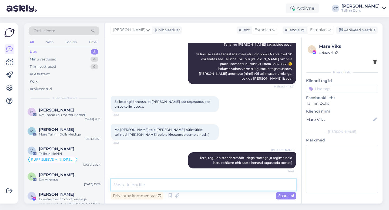
click at [211, 186] on textarea at bounding box center [203, 184] width 185 height 11
type textarea "s"
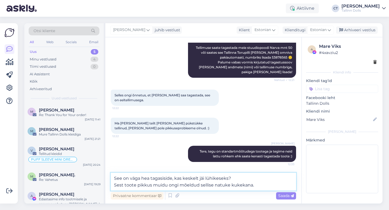
type textarea "See on väga hea tagasiside, kas keskelt jäi lühikeseks? Sest toote pikkus muidu…"
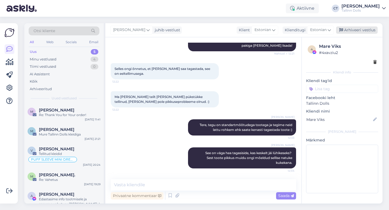
click at [361, 32] on div "Arhiveeri vestlus" at bounding box center [357, 29] width 42 height 7
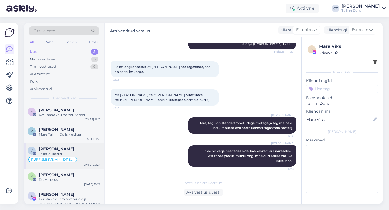
scroll to position [9, 0]
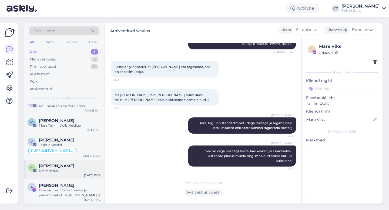
click at [71, 170] on div "Re: Vahetus" at bounding box center [70, 170] width 62 height 5
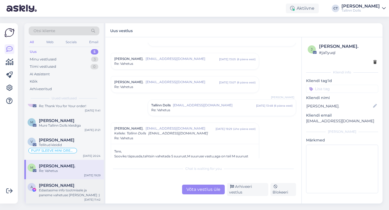
click at [52, 190] on div "Edastasime info tootmisele ja paneme vahetuse [PERSON_NAME] :)" at bounding box center [70, 193] width 62 height 10
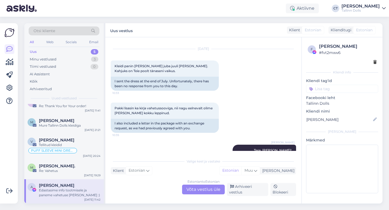
scroll to position [168, 0]
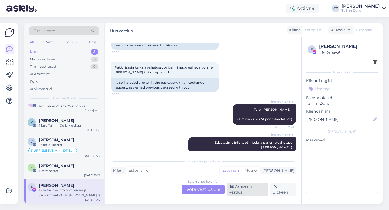
click at [253, 189] on div "Arhiveeri vestlus" at bounding box center [247, 189] width 41 height 13
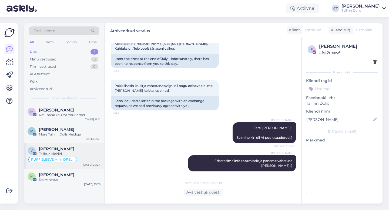
click at [66, 149] on span "[PERSON_NAME]" at bounding box center [56, 149] width 35 height 5
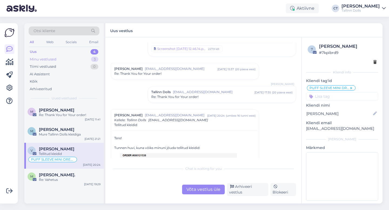
click at [44, 59] on div "Minu vestlused" at bounding box center [43, 59] width 27 height 5
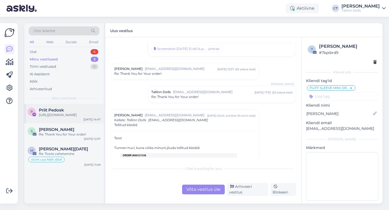
click at [54, 123] on div "P Priit Pedosk [URL][DOMAIN_NAME] [DATE] 14:47" at bounding box center [63, 113] width 79 height 19
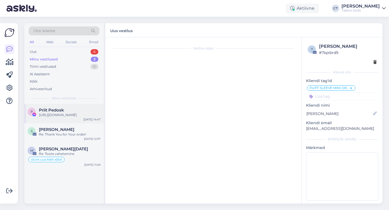
scroll to position [133, 0]
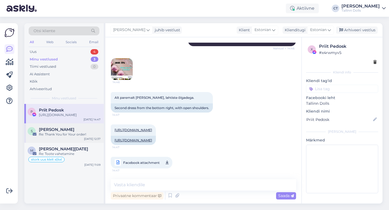
click at [55, 143] on div "S [PERSON_NAME] Re: Thank You for Your order! [DATE] 12:37" at bounding box center [63, 132] width 79 height 19
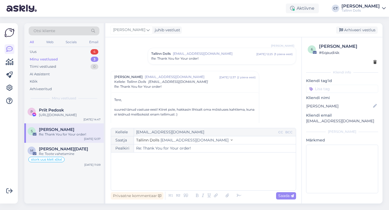
scroll to position [50, 0]
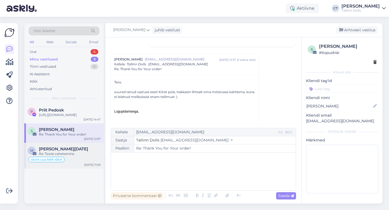
click at [67, 151] on div "[PERSON_NAME][DATE]" at bounding box center [70, 149] width 62 height 5
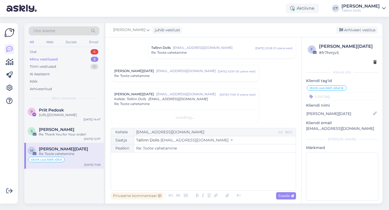
scroll to position [54, 0]
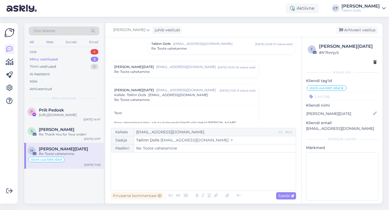
click at [155, 174] on div "﻿" at bounding box center [203, 171] width 179 height 32
click at [52, 109] on span "Priit Pedosk" at bounding box center [51, 110] width 25 height 5
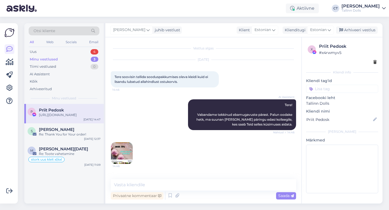
scroll to position [133, 0]
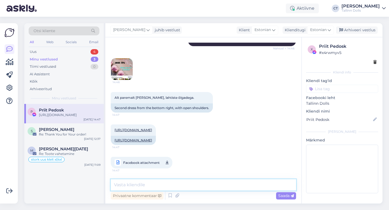
click at [167, 182] on textarea at bounding box center [203, 184] width 185 height 11
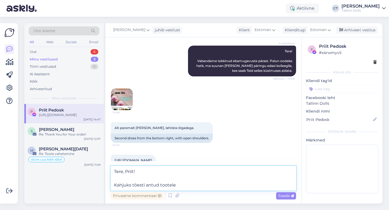
scroll to position [52, 0]
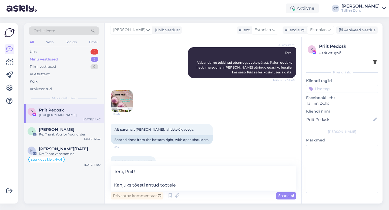
click at [119, 101] on img at bounding box center [122, 101] width 22 height 22
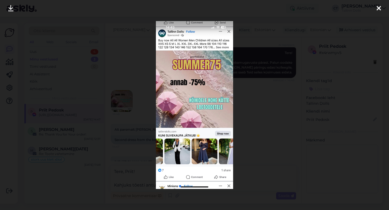
click at [377, 11] on icon at bounding box center [378, 8] width 4 height 7
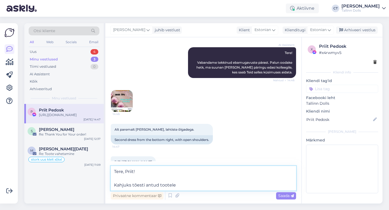
click at [215, 189] on textarea "Tere, Priit! Kahjuks tõesti antud tootele" at bounding box center [203, 178] width 185 height 25
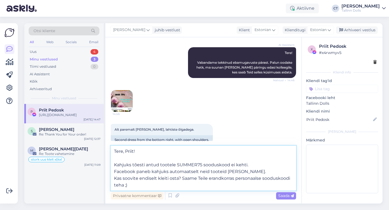
type textarea "Tere, Priit! Kahjuks tõesti antud tootele SUMMER75 sooduskood ei kehti. Faceboo…"
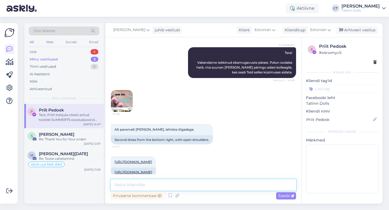
scroll to position [201, 0]
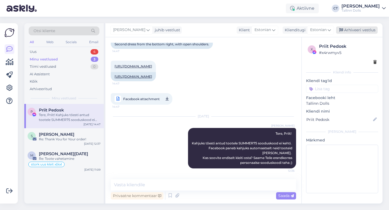
click at [360, 29] on div "Arhiveeri vestlus" at bounding box center [357, 29] width 42 height 7
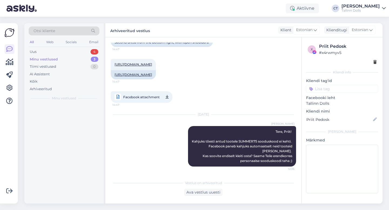
scroll to position [203, 0]
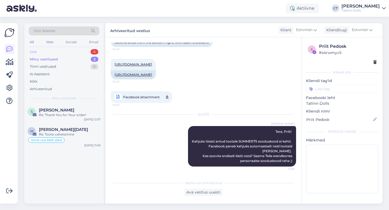
click at [66, 48] on div "Uus 4" at bounding box center [64, 52] width 71 height 8
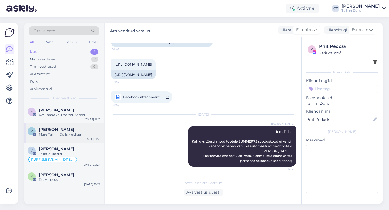
click at [62, 125] on div "M [PERSON_NAME] [PERSON_NAME] Tallinn Dolls kleidiga [DATE] 21:21" at bounding box center [63, 132] width 79 height 19
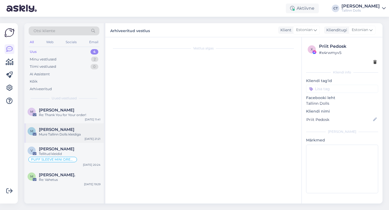
scroll to position [0, 0]
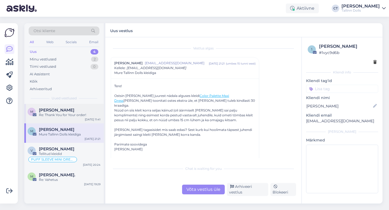
click at [63, 122] on div "M [PERSON_NAME] Re: Thank You for Your order! [DATE] 11:41" at bounding box center [63, 113] width 79 height 19
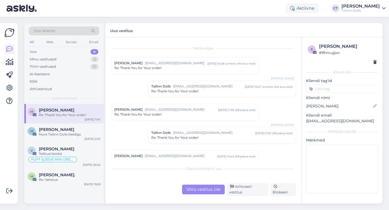
scroll to position [157, 0]
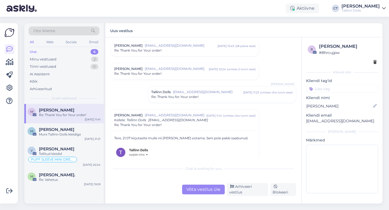
click at [205, 193] on div "Võta vestlus üle" at bounding box center [203, 190] width 43 height 10
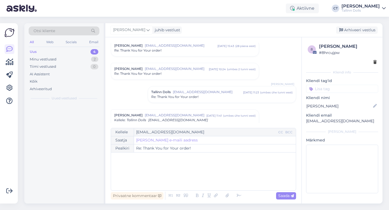
scroll to position [223, 0]
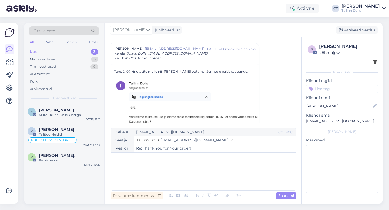
click at [205, 179] on div "﻿" at bounding box center [203, 171] width 179 height 32
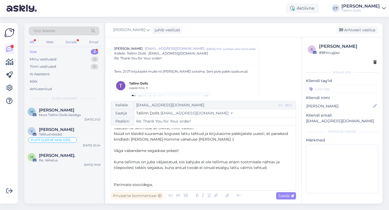
scroll to position [31, 0]
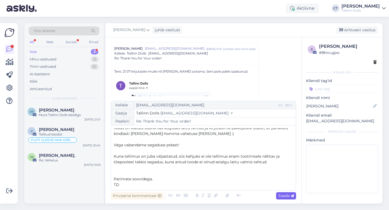
click at [287, 196] on span "Saada" at bounding box center [286, 195] width 16 height 5
type input "Re: Re: Thank You for Your order!"
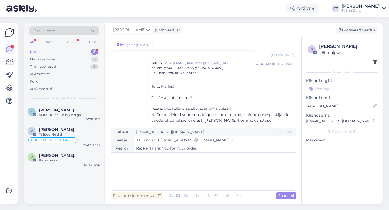
scroll to position [0, 0]
click at [360, 28] on div "Arhiveeri vestlus" at bounding box center [357, 29] width 42 height 7
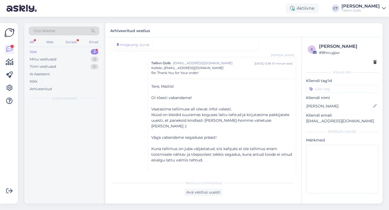
scroll to position [413, 0]
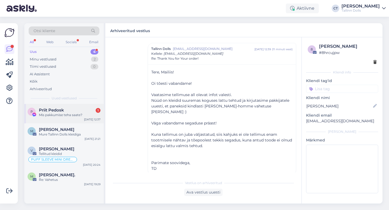
click at [70, 110] on div "Priit Pedosk 1" at bounding box center [70, 110] width 62 height 5
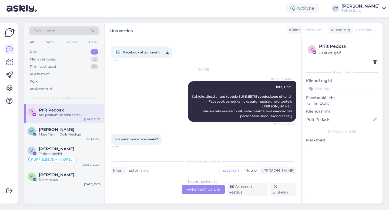
click at [199, 194] on div "Estonian to Estonian Võta vestlus üle" at bounding box center [203, 190] width 43 height 10
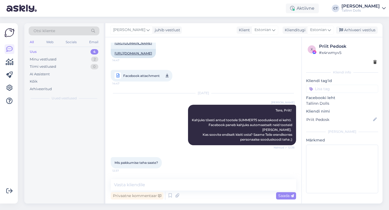
scroll to position [224, 0]
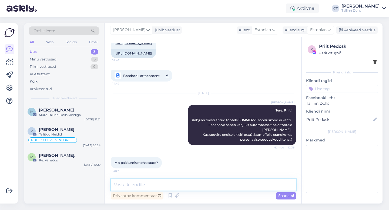
click at [201, 186] on textarea at bounding box center [203, 184] width 185 height 11
type textarea "Saaksime teha Teile 25% sooduskoodi"
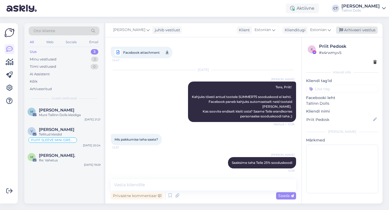
click at [369, 29] on div "Arhiveeri vestlus" at bounding box center [357, 29] width 42 height 7
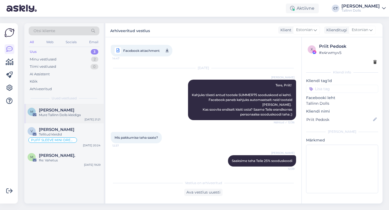
click at [63, 108] on div "[PERSON_NAME]" at bounding box center [70, 110] width 62 height 5
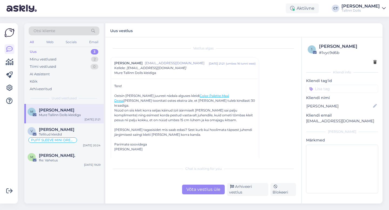
scroll to position [2, 0]
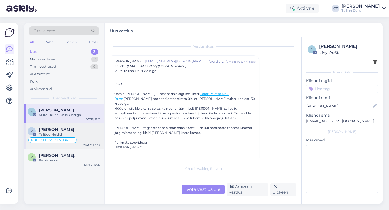
click at [57, 130] on span "[PERSON_NAME]" at bounding box center [56, 129] width 35 height 5
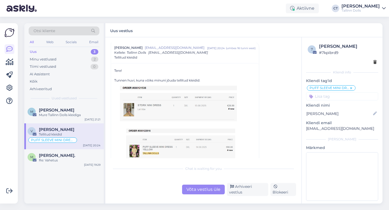
scroll to position [294, 0]
click at [204, 192] on div "Võta vestlus üle" at bounding box center [203, 190] width 43 height 10
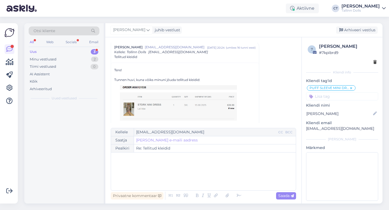
scroll to position [293, 0]
click at [209, 183] on div "﻿" at bounding box center [203, 171] width 179 height 32
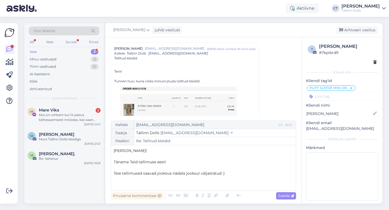
click at [236, 174] on p "Teie tellimused saavad jooksva nädala jooksul väljastatud :)" at bounding box center [203, 174] width 179 height 6
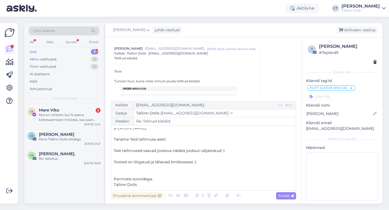
scroll to position [3, 0]
click at [289, 195] on span "Saada" at bounding box center [286, 195] width 16 height 5
type input "Re: Re: Tellitud kleidid"
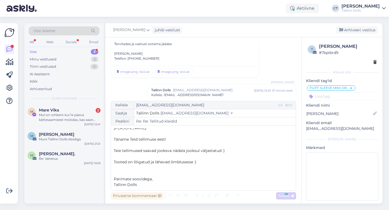
scroll to position [0, 0]
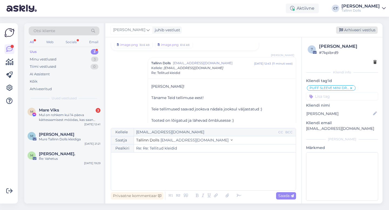
click at [360, 29] on div "Arhiveeri vestlus" at bounding box center [357, 29] width 42 height 7
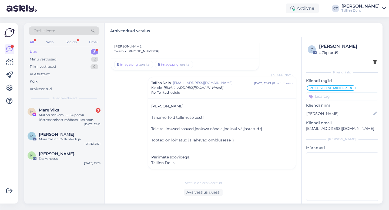
click at [84, 112] on div "Mare Viks 3" at bounding box center [70, 110] width 62 height 5
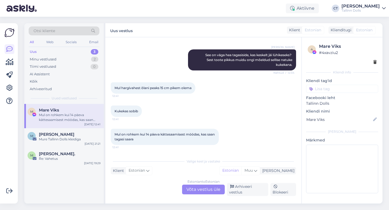
click at [199, 191] on div "Estonian to Estonian Võta vestlus üle" at bounding box center [203, 190] width 43 height 10
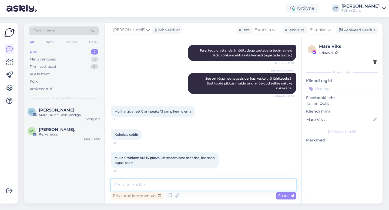
click at [199, 190] on textarea at bounding box center [203, 184] width 185 height 11
type textarea "T"
type textarea "S"
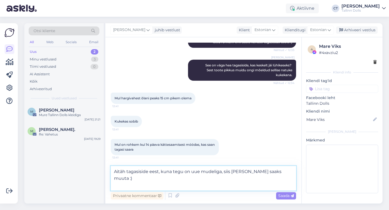
scroll to position [1170, 0]
type textarea "Aitäh tagasiside eest, kuna tegu on uue mudeliga, siis [PERSON_NAME] saaks muut…"
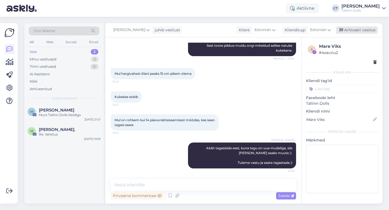
click at [354, 33] on div "Arhiveeri vestlus" at bounding box center [357, 29] width 42 height 7
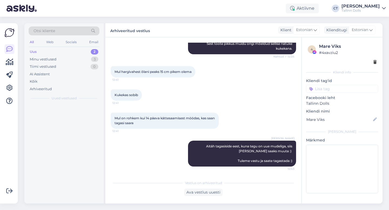
scroll to position [1196, 0]
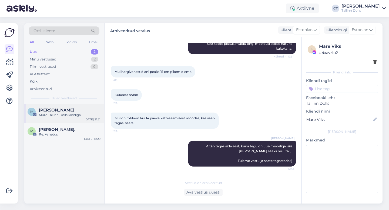
click at [58, 117] on div "Mure Tallinn Dolls kleidiga" at bounding box center [70, 115] width 62 height 5
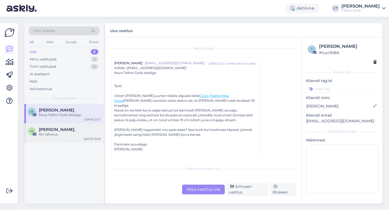
click at [59, 126] on div "M [PERSON_NAME]. Re: Vahetus [DATE] 19:29" at bounding box center [63, 132] width 79 height 19
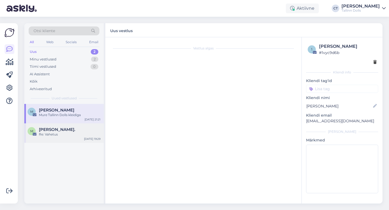
scroll to position [144, 0]
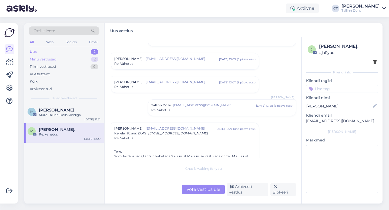
click at [62, 60] on div "Minu vestlused 2" at bounding box center [64, 60] width 71 height 8
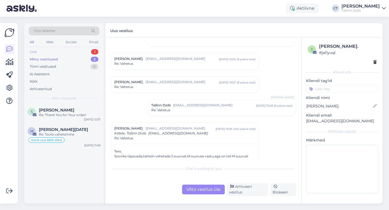
click at [50, 53] on div "Uus 2" at bounding box center [64, 52] width 71 height 8
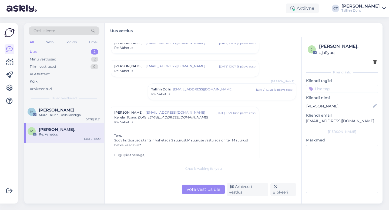
scroll to position [161, 0]
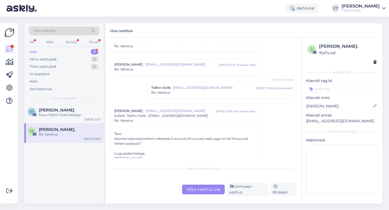
click at [48, 52] on div "Uus 2" at bounding box center [64, 52] width 71 height 8
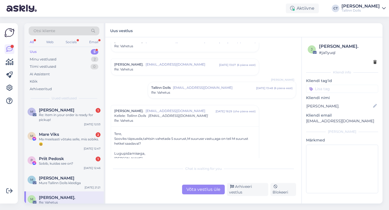
click at [62, 120] on div "Re: Item in your order is ready for pickup!" at bounding box center [70, 118] width 62 height 10
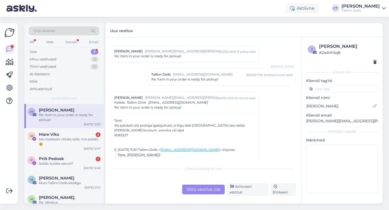
scroll to position [61, 0]
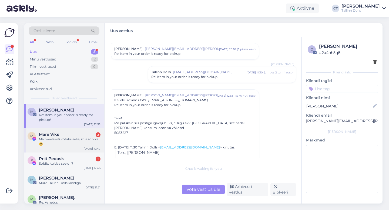
click at [65, 136] on div "Mare Viks 2" at bounding box center [70, 134] width 62 height 5
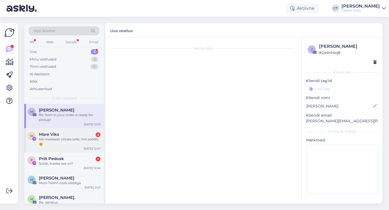
scroll to position [1266, 0]
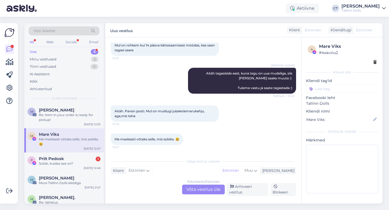
click at [195, 188] on div "Estonian to Estonian Võta vestlus üle" at bounding box center [203, 190] width 43 height 10
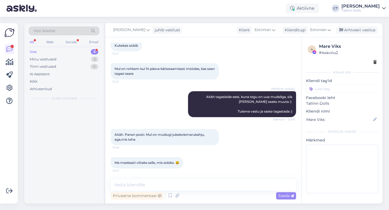
scroll to position [1246, 0]
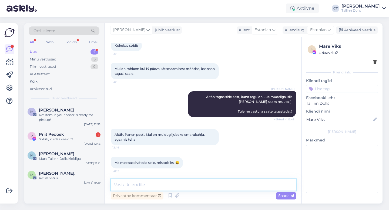
click at [196, 187] on textarea at bounding box center [203, 184] width 185 height 11
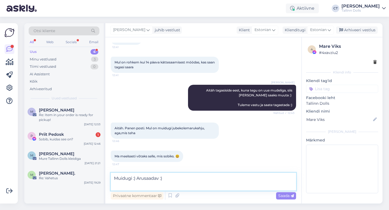
scroll to position [1252, 0]
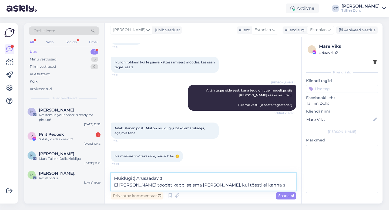
type textarea "Muidugi :) Arusaadav :) Ei [PERSON_NAME] toodet kappi seisma [PERSON_NAME], kui…"
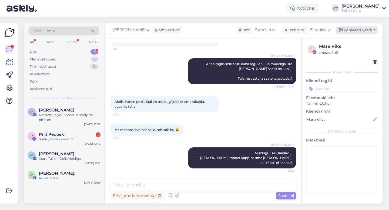
click at [361, 31] on div "Arhiveeri vestlus" at bounding box center [357, 29] width 42 height 7
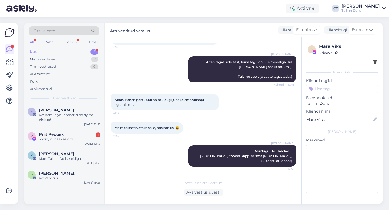
click at [74, 138] on div "Sobib, kuidas see on?" at bounding box center [70, 139] width 62 height 5
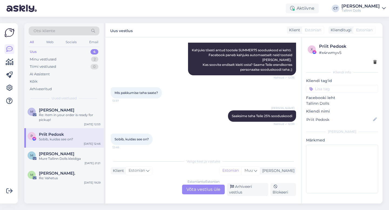
click at [210, 187] on div "Estonian to Estonian Võta vestlus üle" at bounding box center [203, 190] width 43 height 10
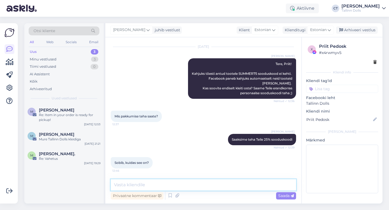
click at [210, 187] on textarea at bounding box center [203, 184] width 185 height 11
type textarea "s"
paste textarea "TD25304"
type textarea "Sooduskood on TD25304 :)"
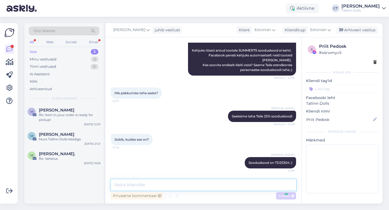
scroll to position [294, 0]
click at [361, 32] on div "Arhiveeri vestlus" at bounding box center [357, 29] width 42 height 7
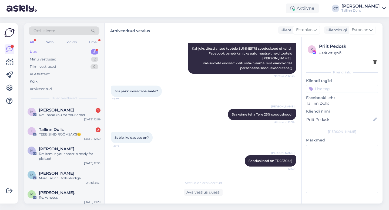
click at [92, 114] on div "Re: Thank You for Your order!" at bounding box center [70, 115] width 62 height 5
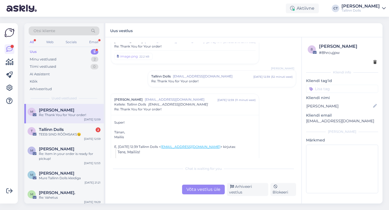
scroll to position [231, 0]
click at [252, 191] on div "Arhiveeri vestlus" at bounding box center [247, 189] width 41 height 13
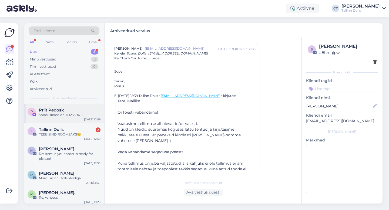
click at [58, 109] on span "Priit Pedosk" at bounding box center [51, 110] width 25 height 5
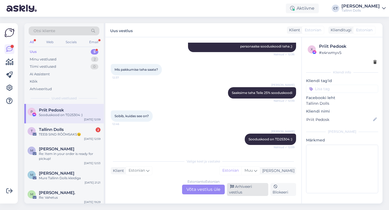
click at [241, 191] on div "Arhiveeri vestlus" at bounding box center [247, 189] width 41 height 13
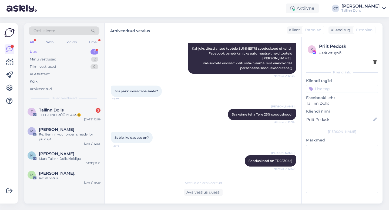
click at [72, 117] on div "TEEB SIND RÕÕMSAKS😉" at bounding box center [70, 115] width 62 height 5
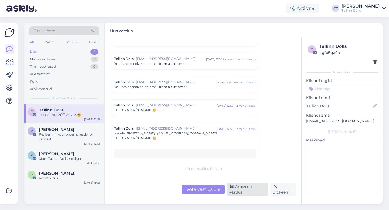
click at [263, 192] on div "Arhiveeri vestlus" at bounding box center [247, 189] width 41 height 13
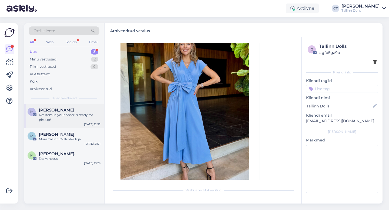
scroll to position [2430, 0]
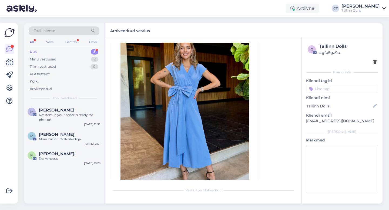
click at [40, 51] on div "Uus 3" at bounding box center [64, 52] width 71 height 8
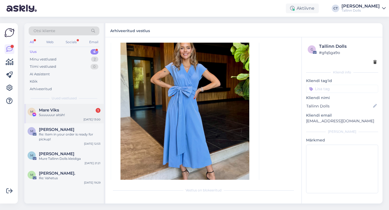
click at [58, 109] on span "Mare Viks" at bounding box center [49, 110] width 20 height 5
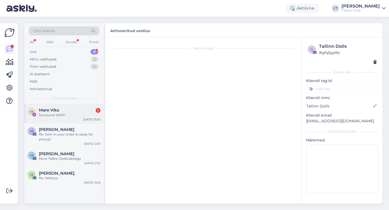
scroll to position [1317, 0]
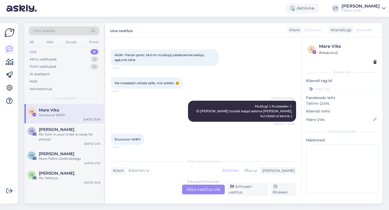
drag, startPoint x: 248, startPoint y: 191, endPoint x: 232, endPoint y: 140, distance: 53.3
click at [231, 144] on div "Vestlus algas [DATE] Tere! Saatsin teile osa viimasest tellimusest tagasi. Kura…" at bounding box center [203, 120] width 196 height 166
click at [211, 189] on div "Estonian to Estonian Võta vestlus üle" at bounding box center [203, 190] width 43 height 10
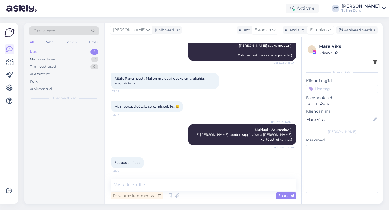
scroll to position [1297, 0]
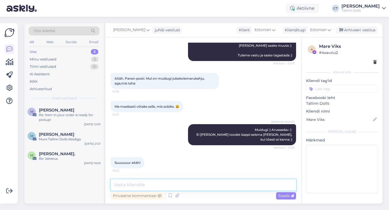
click at [215, 188] on textarea at bounding box center [203, 184] width 185 height 11
type textarea "Palun-palun :)"
click at [184, 186] on textarea "Palun-palun :)" at bounding box center [203, 184] width 185 height 11
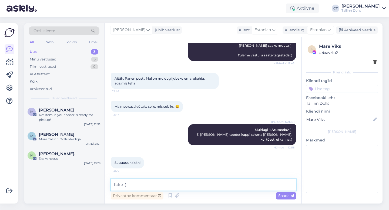
type textarea "Ikka :)"
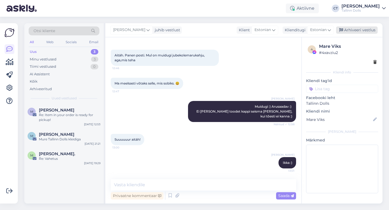
click at [356, 30] on div "Arhiveeri vestlus" at bounding box center [357, 29] width 42 height 7
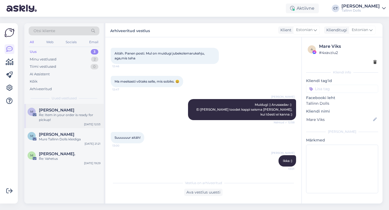
click at [62, 113] on div "Re: Item in your order is ready for pickup!" at bounding box center [70, 118] width 62 height 10
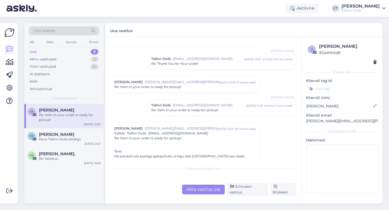
scroll to position [43, 0]
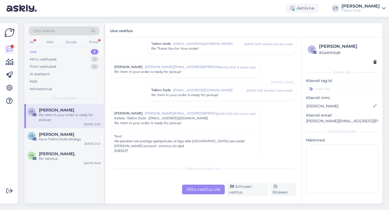
click at [216, 190] on div "Võta vestlus üle" at bounding box center [203, 190] width 43 height 10
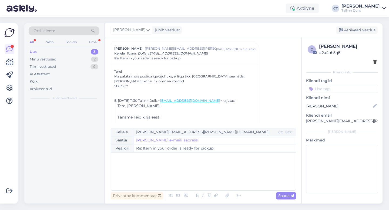
click at [220, 180] on div "﻿" at bounding box center [203, 171] width 179 height 32
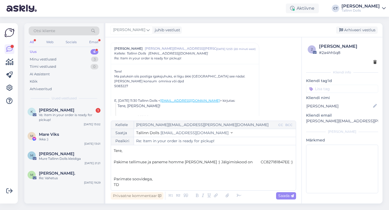
click at [297, 195] on div "Vestlus [PERSON_NAME] Saame [EMAIL_ADDRESS][PERSON_NAME][DOMAIN_NAME] [DATE] 14…" at bounding box center [203, 120] width 196 height 166
click at [291, 196] on icon at bounding box center [291, 195] width 3 height 3
type input "Re: Item in your order is ready for pickup!"
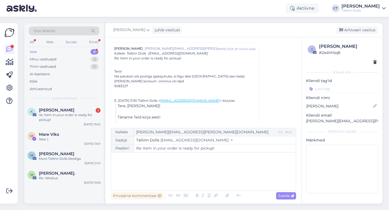
scroll to position [193, 0]
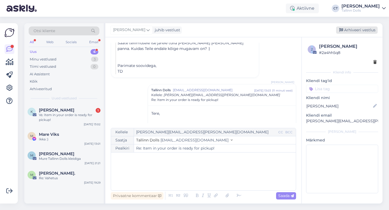
click at [367, 30] on div "Arhiveeri vestlus" at bounding box center [357, 29] width 42 height 7
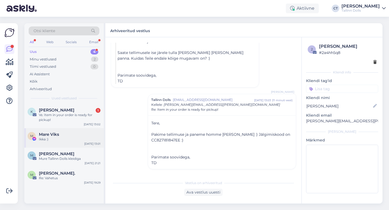
click at [89, 134] on div "Mare Viks" at bounding box center [70, 134] width 62 height 5
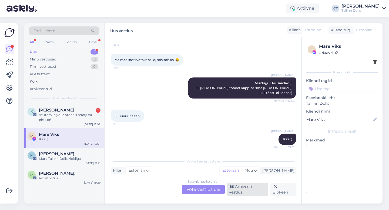
click at [239, 189] on div "Arhiveeri vestlus" at bounding box center [247, 189] width 41 height 13
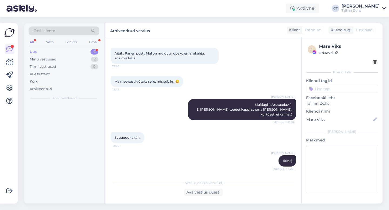
scroll to position [1322, 0]
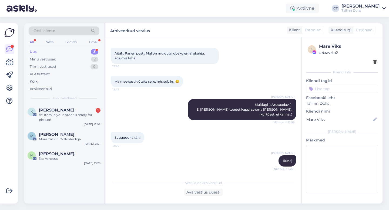
click at [74, 120] on div "Vs: Item in your order is ready for pickup!" at bounding box center [70, 118] width 62 height 10
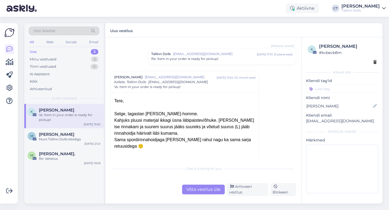
scroll to position [36, 0]
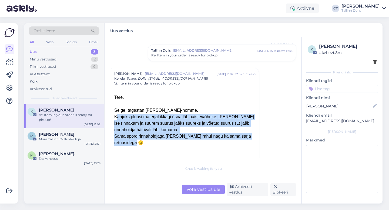
drag, startPoint x: 113, startPoint y: 117, endPoint x: 167, endPoint y: 144, distance: 60.2
click at [167, 144] on div "Tere, Selge, tagastan [PERSON_NAME]-homme. Kahjuks pluusi materjal ikkagi üsna …" at bounding box center [185, 208] width 148 height 238
copy div "Kahjuks pluusi materjal ikkagi üsna läbipaistev/õhuke. [PERSON_NAME] ise rinnak…"
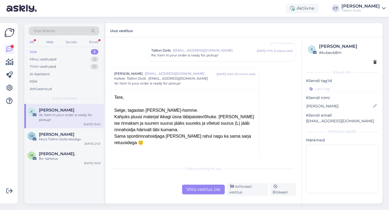
click at [205, 189] on div "Võta vestlus üle" at bounding box center [203, 190] width 43 height 10
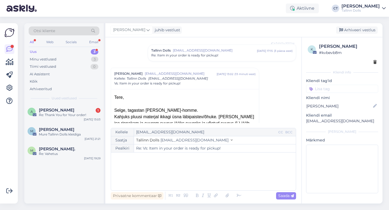
click at [206, 177] on div "﻿" at bounding box center [203, 171] width 179 height 32
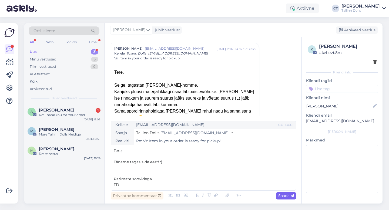
click at [289, 197] on span "Saada" at bounding box center [286, 195] width 16 height 5
type input "Re: Re: Vs: Item in your order is ready for pickup!"
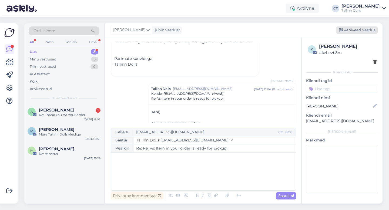
click at [367, 29] on div "Arhiveeri vestlus" at bounding box center [357, 29] width 42 height 7
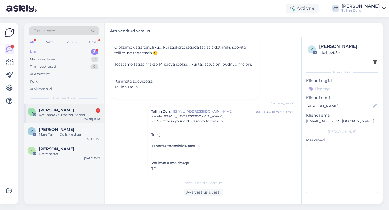
click at [76, 113] on div "Re: Thank You for Your order!" at bounding box center [70, 115] width 62 height 5
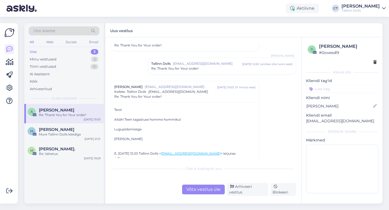
scroll to position [384, 0]
click at [198, 70] on span "Re: Thank You for Your order!" at bounding box center [174, 67] width 47 height 5
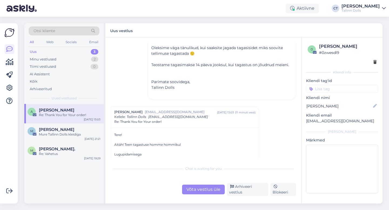
scroll to position [467, 0]
click at [209, 190] on div "Võta vestlus üle" at bounding box center [203, 190] width 43 height 10
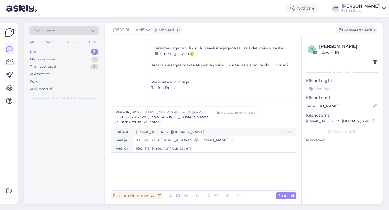
scroll to position [530, 0]
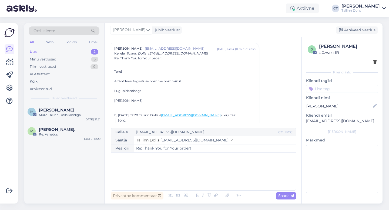
click at [210, 180] on div "﻿" at bounding box center [203, 171] width 179 height 32
click at [361, 32] on div "Arhiveeri vestlus" at bounding box center [357, 29] width 42 height 7
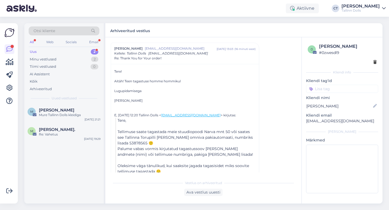
scroll to position [621, 0]
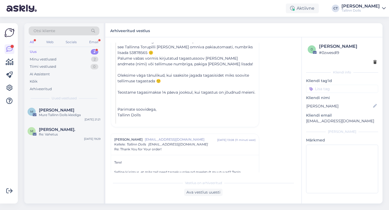
click at [50, 50] on div "Uus 2" at bounding box center [64, 52] width 71 height 8
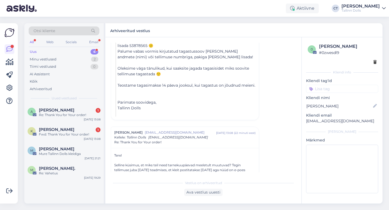
scroll to position [628, 0]
click at [51, 50] on div "Uus 4" at bounding box center [64, 52] width 71 height 8
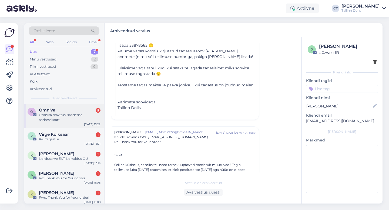
click at [72, 116] on div "Omniva teavitus: saadetise aadresskaart" at bounding box center [70, 118] width 62 height 10
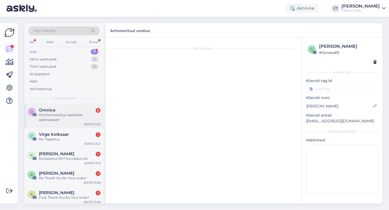
scroll to position [2316, 0]
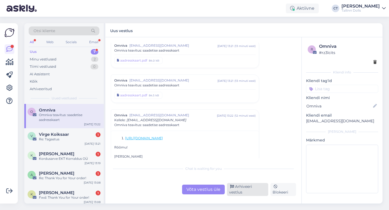
click at [257, 191] on div "Arhiveeri vestlus" at bounding box center [247, 189] width 41 height 13
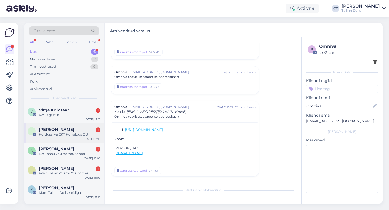
click at [84, 134] on div "Kordusarve EKT Korraldus OÜ" at bounding box center [70, 134] width 62 height 5
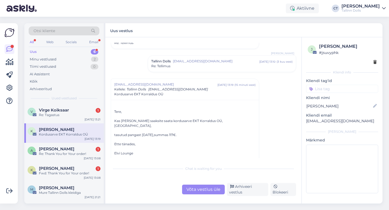
scroll to position [84, 0]
